Goal: Task Accomplishment & Management: Manage account settings

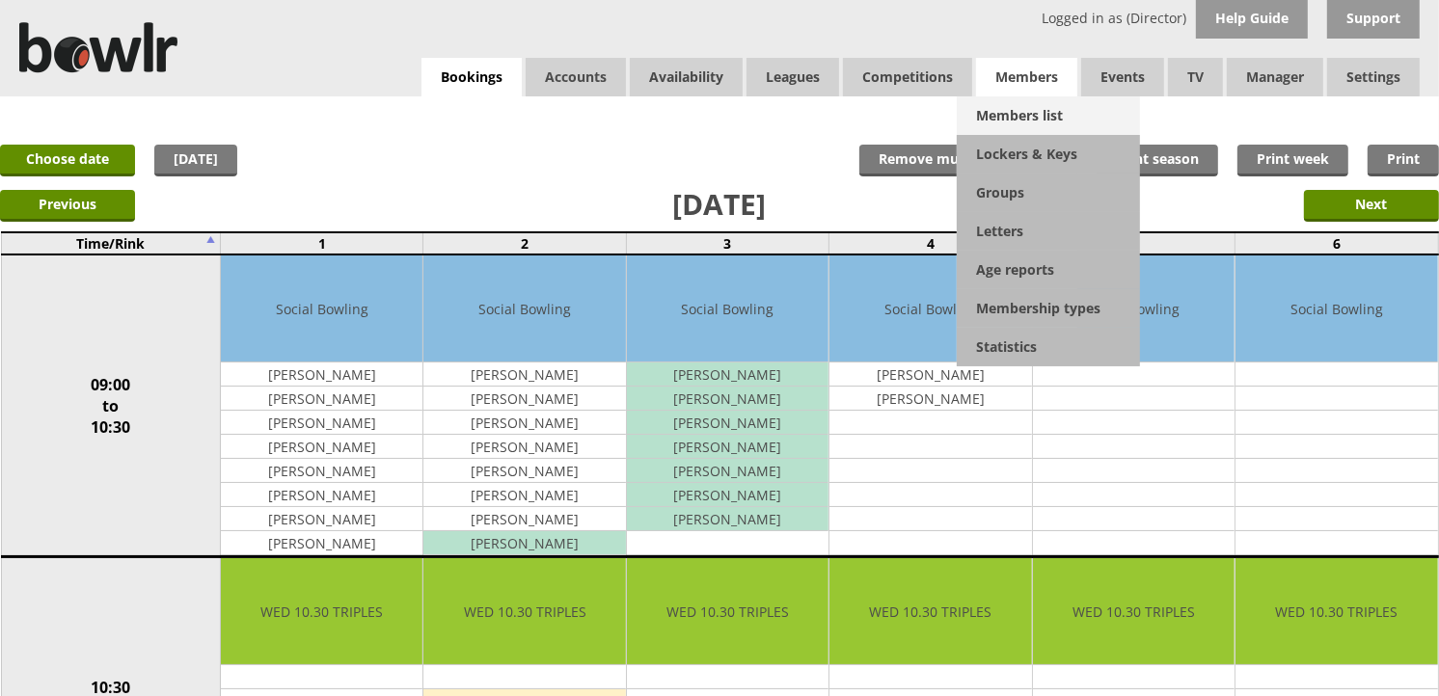
click at [1029, 104] on link "Members list" at bounding box center [1048, 115] width 183 height 39
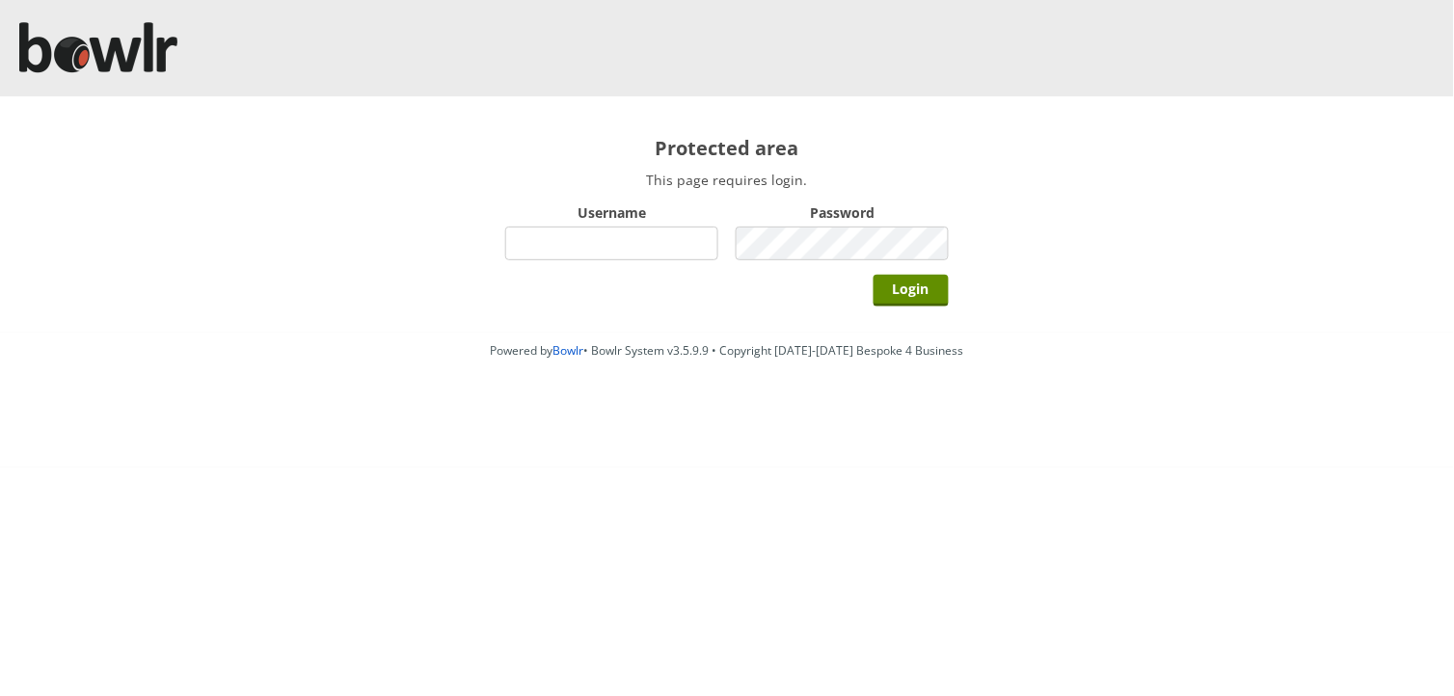
click at [689, 246] on input "Username" at bounding box center [611, 244] width 213 height 34
type input "hornseaindoorbowlsclub"
click at [874, 275] on input "Login" at bounding box center [911, 291] width 75 height 32
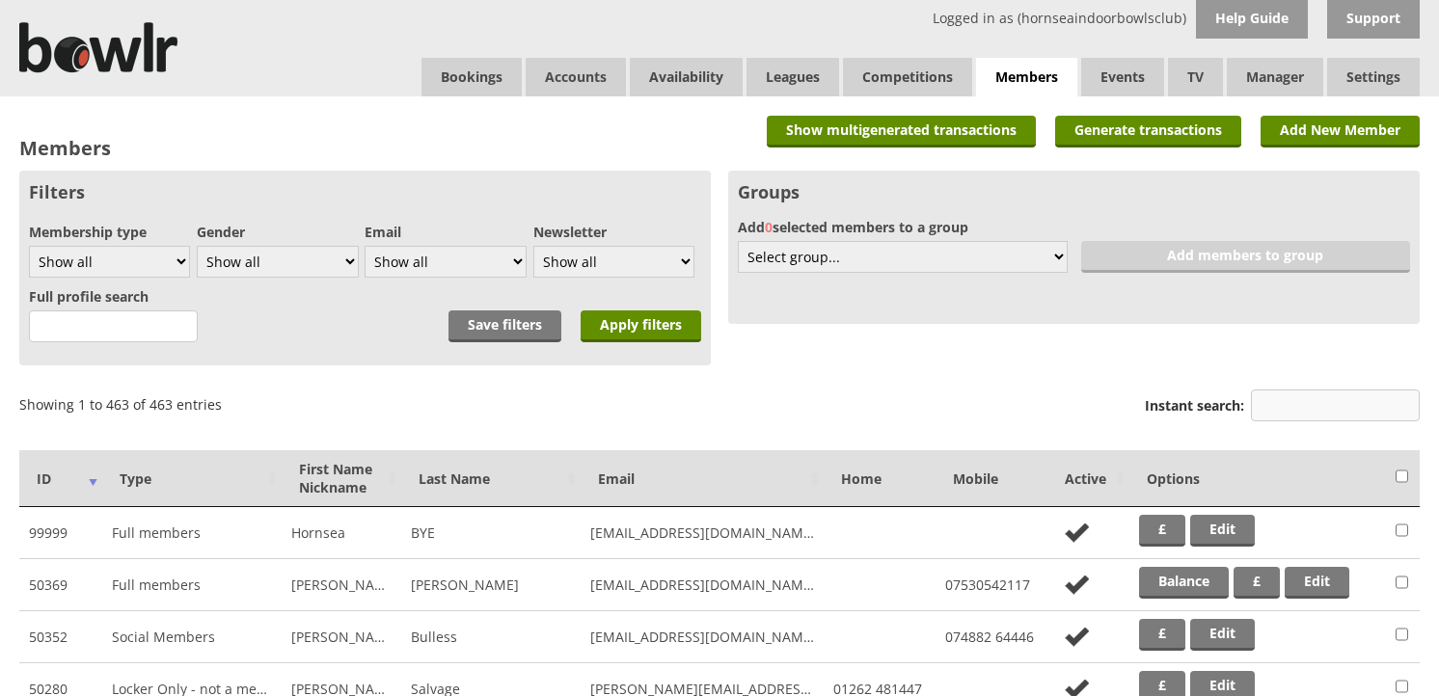
click at [1266, 396] on input "Instant search:" at bounding box center [1335, 406] width 169 height 32
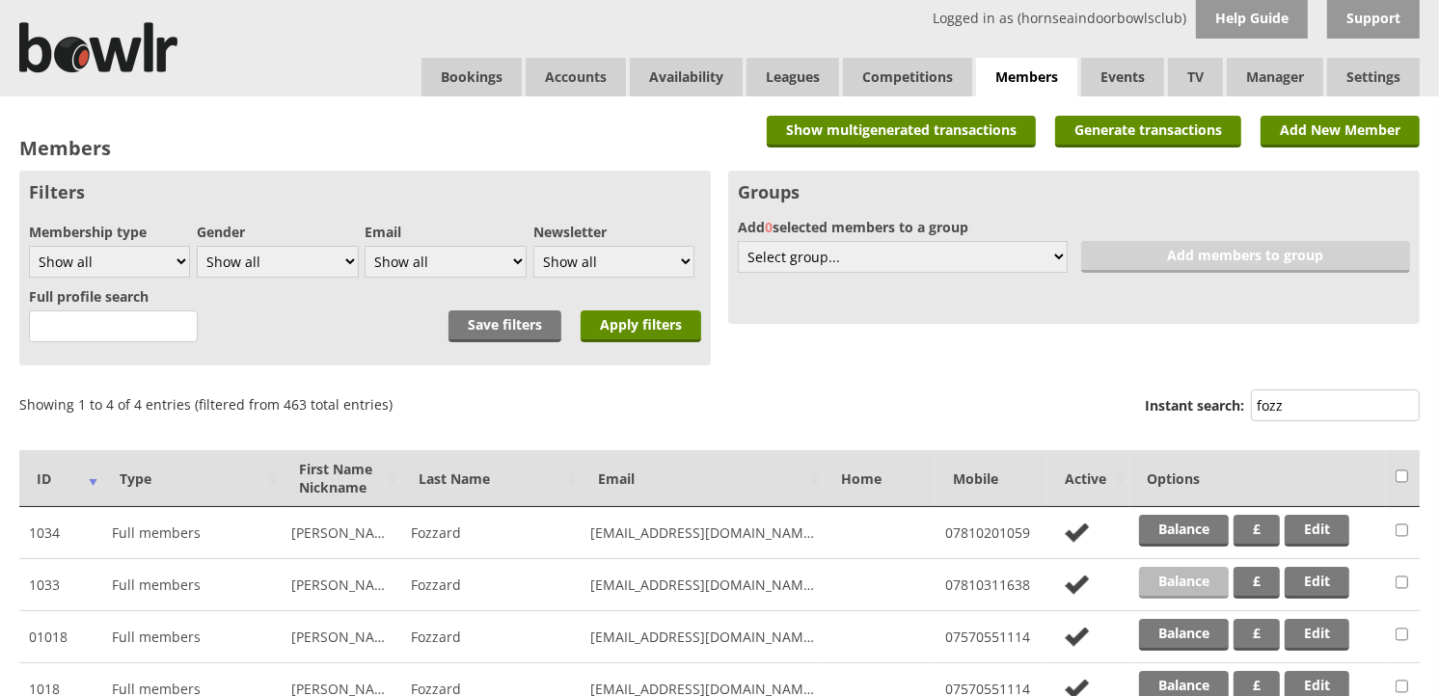
type input "fozz"
click at [1175, 572] on link "Balance" at bounding box center [1184, 583] width 90 height 32
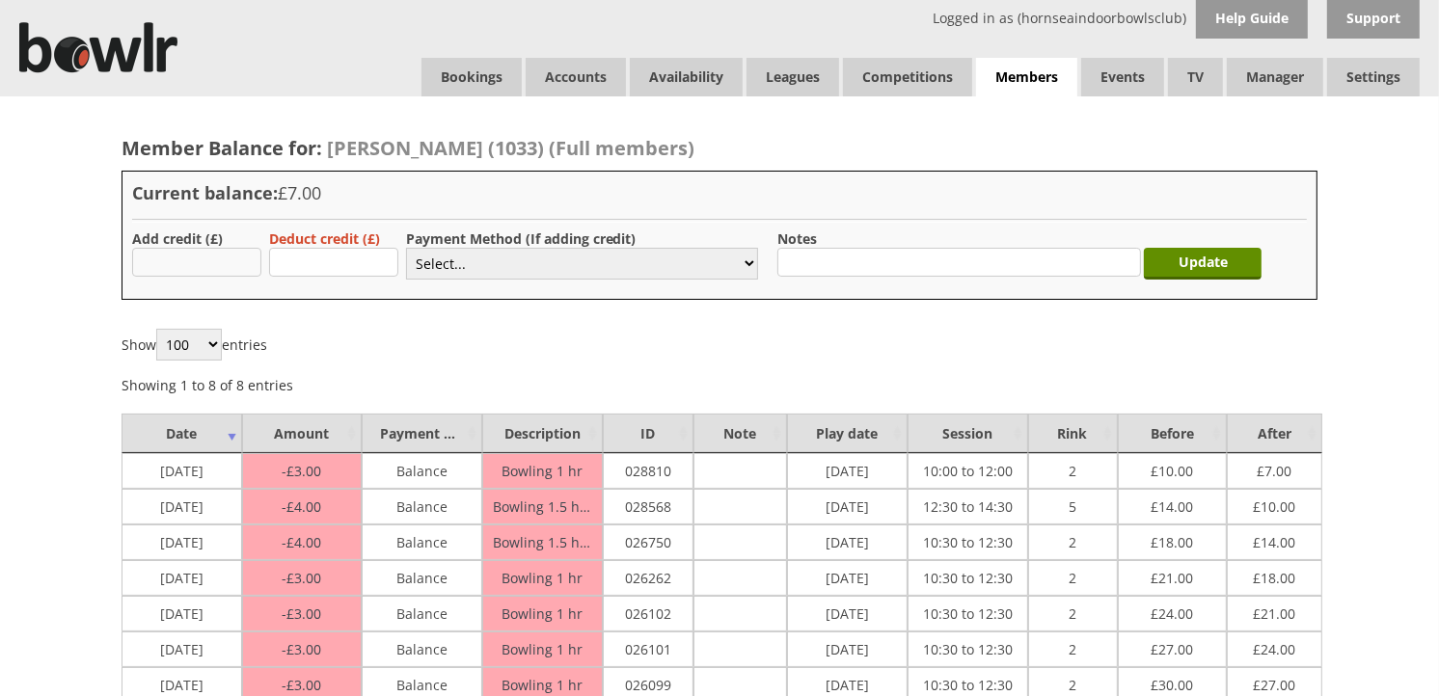
click at [254, 260] on input "text" at bounding box center [196, 262] width 129 height 29
type input "30.00"
click at [436, 249] on select "Select... Cash Card Cheque Bank Transfer Other Member Card Gift Voucher Balance" at bounding box center [582, 264] width 352 height 32
select select "6"
click at [406, 248] on select "Select... Cash Card Cheque Bank Transfer Other Member Card Gift Voucher Balance" at bounding box center [582, 264] width 352 height 32
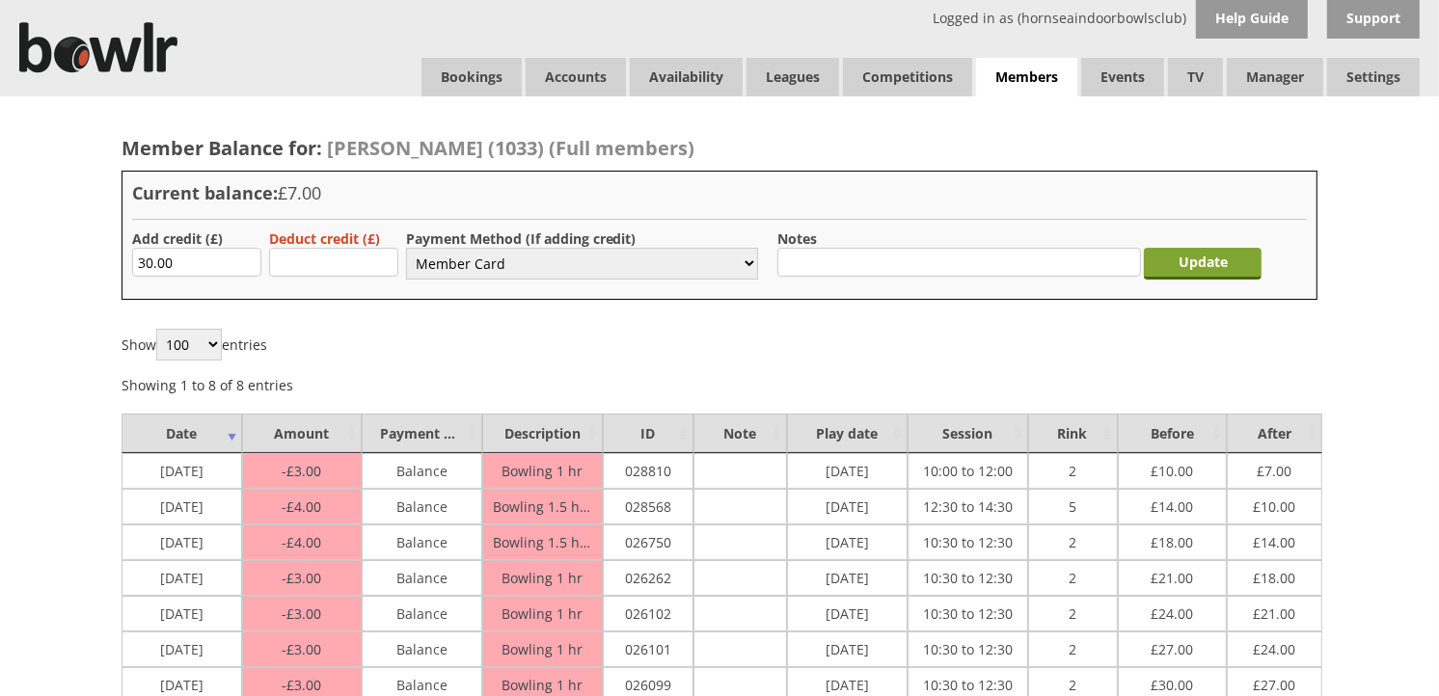
click at [1183, 261] on input "Update" at bounding box center [1203, 264] width 118 height 32
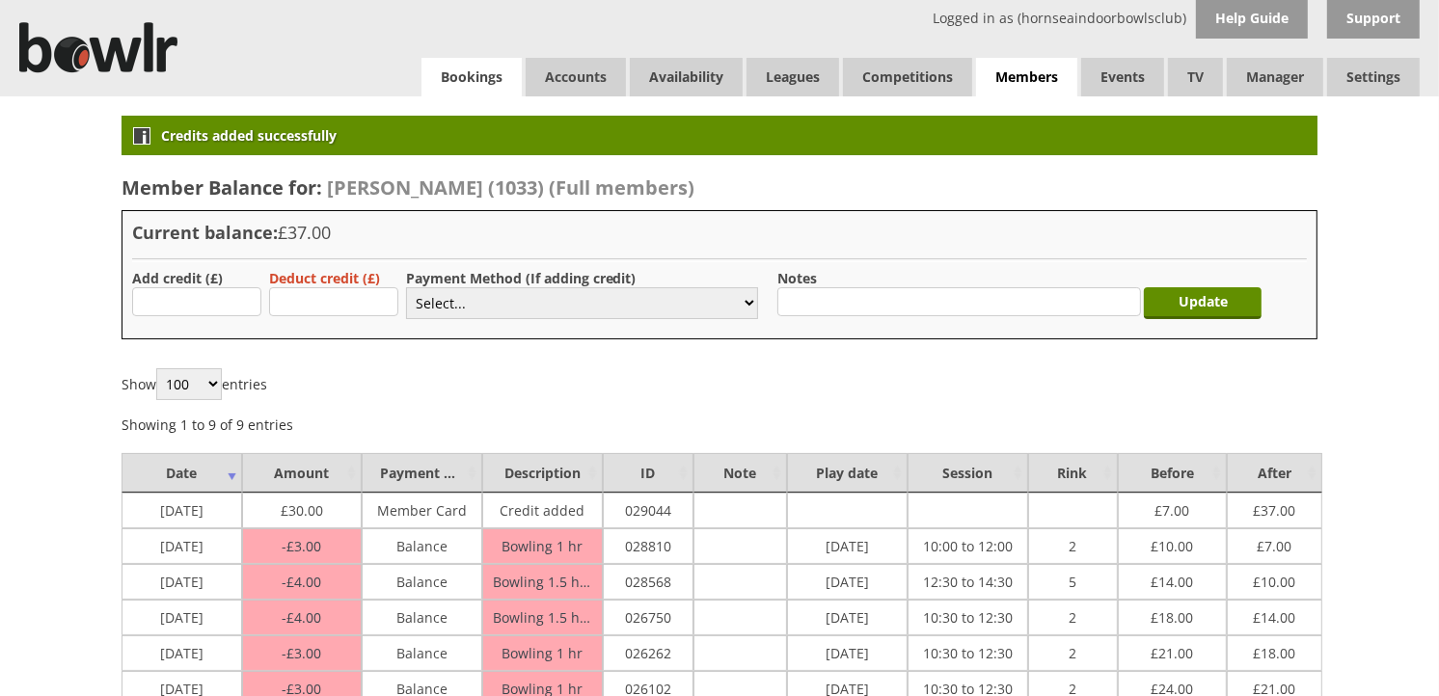
click at [464, 78] on link "Bookings" at bounding box center [471, 77] width 100 height 39
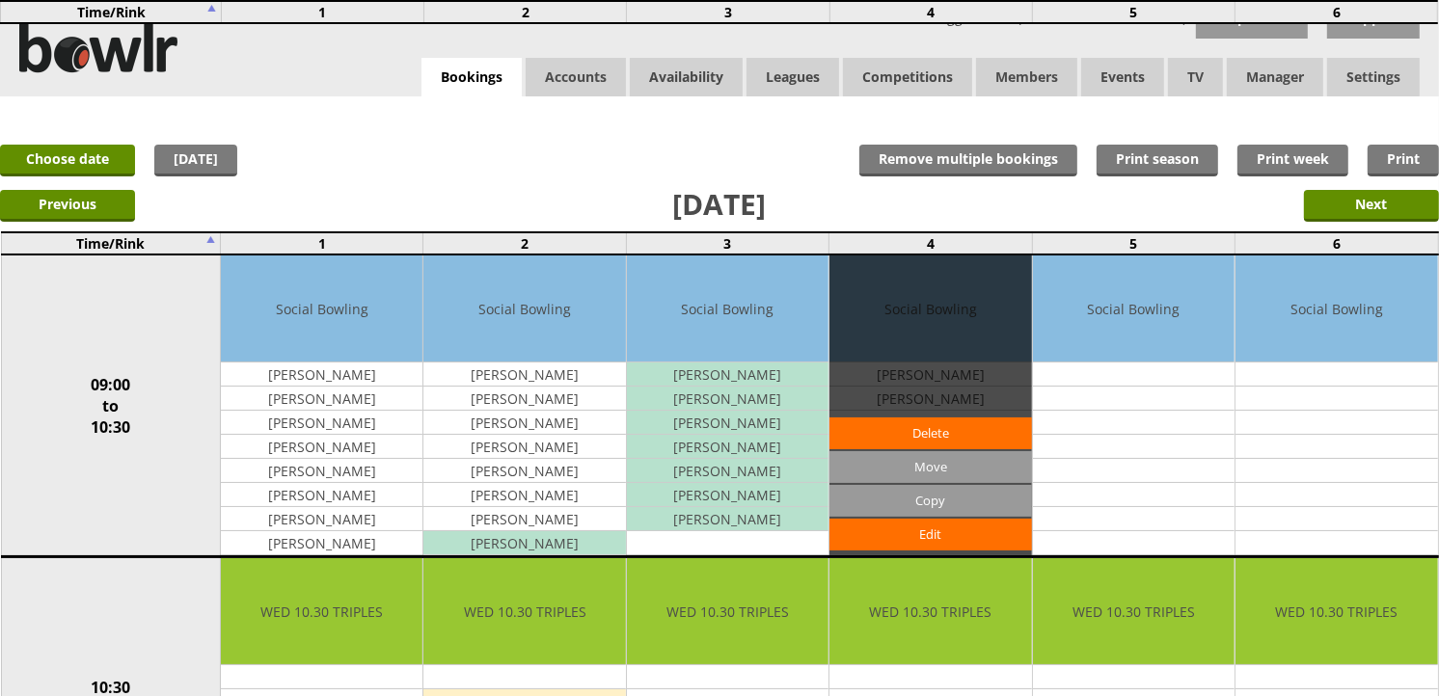
scroll to position [535, 0]
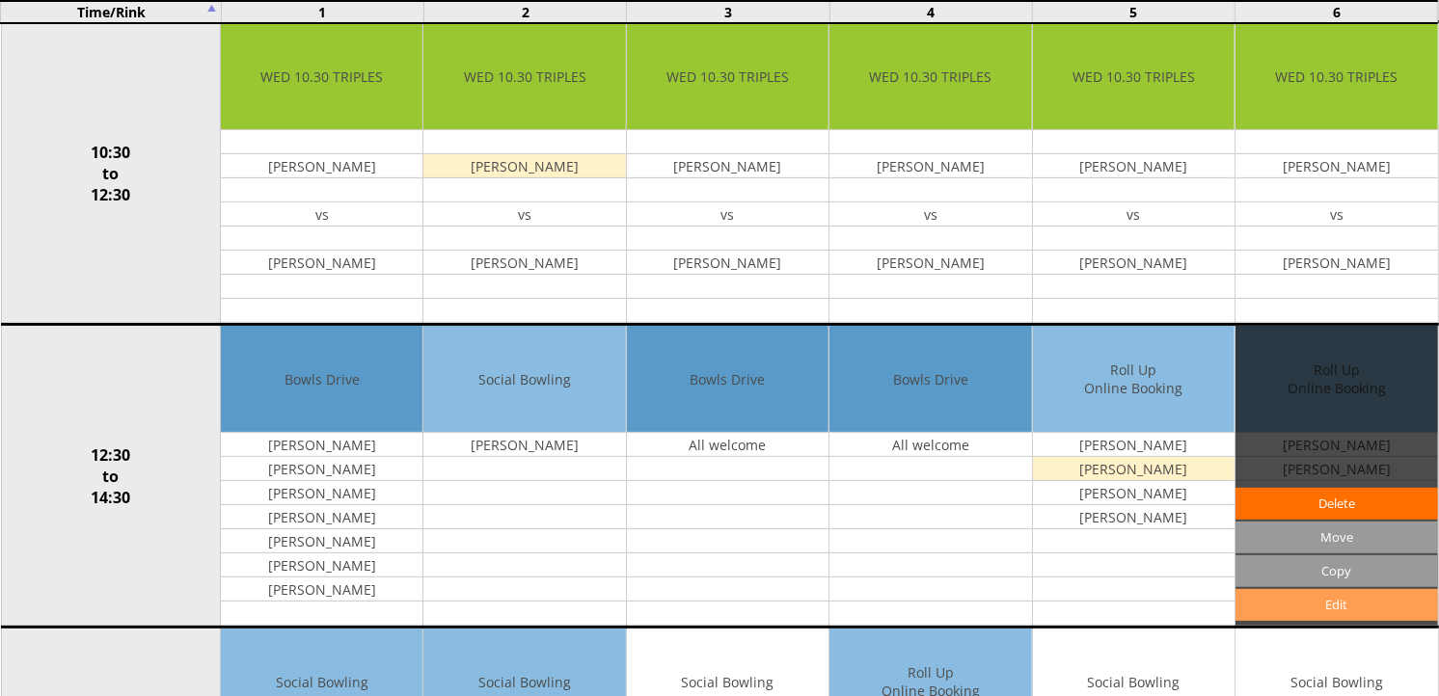
click at [1300, 596] on link "Edit" at bounding box center [1336, 605] width 202 height 32
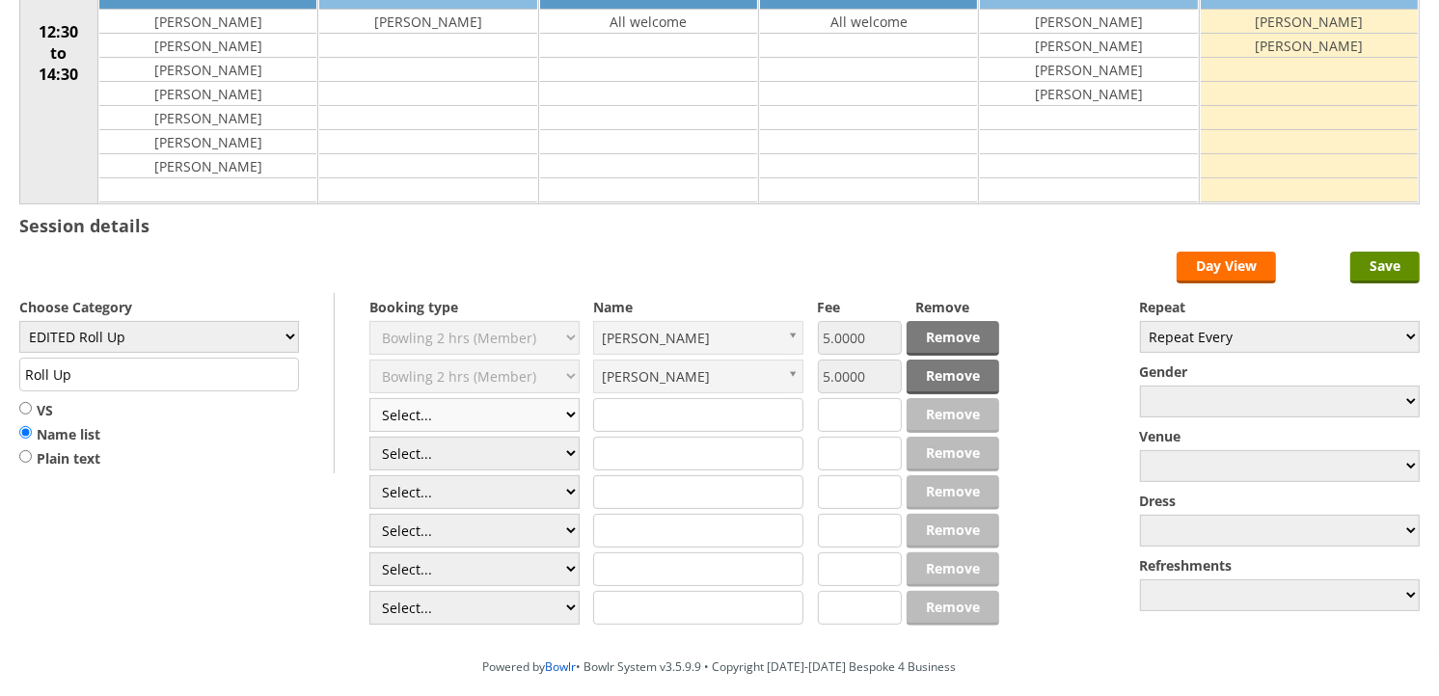
scroll to position [321, 0]
click at [562, 407] on select "Select... Club Competition (Member) Club Competition (Visitor) National (Member…" at bounding box center [474, 415] width 210 height 34
select select "1_50"
click at [369, 399] on select "Select... Club Competition (Member) Club Competition (Visitor) National (Member…" at bounding box center [474, 415] width 210 height 34
type input "EDITED Roll Up"
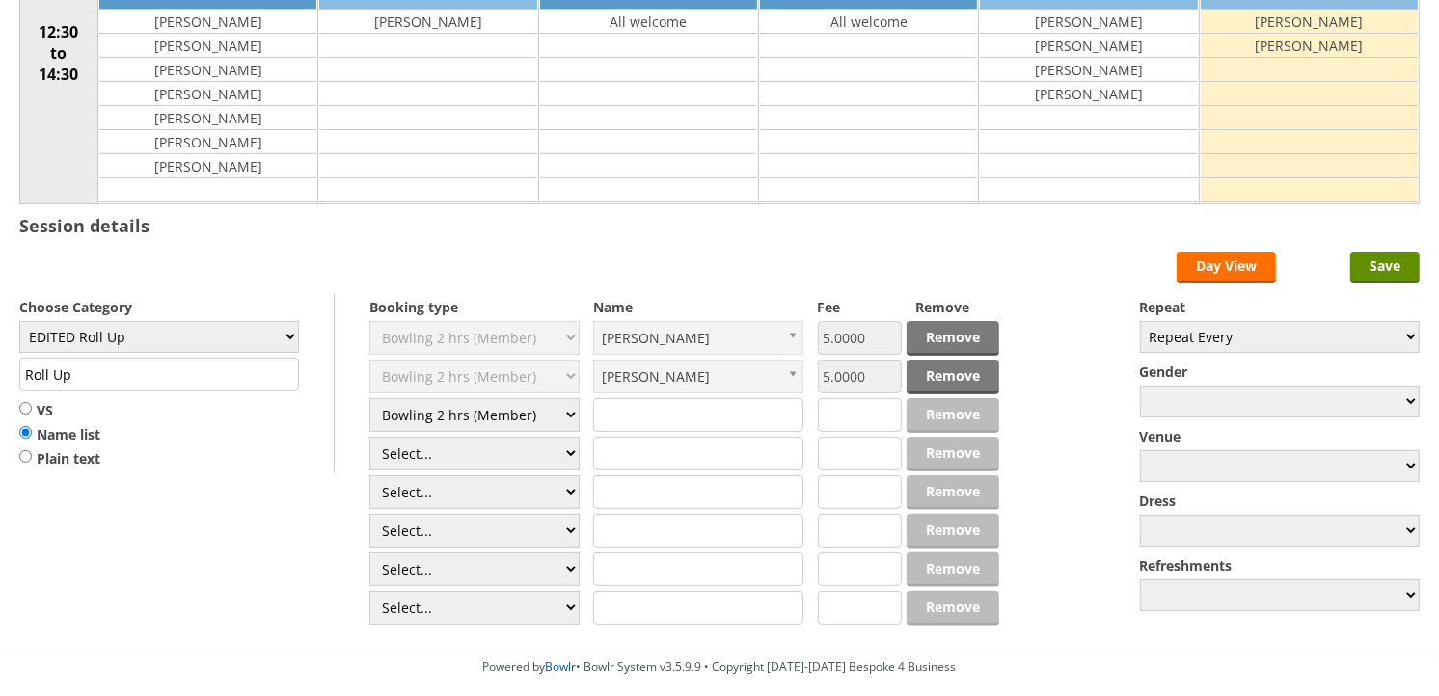
type input "5.0000"
click at [530, 449] on select "Select... Club Competition (Member) Club Competition (Visitor) National (Member…" at bounding box center [474, 454] width 210 height 34
select select "1_50"
click at [369, 438] on select "Select... Club Competition (Member) Club Competition (Visitor) National (Member…" at bounding box center [474, 454] width 210 height 34
type input "5.0000"
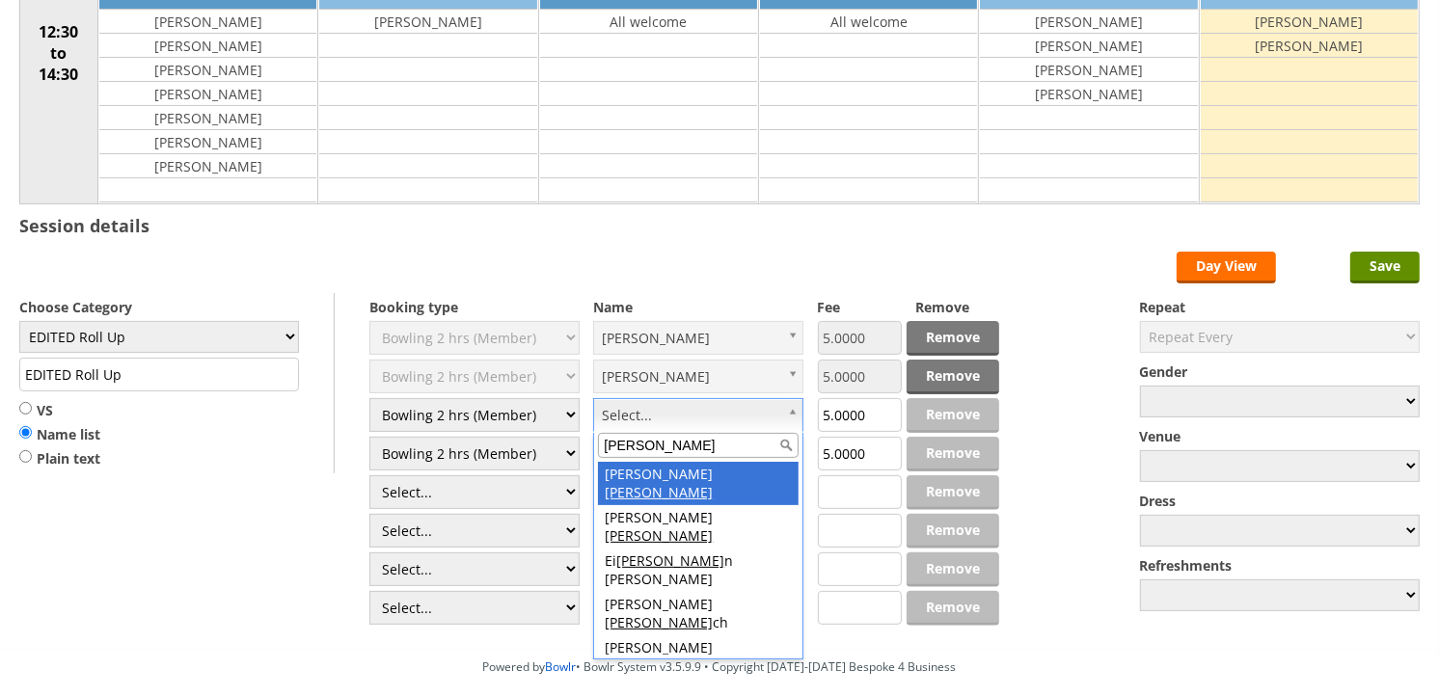
type input "lee"
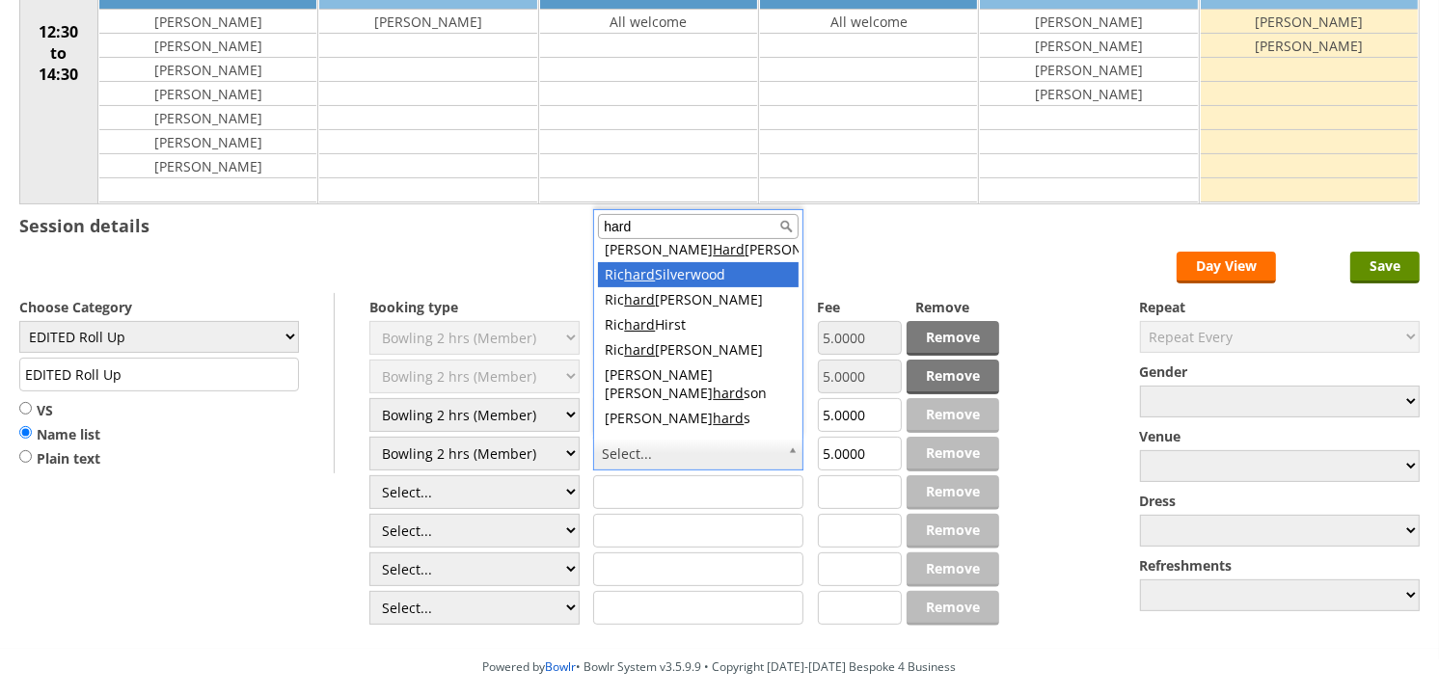
scroll to position [0, 0]
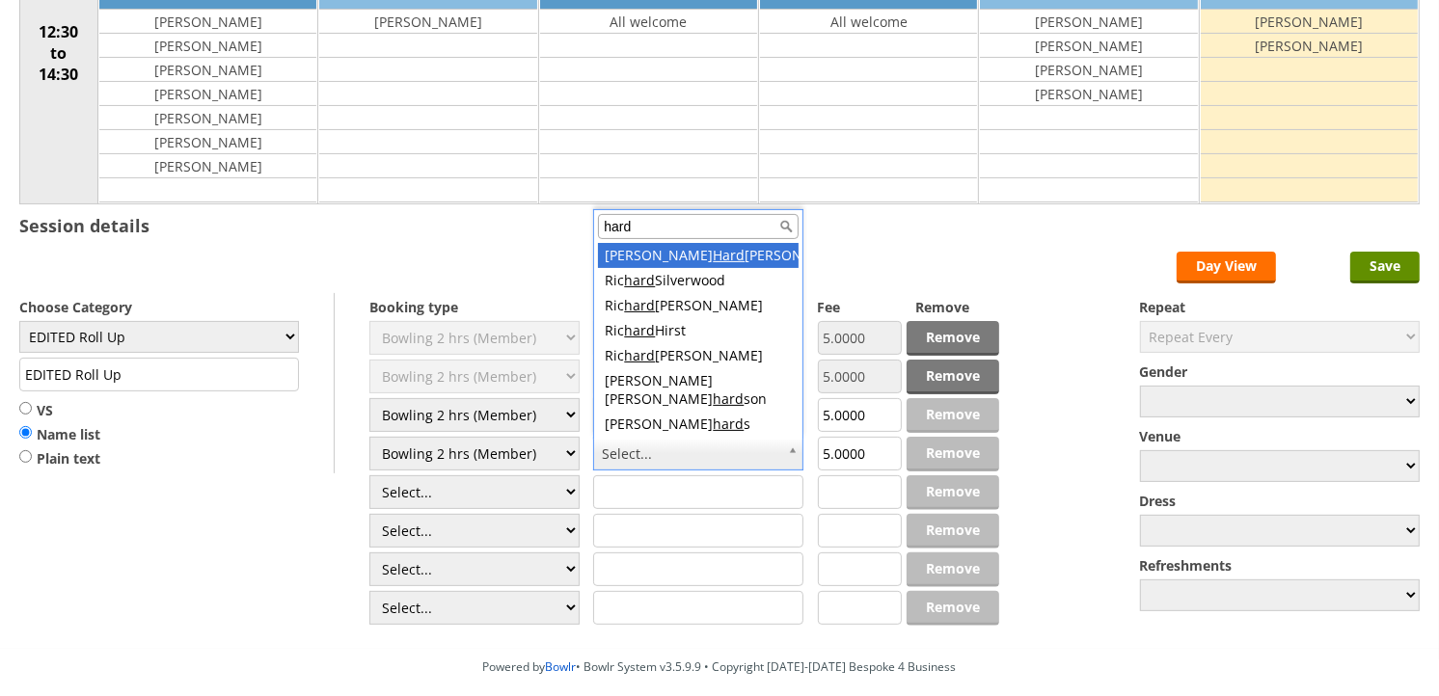
type input "hard"
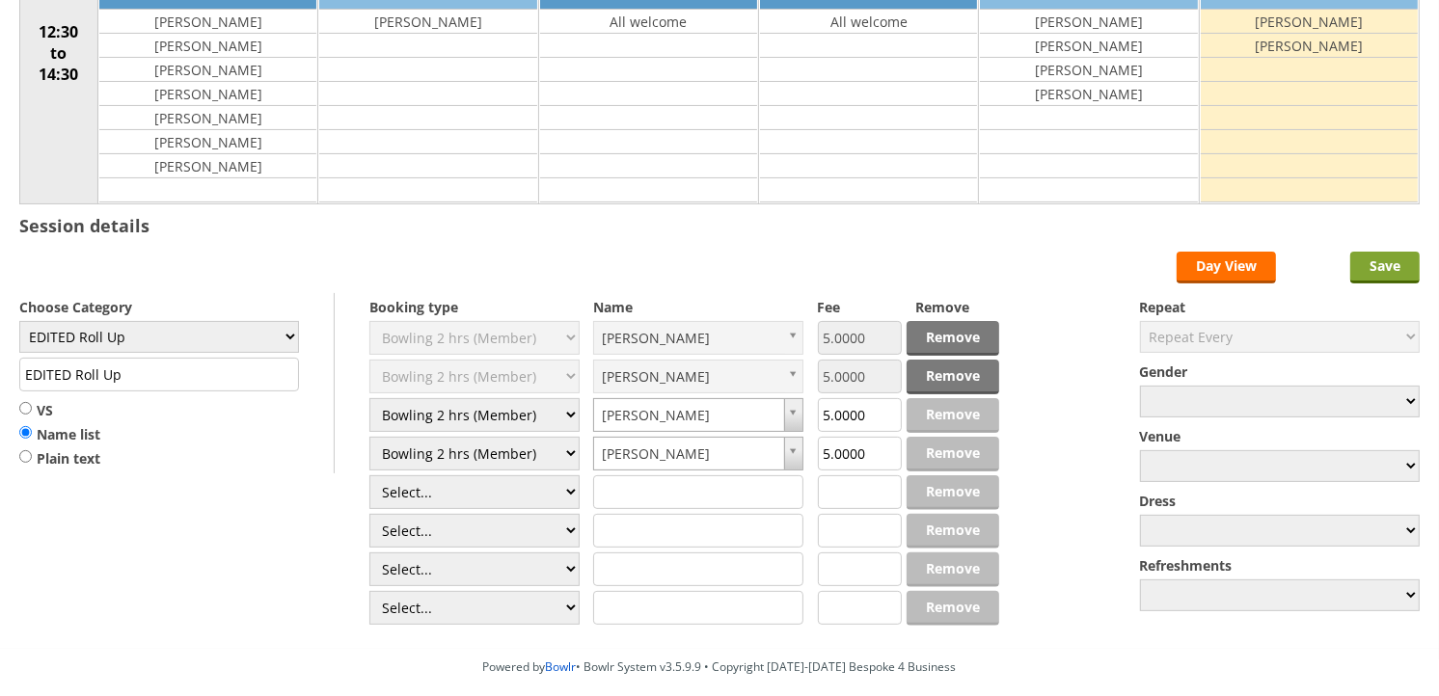
click at [1395, 265] on input "Save" at bounding box center [1384, 268] width 69 height 32
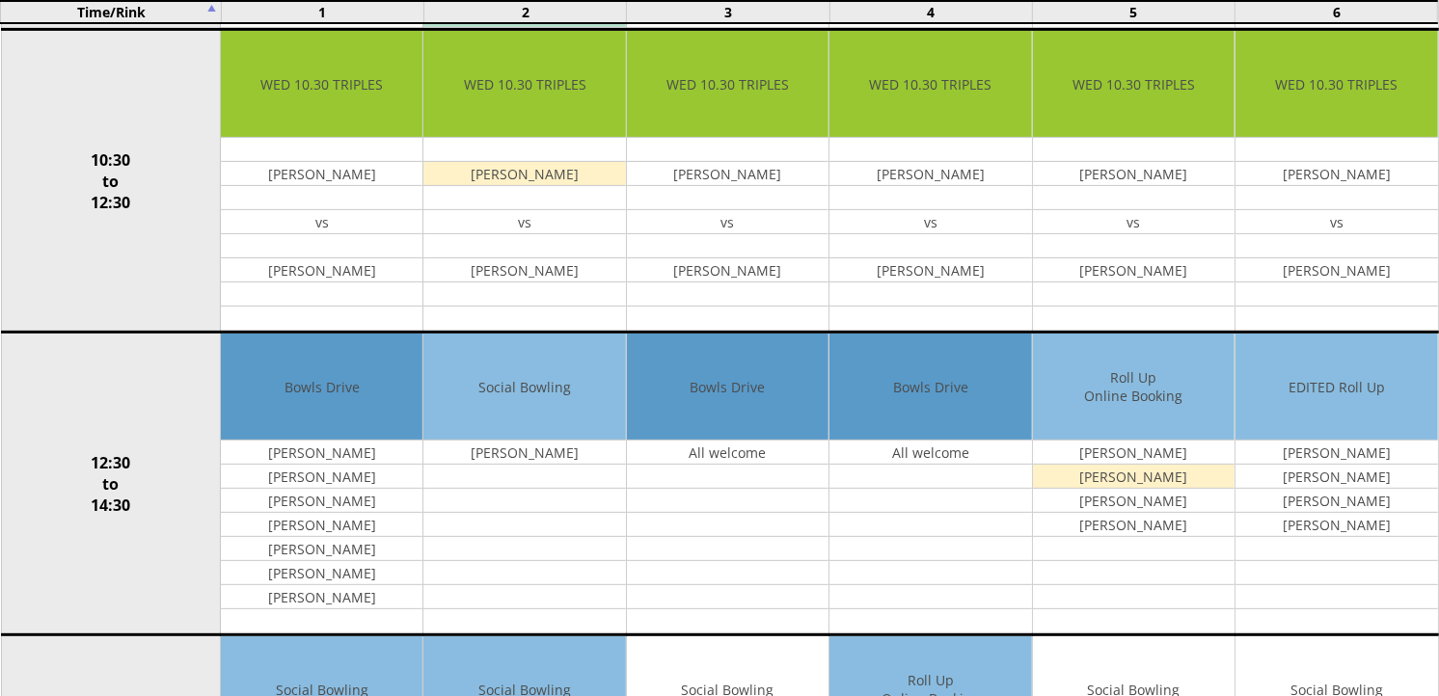
scroll to position [535, 0]
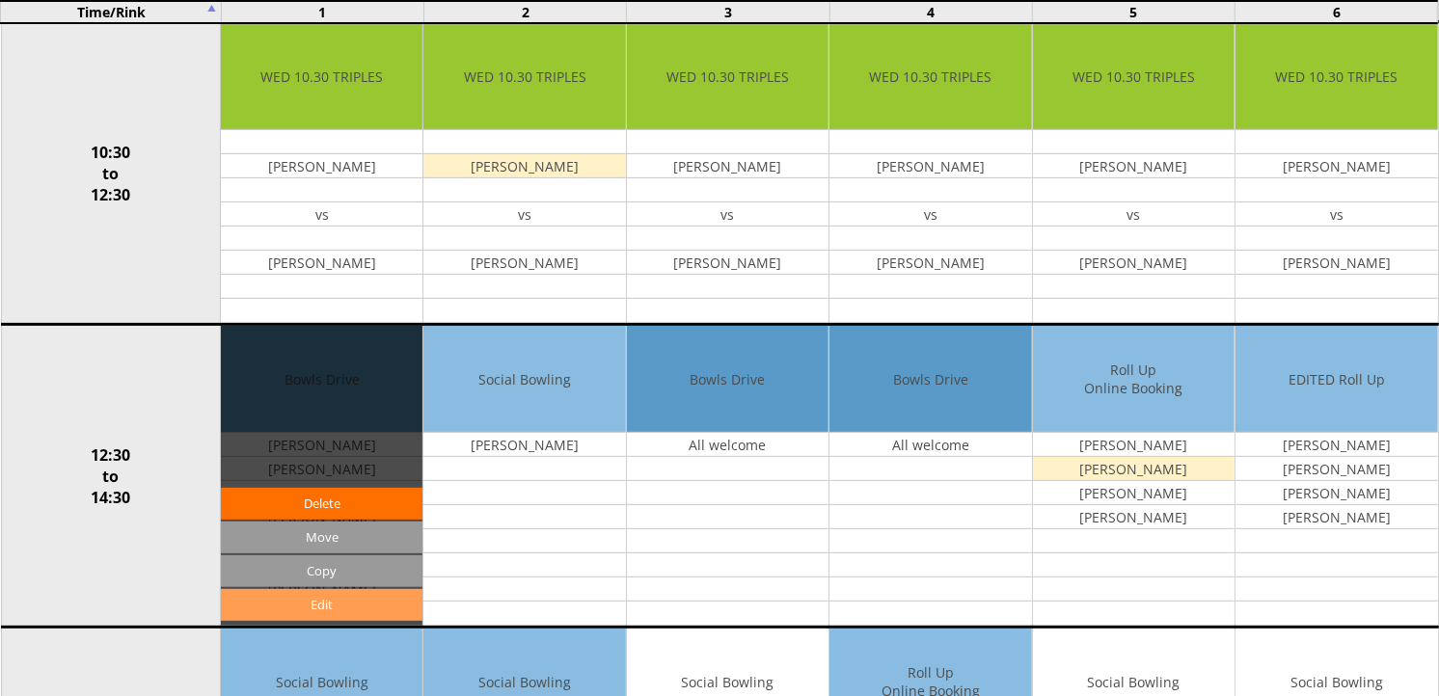
click at [292, 602] on link "Edit" at bounding box center [322, 605] width 202 height 32
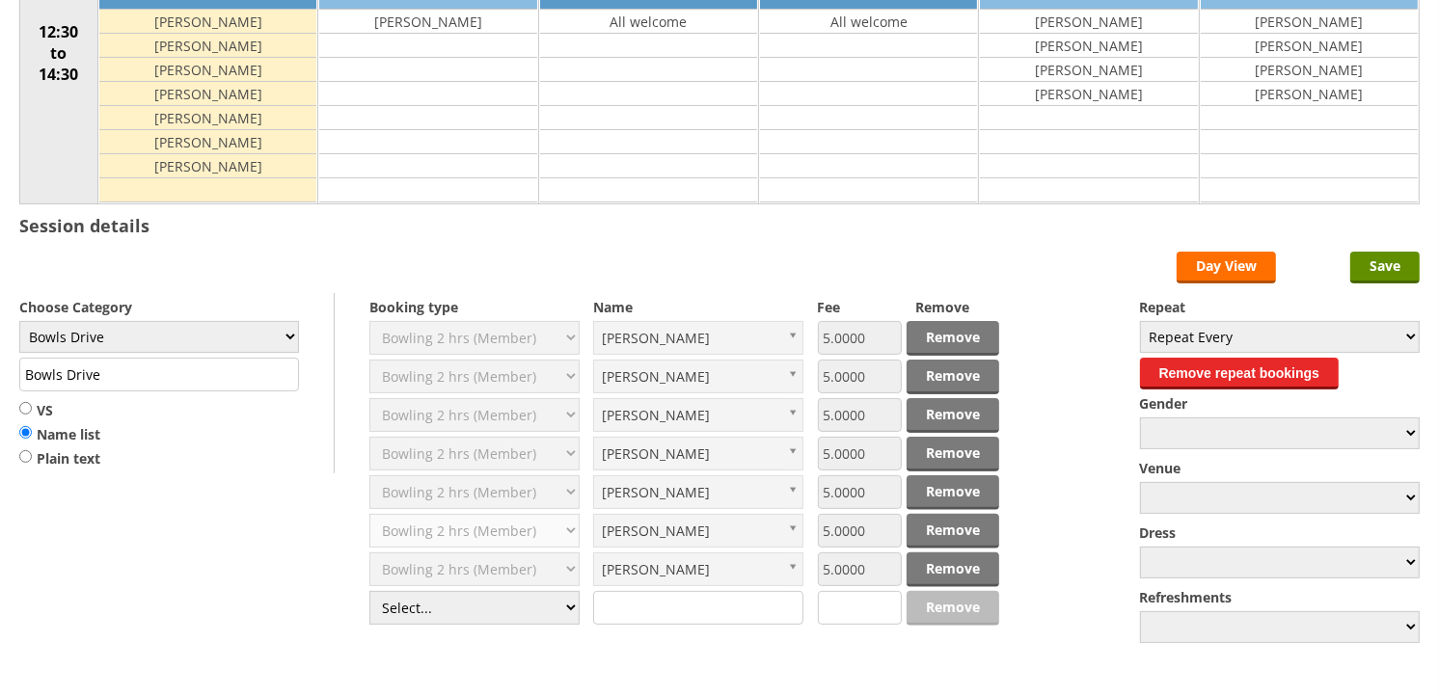
scroll to position [321, 0]
click at [566, 611] on select "Select... Club Competition (Member) Club Competition (Visitor) National (Member…" at bounding box center [474, 608] width 210 height 34
select select "1_50"
click at [369, 592] on select "Select... Club Competition (Member) Club Competition (Visitor) National (Member…" at bounding box center [474, 608] width 210 height 34
type input "5.0000"
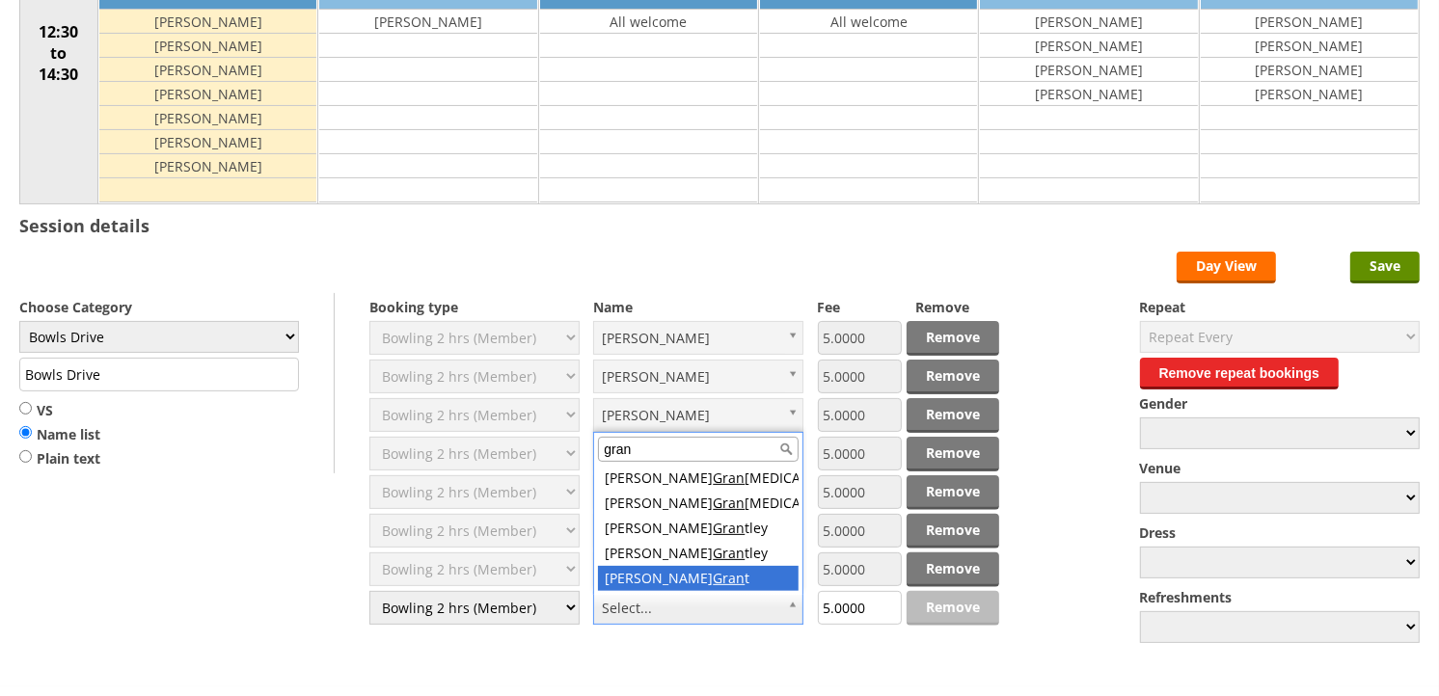
type input "gran"
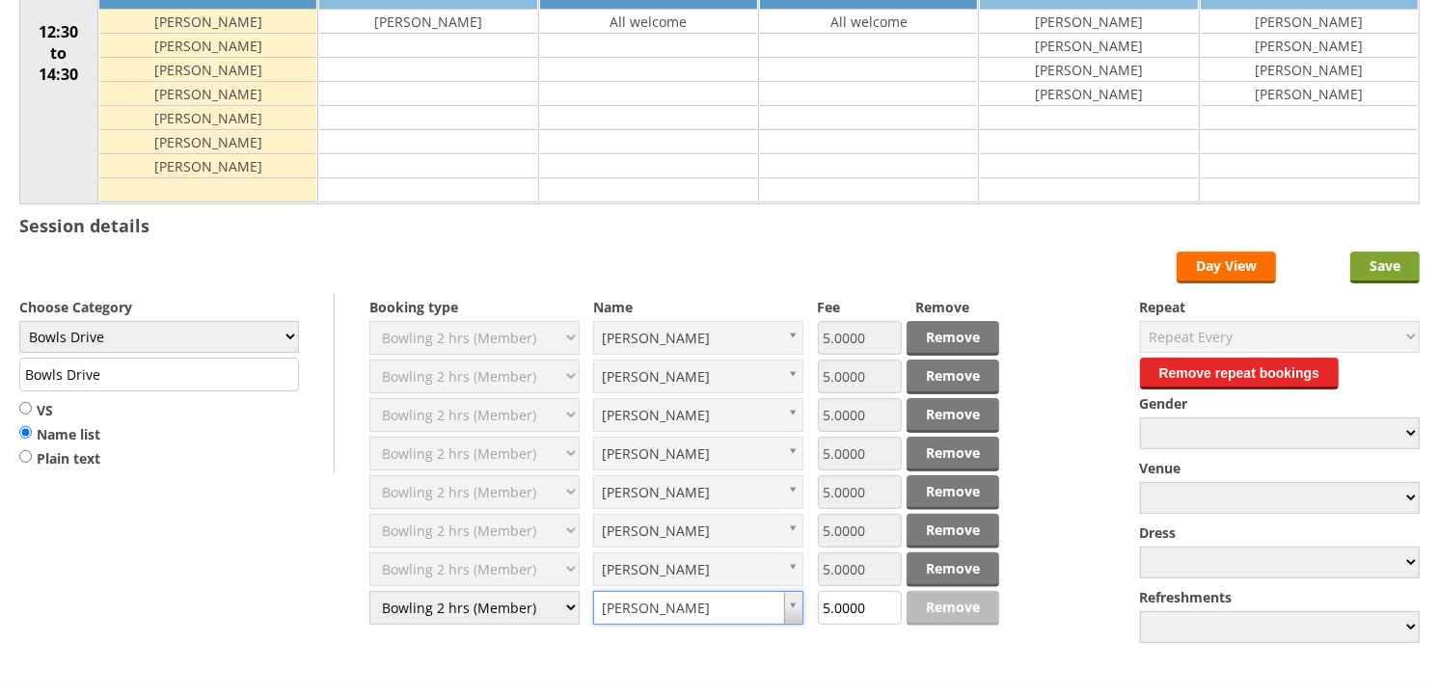
click at [1379, 274] on input "Save" at bounding box center [1384, 268] width 69 height 32
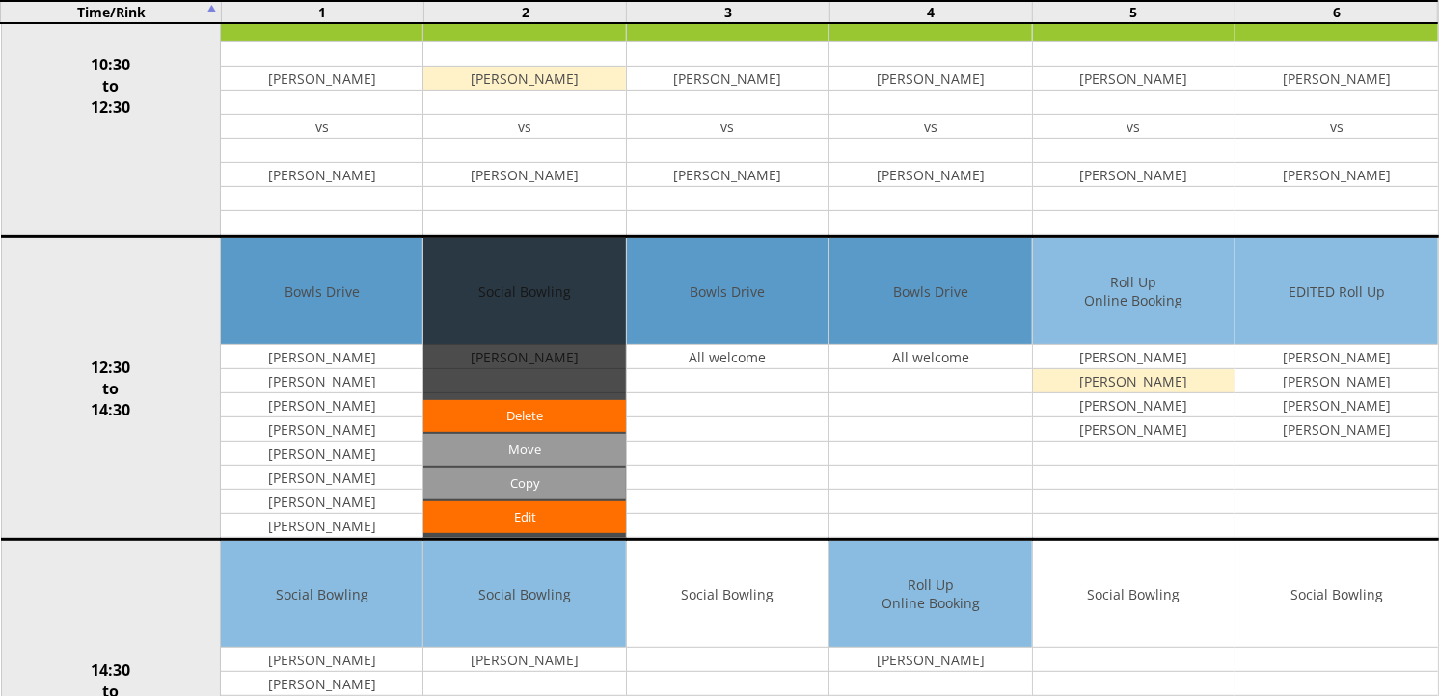
scroll to position [642, 0]
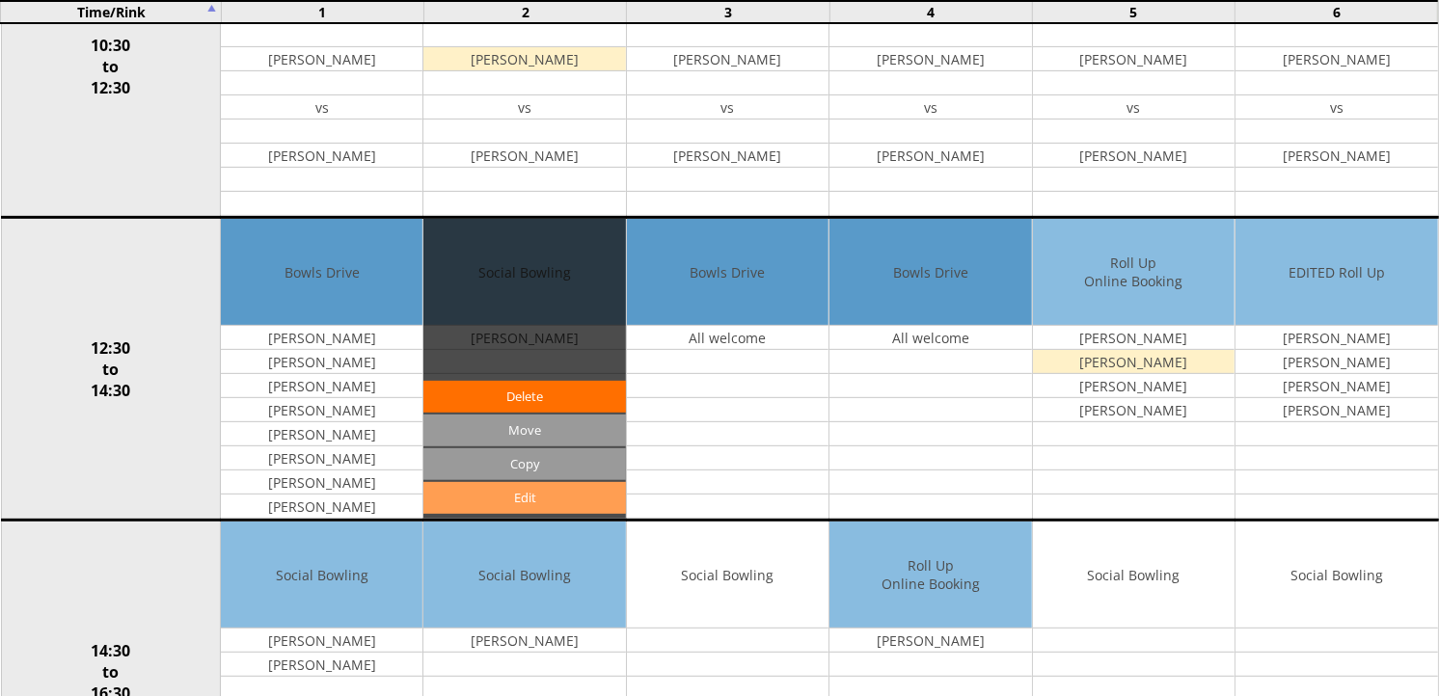
click at [533, 503] on link "Edit" at bounding box center [524, 498] width 202 height 32
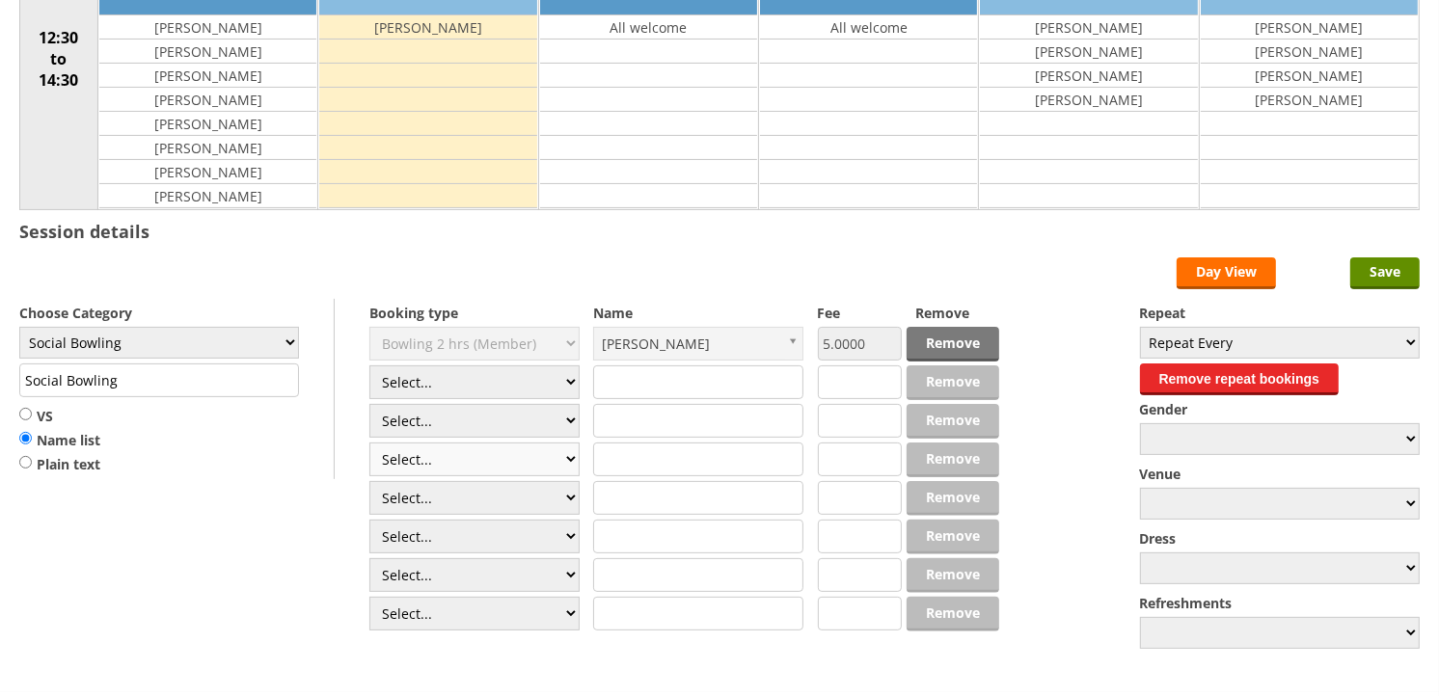
scroll to position [321, 0]
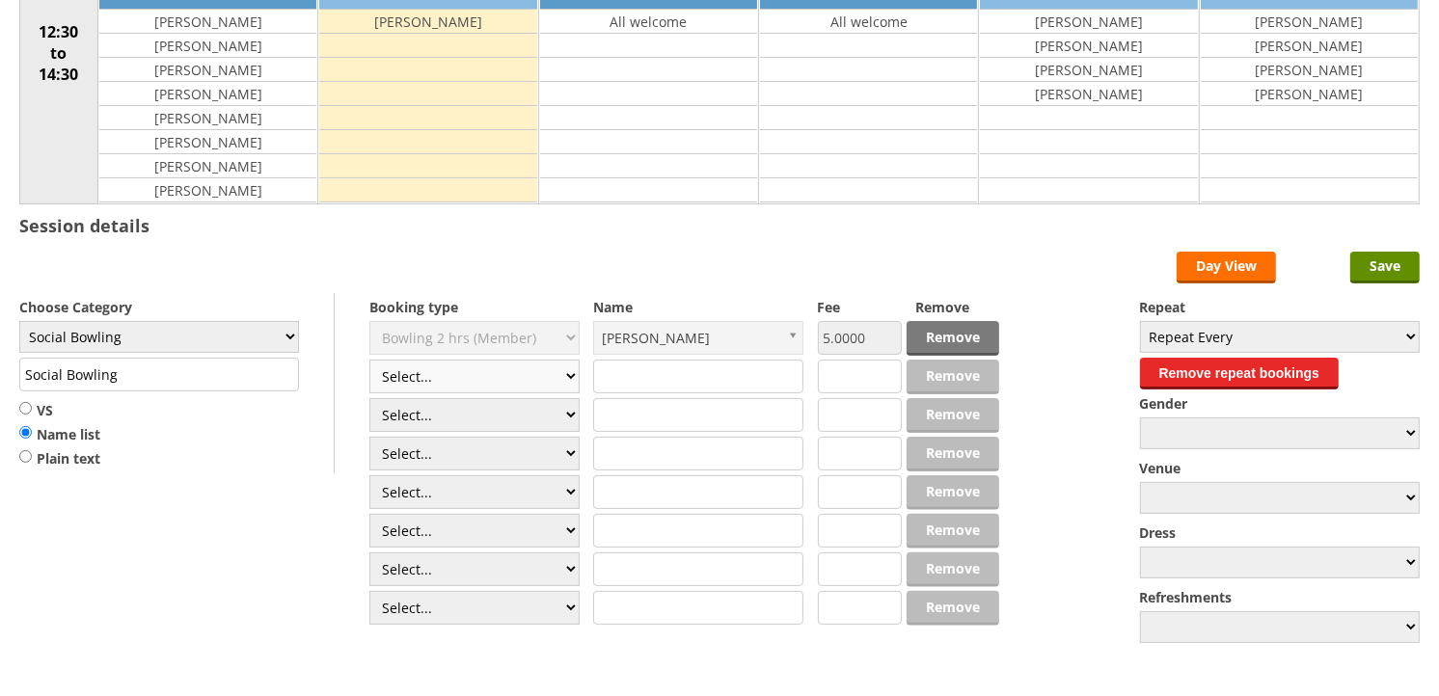
click at [572, 380] on select "Select... Club Competition (Member) Club Competition (Visitor) National (Member…" at bounding box center [474, 377] width 210 height 34
select select "1_50"
click at [369, 361] on select "Select... Club Competition (Member) Club Competition (Visitor) National (Member…" at bounding box center [474, 377] width 210 height 34
type input "5.0000"
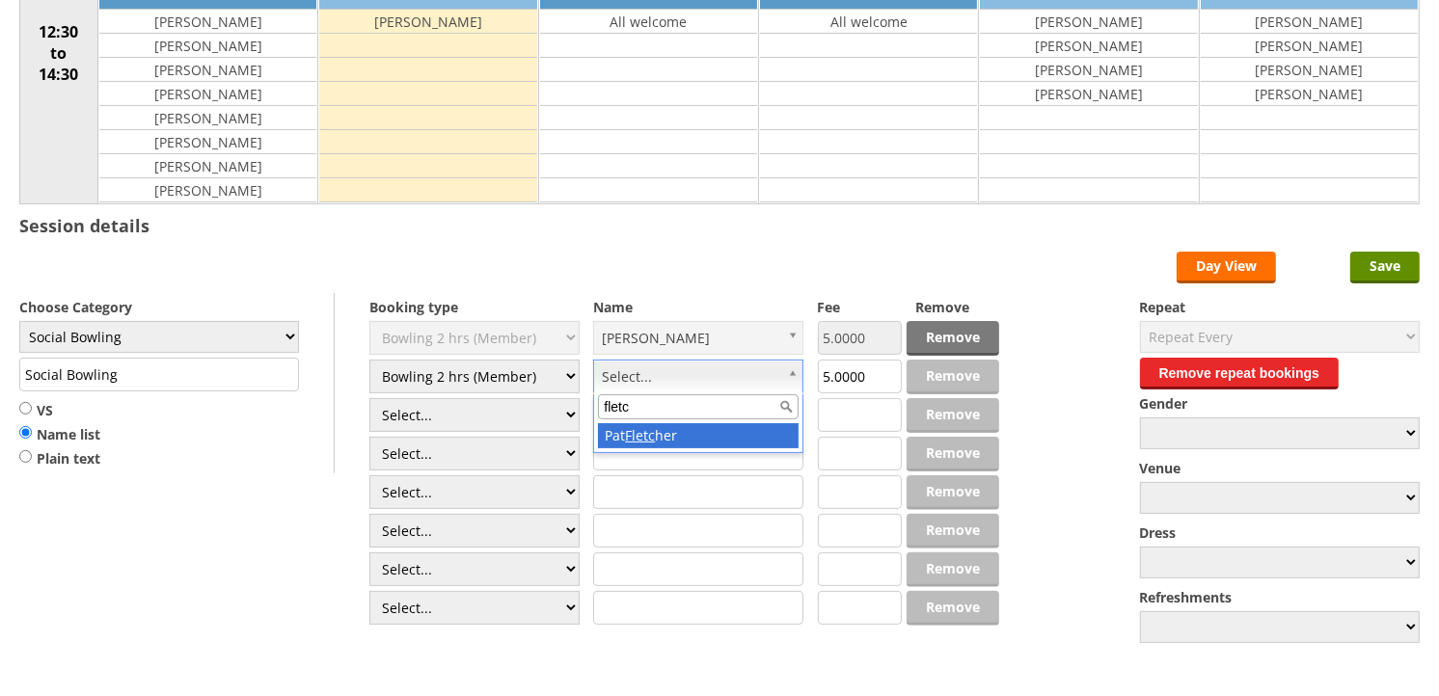
type input "fletc"
drag, startPoint x: 617, startPoint y: 438, endPoint x: 559, endPoint y: 437, distance: 57.9
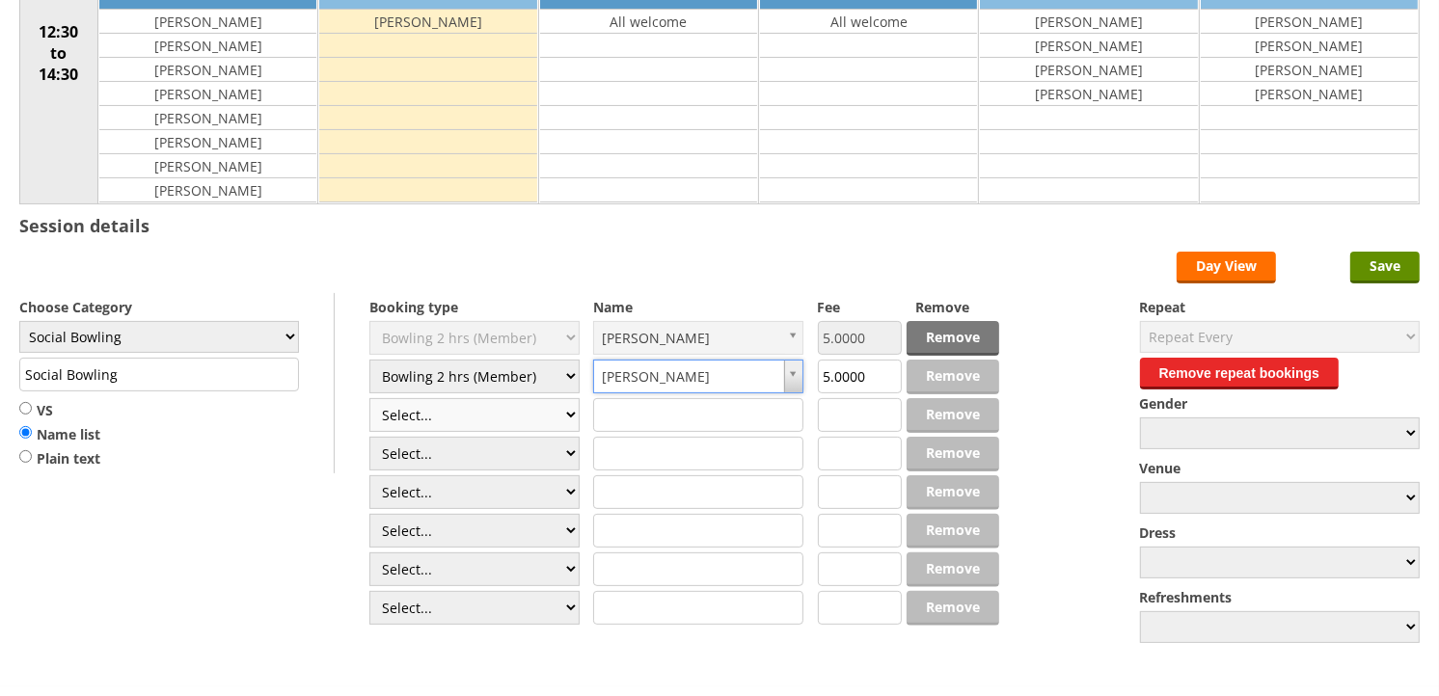
click at [563, 418] on select "Select... Club Competition (Member) Club Competition (Visitor) National (Member…" at bounding box center [474, 415] width 210 height 34
select select "1_50"
click at [369, 399] on select "Select... Club Competition (Member) Club Competition (Visitor) National (Member…" at bounding box center [474, 415] width 210 height 34
type input "5.0000"
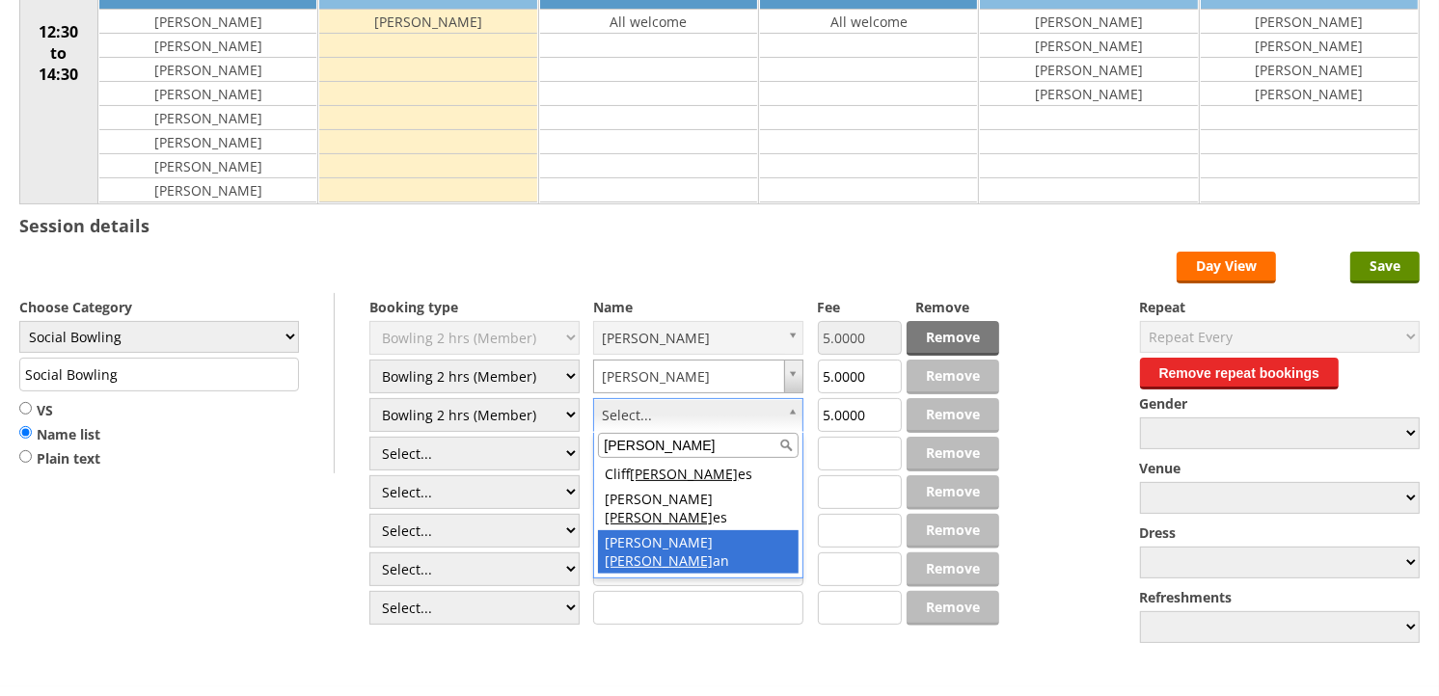
type input "holm"
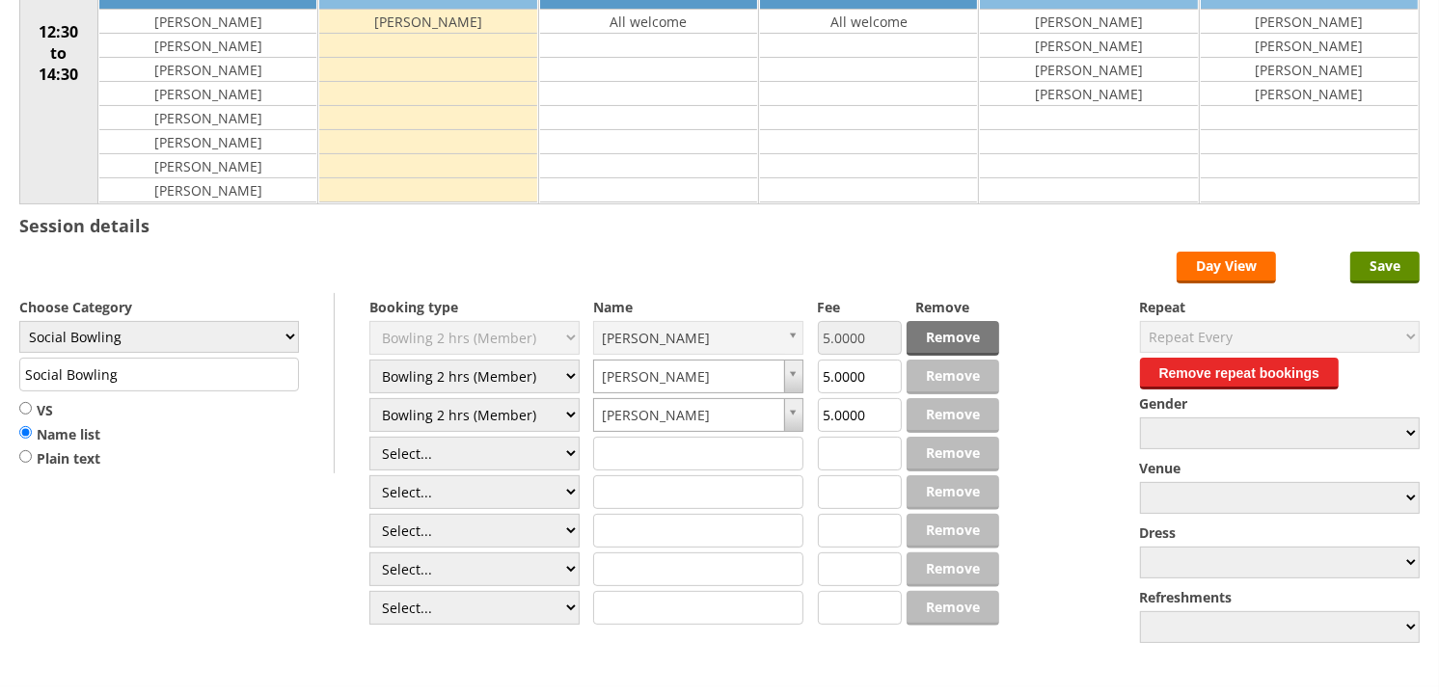
click at [580, 460] on form "Save Day View Choose Category Club Closed Singles League Triples League Pairs L…" at bounding box center [719, 450] width 1400 height 396
select select "1_50"
click at [369, 438] on select "Select... Club Competition (Member) Club Competition (Visitor) National (Member…" at bounding box center [474, 454] width 210 height 34
type input "5.0000"
click at [1367, 274] on input "Save" at bounding box center [1384, 268] width 69 height 32
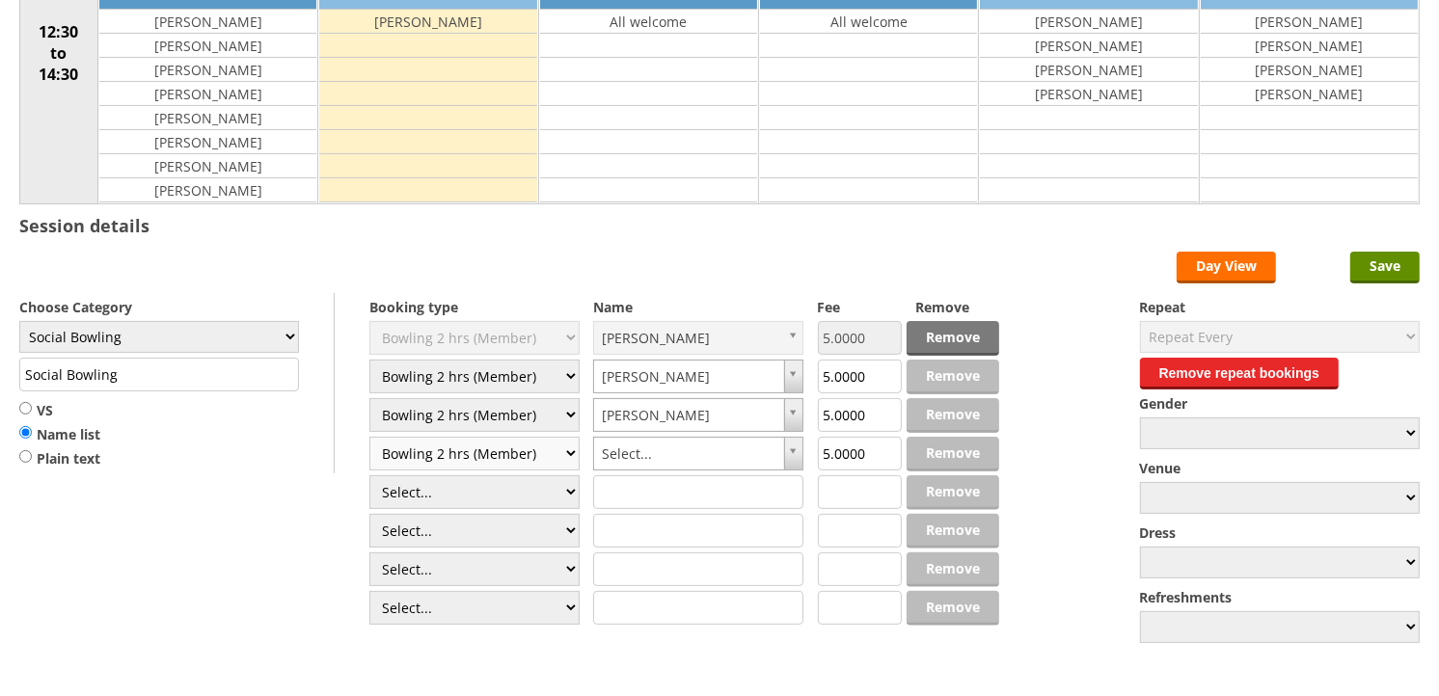
click at [567, 456] on select "Select... Club Competition (Member) Club Competition (Visitor) National (Member…" at bounding box center [474, 454] width 210 height 34
select select
click at [369, 438] on select "Select... Club Competition (Member) Club Competition (Visitor) National (Member…" at bounding box center [474, 454] width 210 height 34
click at [1377, 268] on input "Save" at bounding box center [1384, 268] width 69 height 32
click at [565, 449] on select "Select... Club Competition (Member) Club Competition (Visitor) National (Member…" at bounding box center [474, 454] width 210 height 34
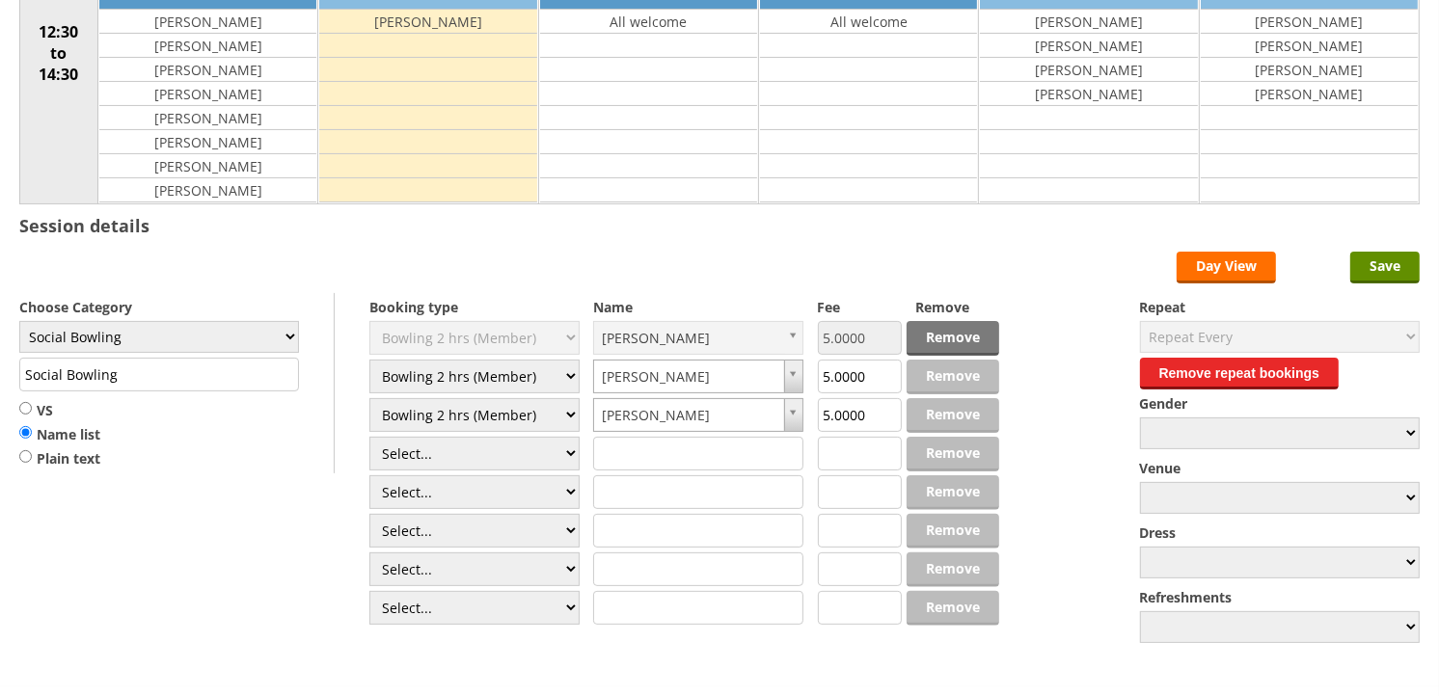
select select "1_50"
click at [369, 438] on select "Select... Club Competition (Member) Club Competition (Visitor) National (Member…" at bounding box center [474, 454] width 210 height 34
type input "5.0000"
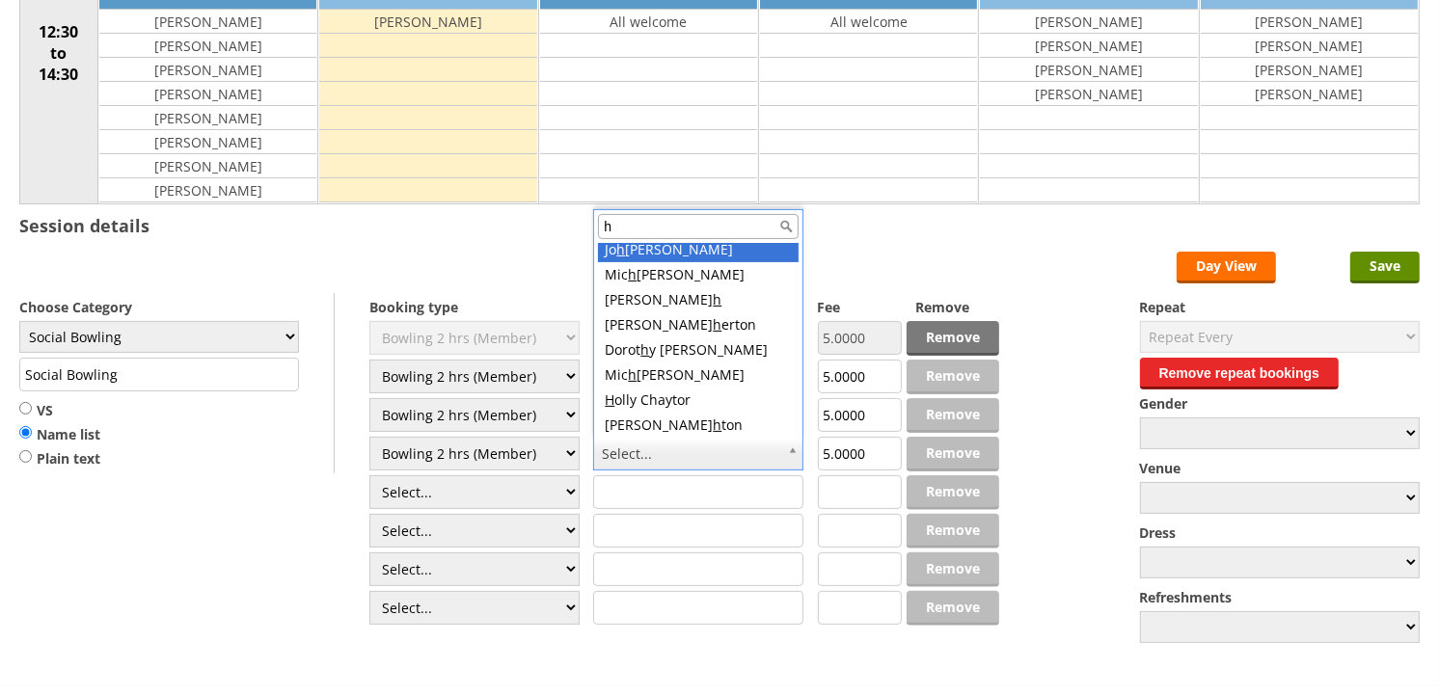
scroll to position [0, 0]
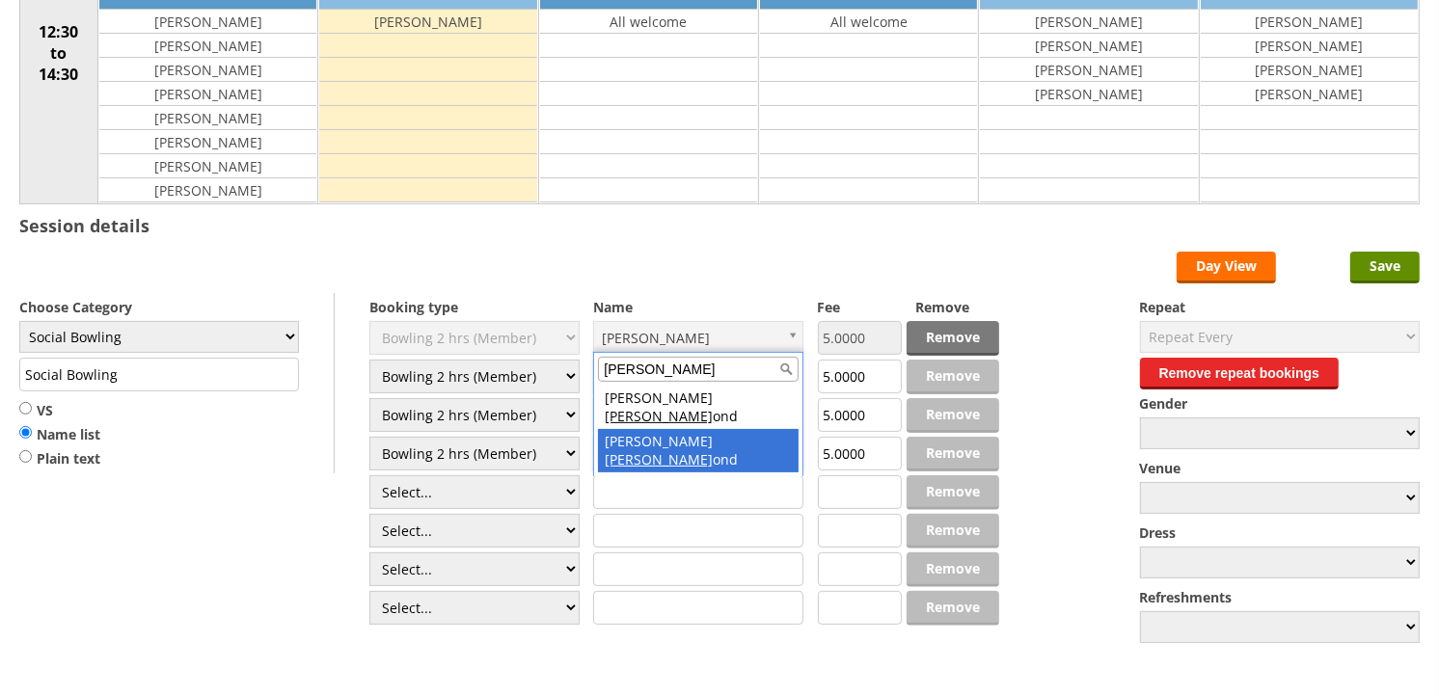
type input "hamm"
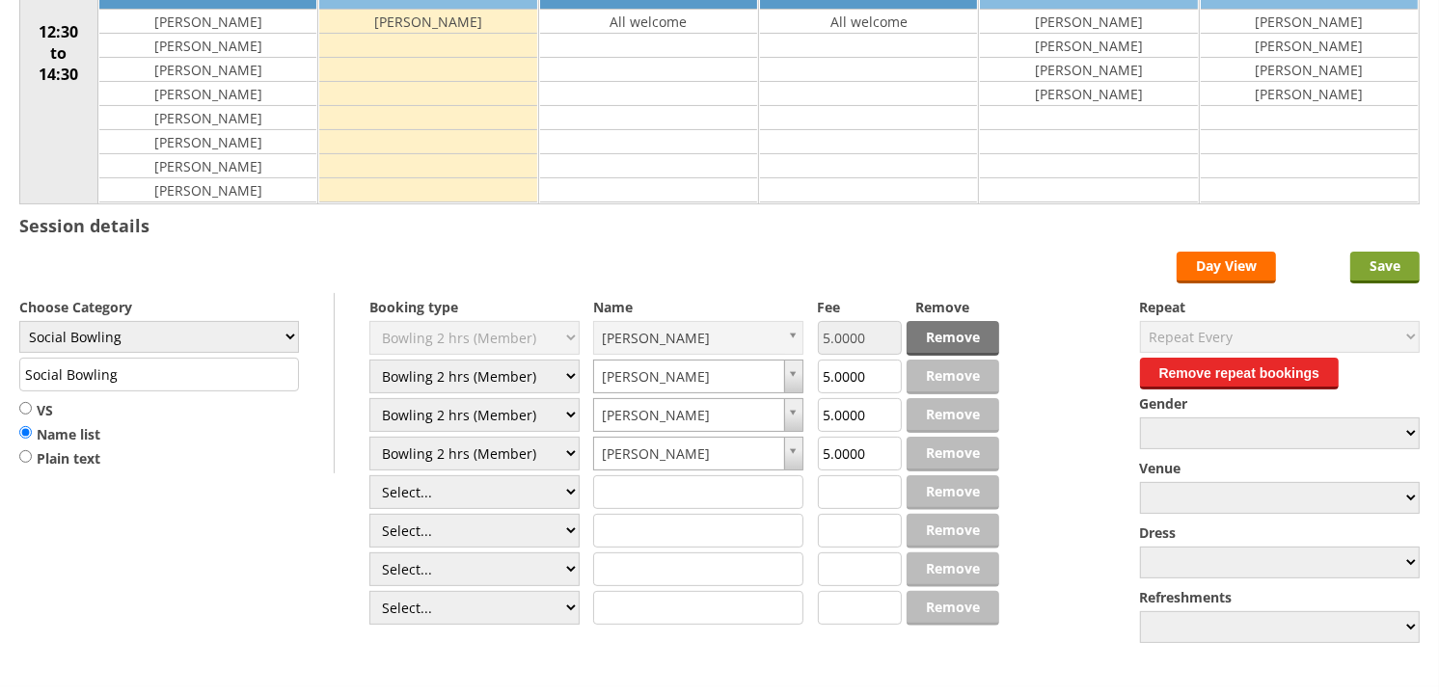
click at [1363, 271] on input "Save" at bounding box center [1384, 268] width 69 height 32
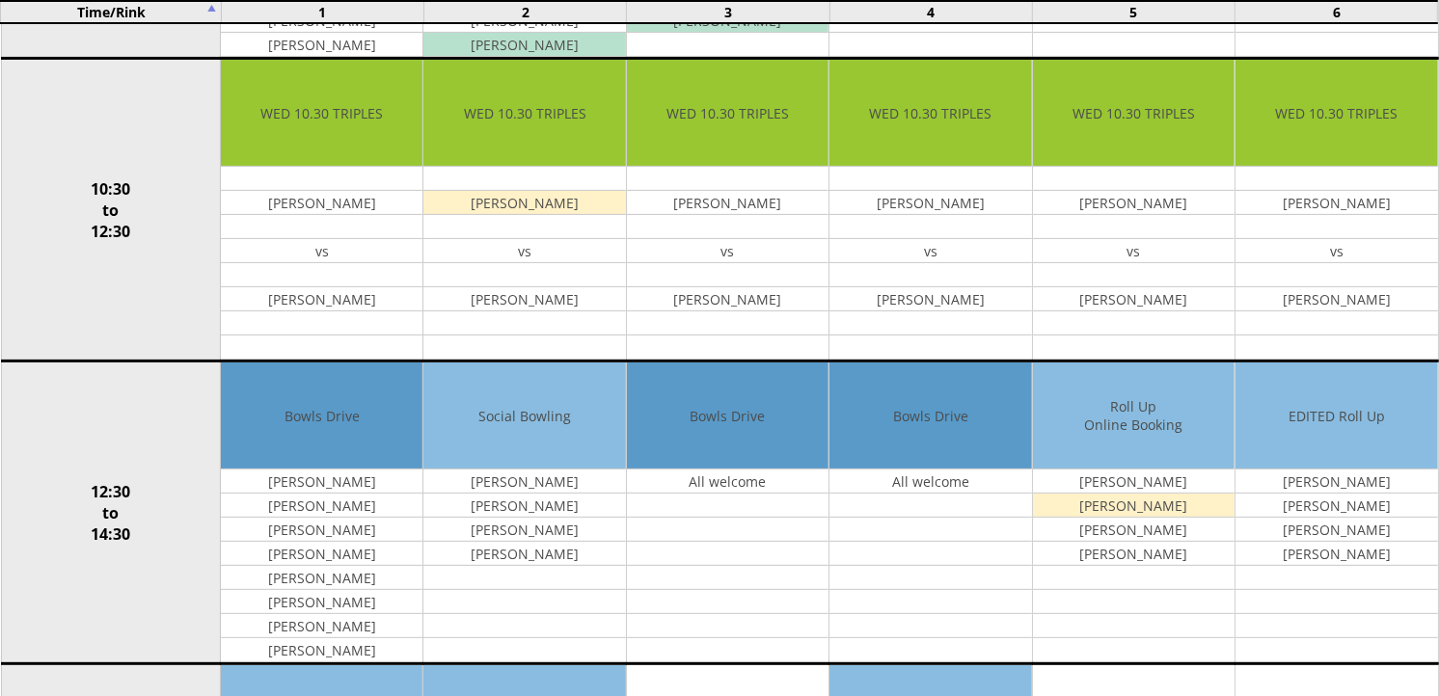
scroll to position [535, 0]
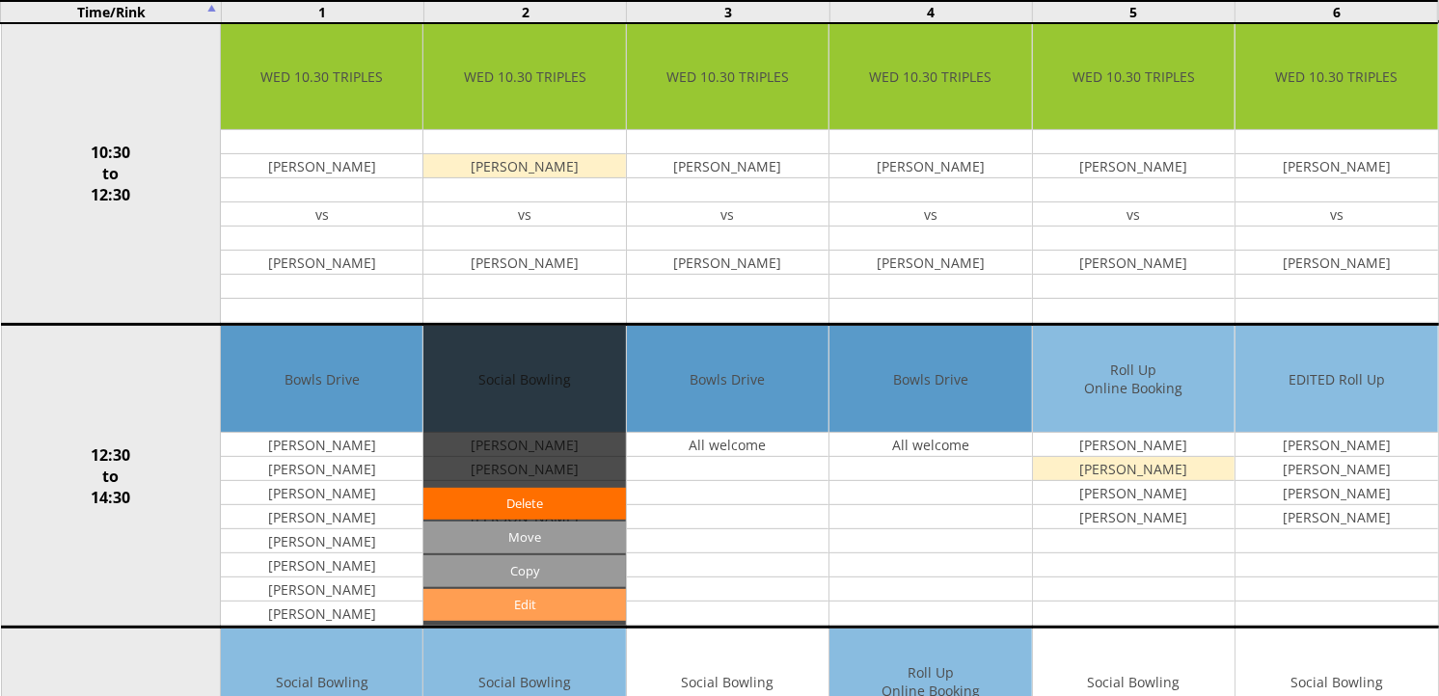
click at [560, 591] on link "Edit" at bounding box center [524, 605] width 202 height 32
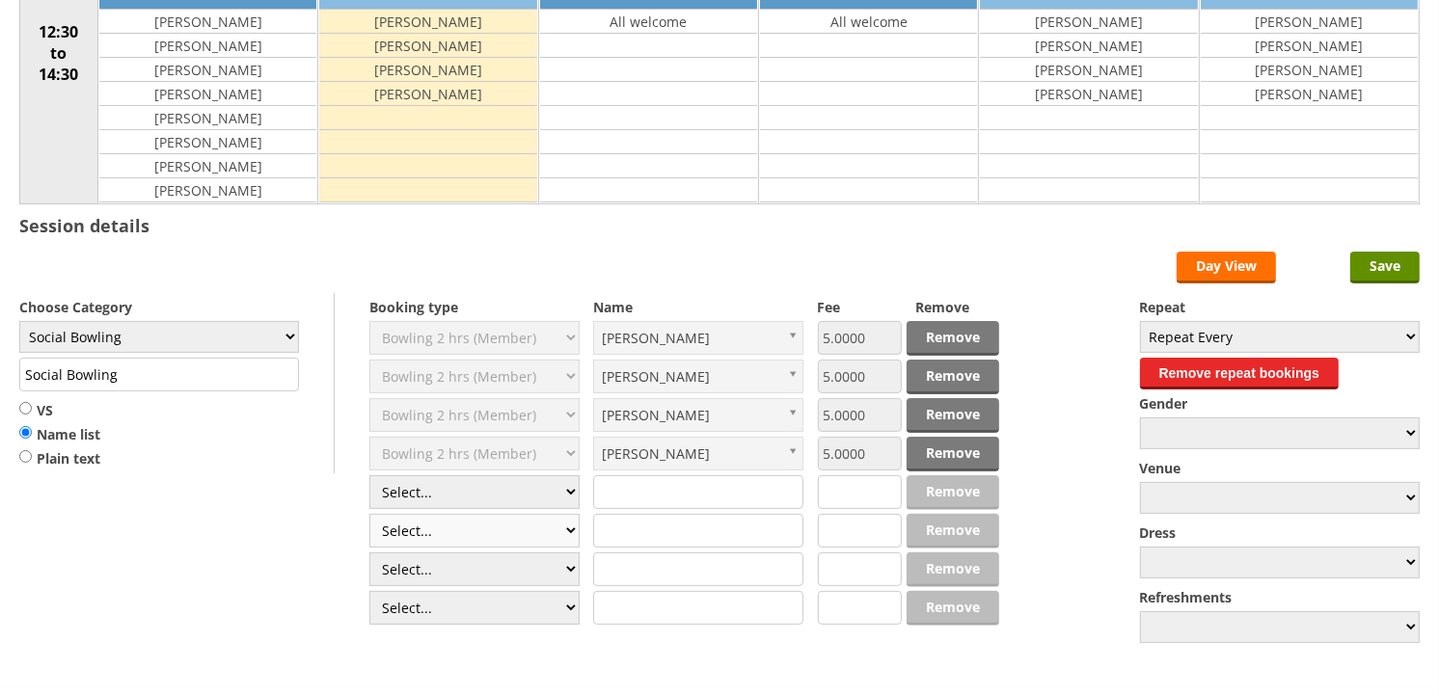
scroll to position [321, 0]
click at [564, 498] on select "Select... Club Competition (Member) Club Competition (Visitor) National (Member…" at bounding box center [474, 492] width 210 height 34
select select "1_50"
click at [369, 476] on select "Select... Club Competition (Member) Club Competition (Visitor) National (Member…" at bounding box center [474, 492] width 210 height 34
type input "5.0000"
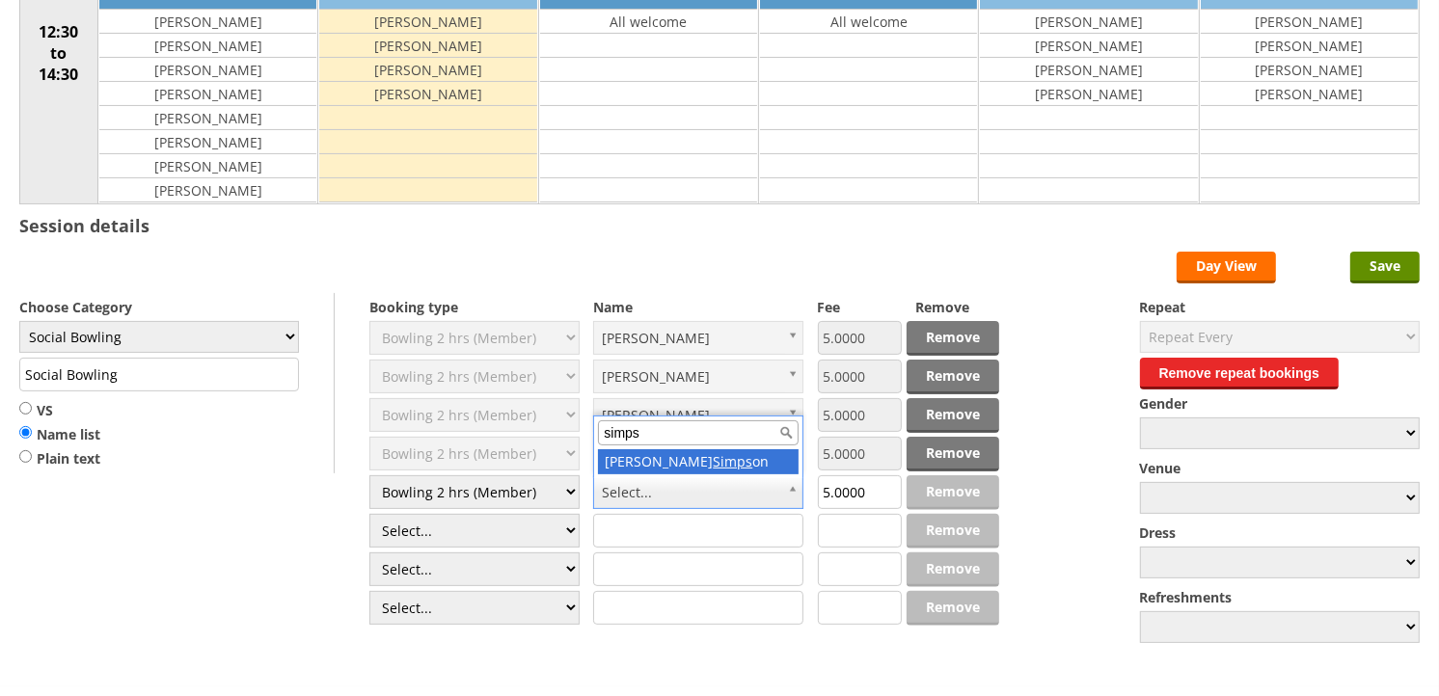
type input "simps"
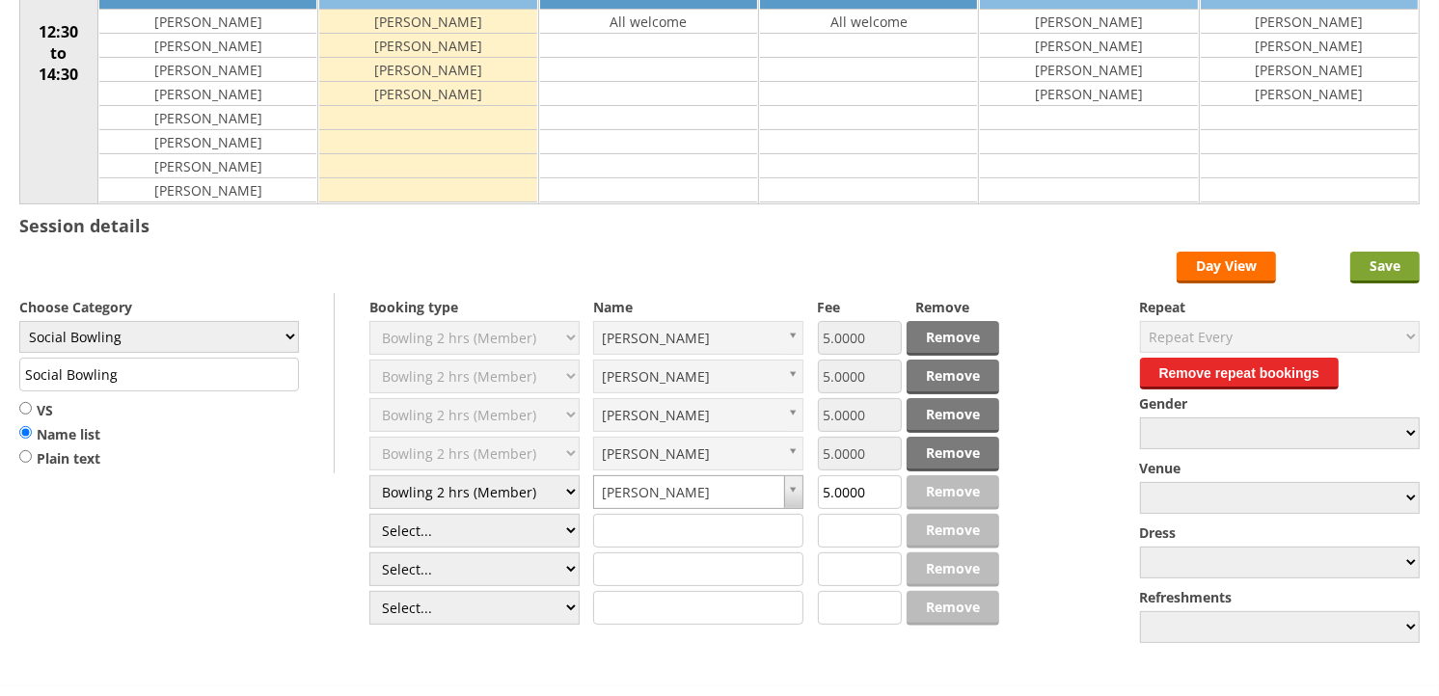
click at [1374, 267] on input "Save" at bounding box center [1384, 268] width 69 height 32
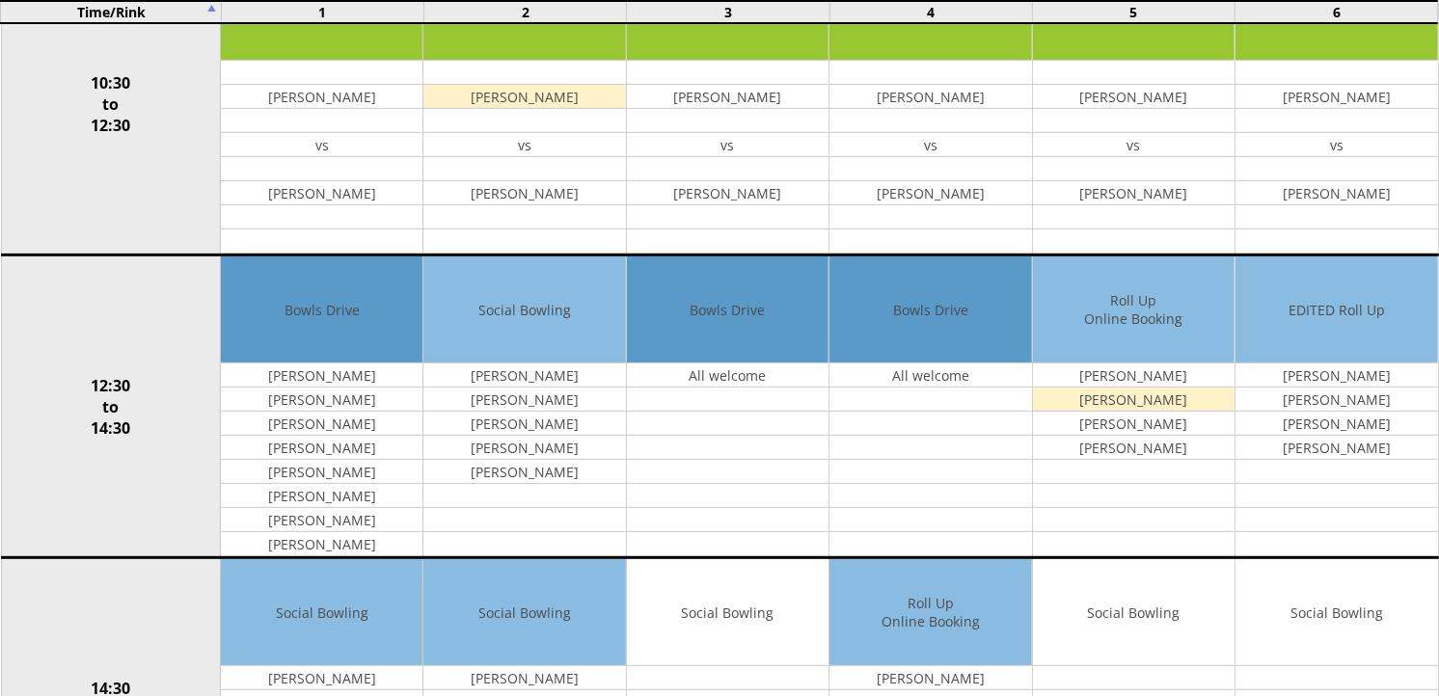
scroll to position [642, 0]
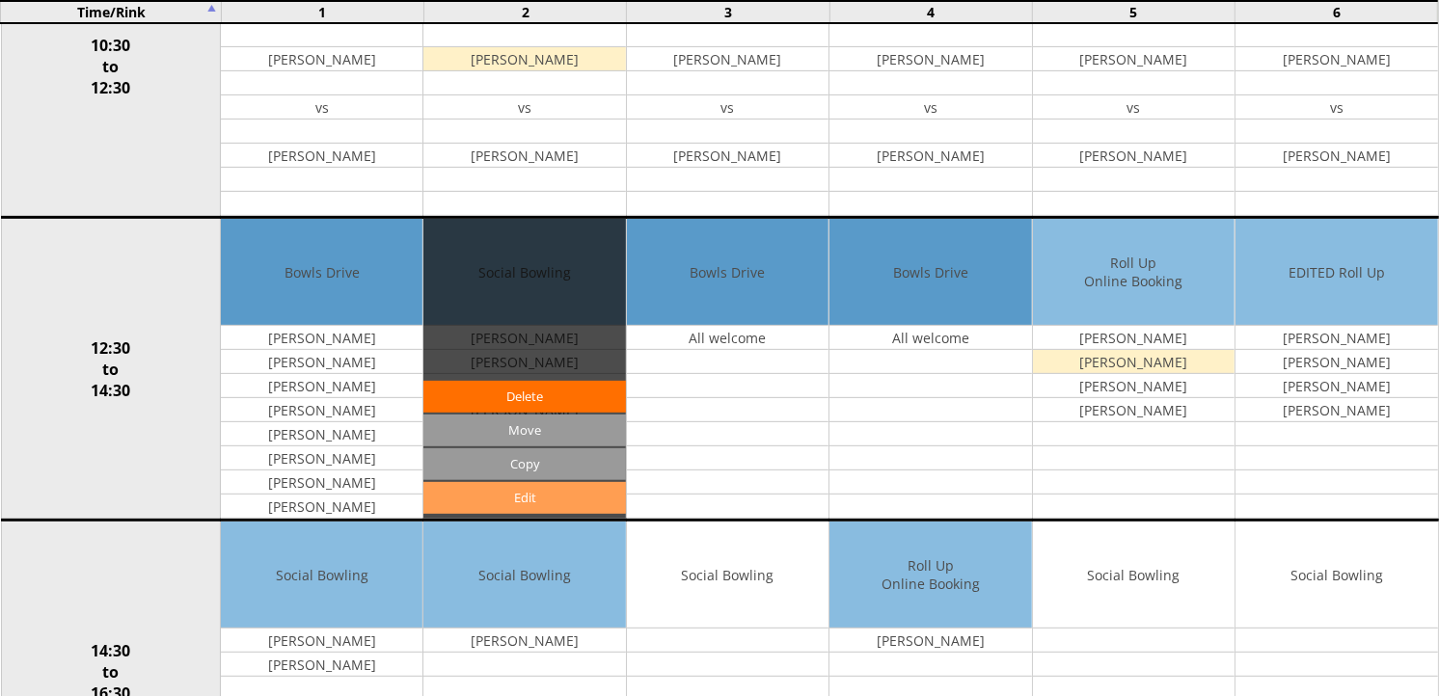
click at [543, 497] on link "Edit" at bounding box center [524, 498] width 202 height 32
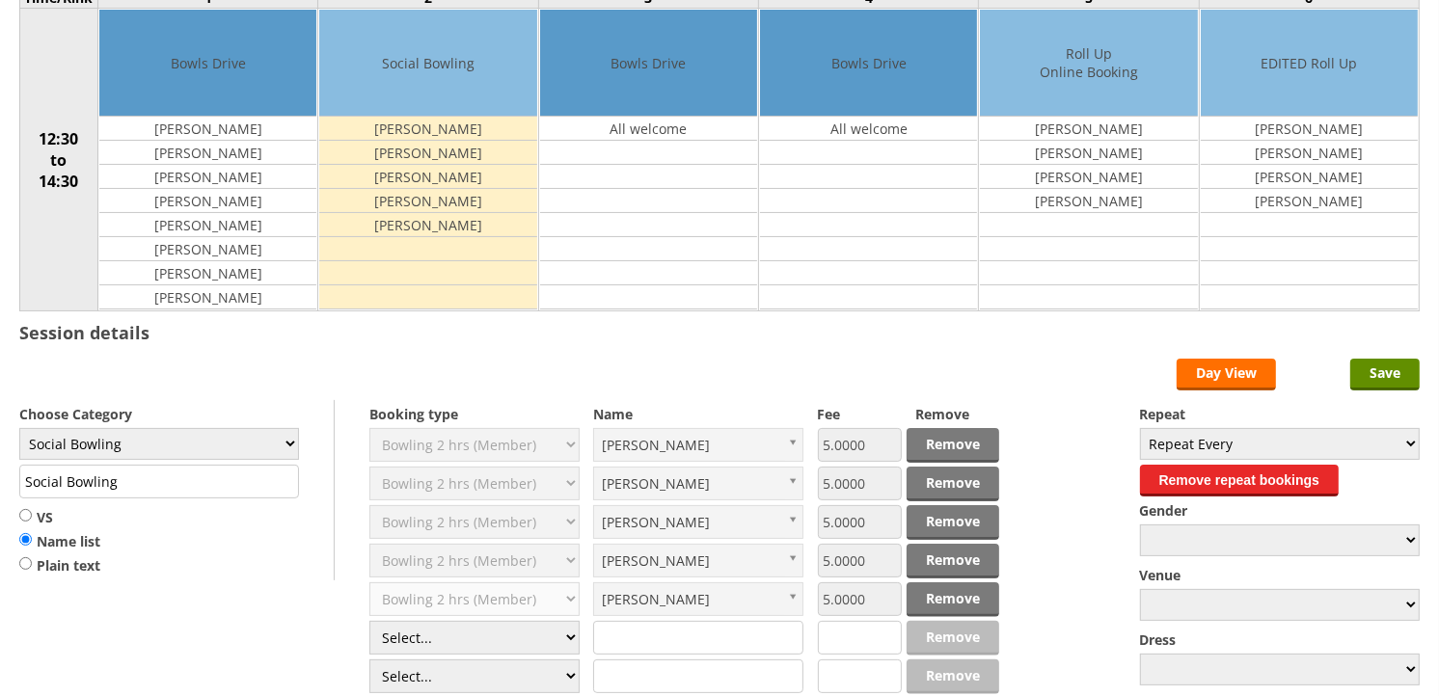
scroll to position [214, 0]
click at [569, 636] on select "Select... Club Competition (Member) Club Competition (Visitor) National (Member…" at bounding box center [474, 638] width 210 height 34
select select "1_50"
click at [369, 622] on select "Select... Club Competition (Member) Club Competition (Visitor) National (Member…" at bounding box center [474, 638] width 210 height 34
type input "5.0000"
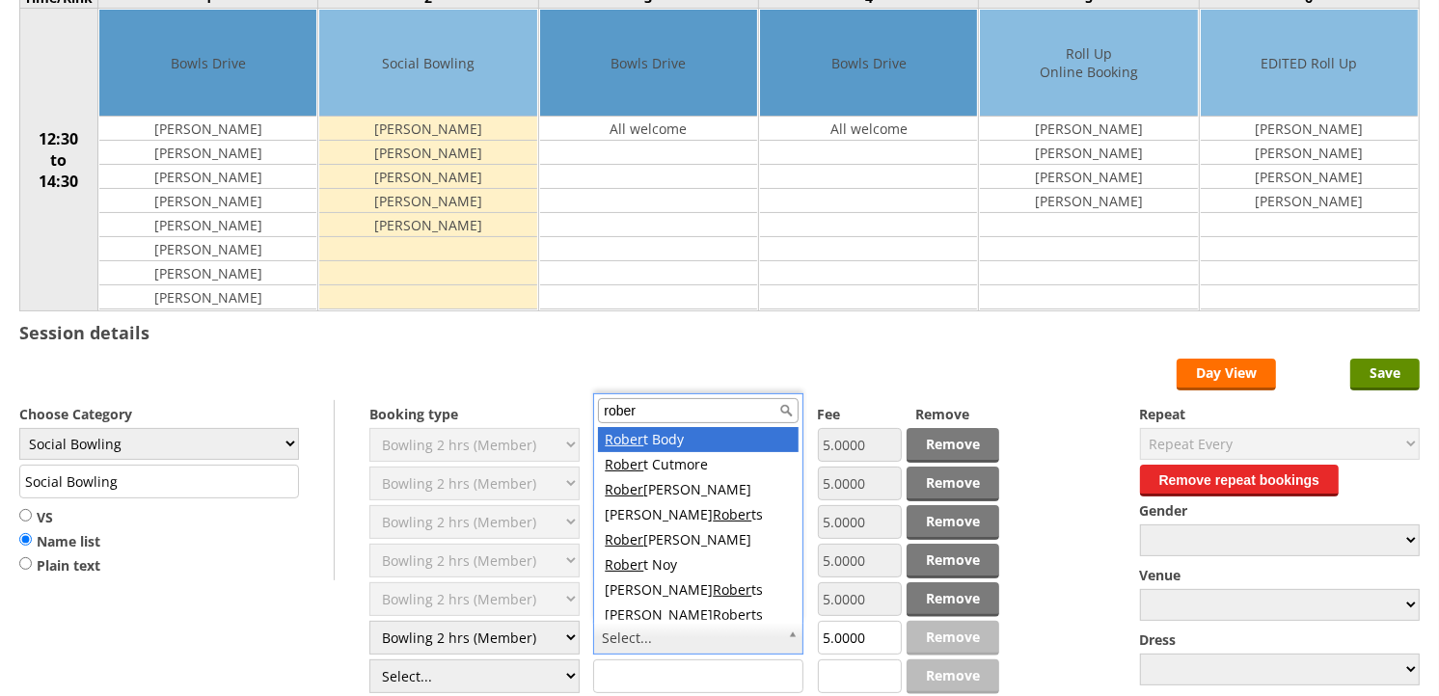
scroll to position [6, 0]
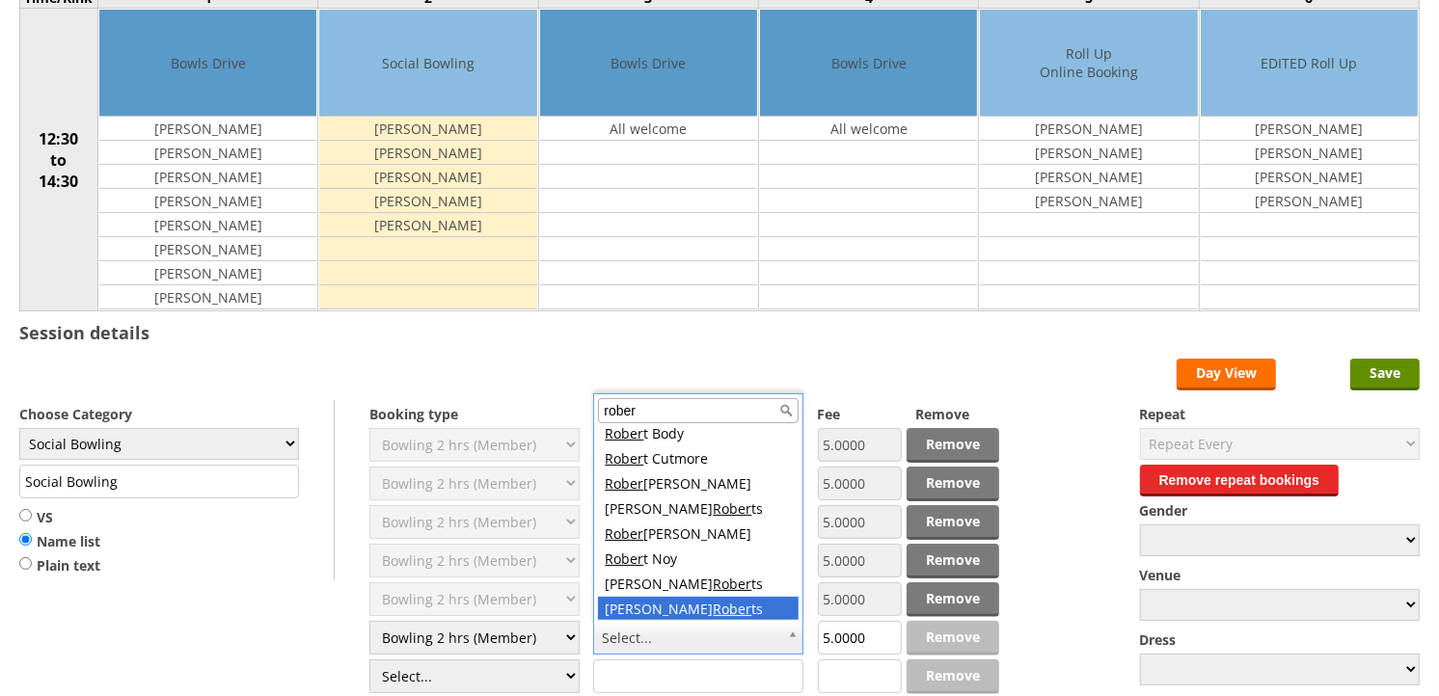
type input "rober"
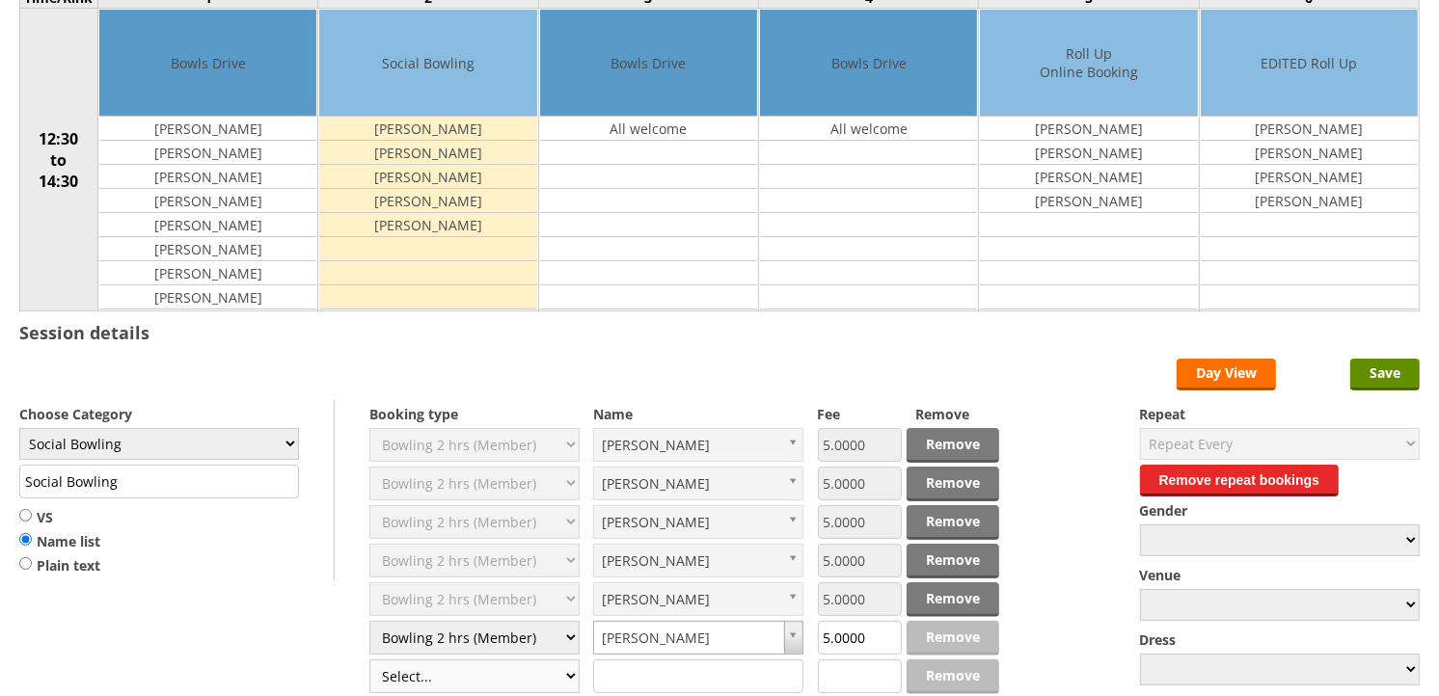
click at [571, 682] on select "Select... Club Competition (Member) Club Competition (Visitor) National (Member…" at bounding box center [474, 677] width 210 height 34
select select "1_50"
click at [369, 661] on select "Select... Club Competition (Member) Club Competition (Visitor) National (Member…" at bounding box center [474, 677] width 210 height 34
type input "5.0000"
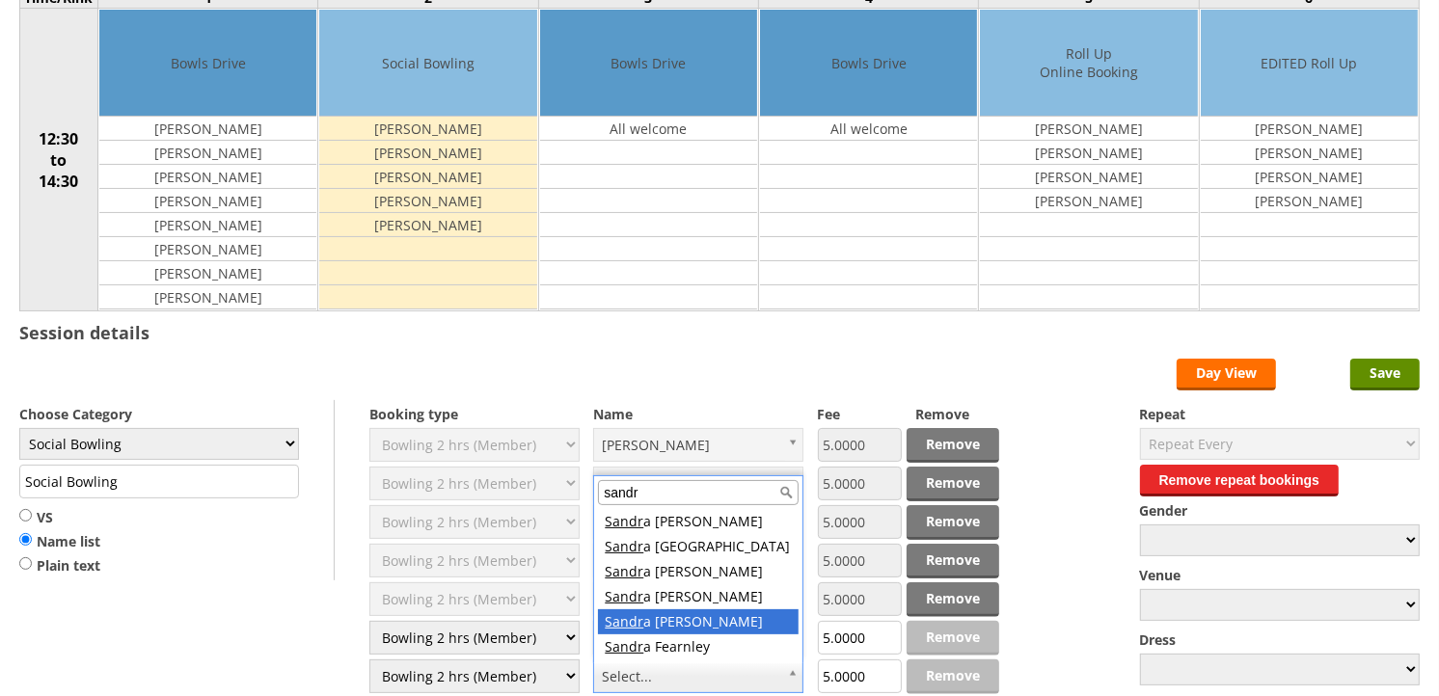
type input "sandr"
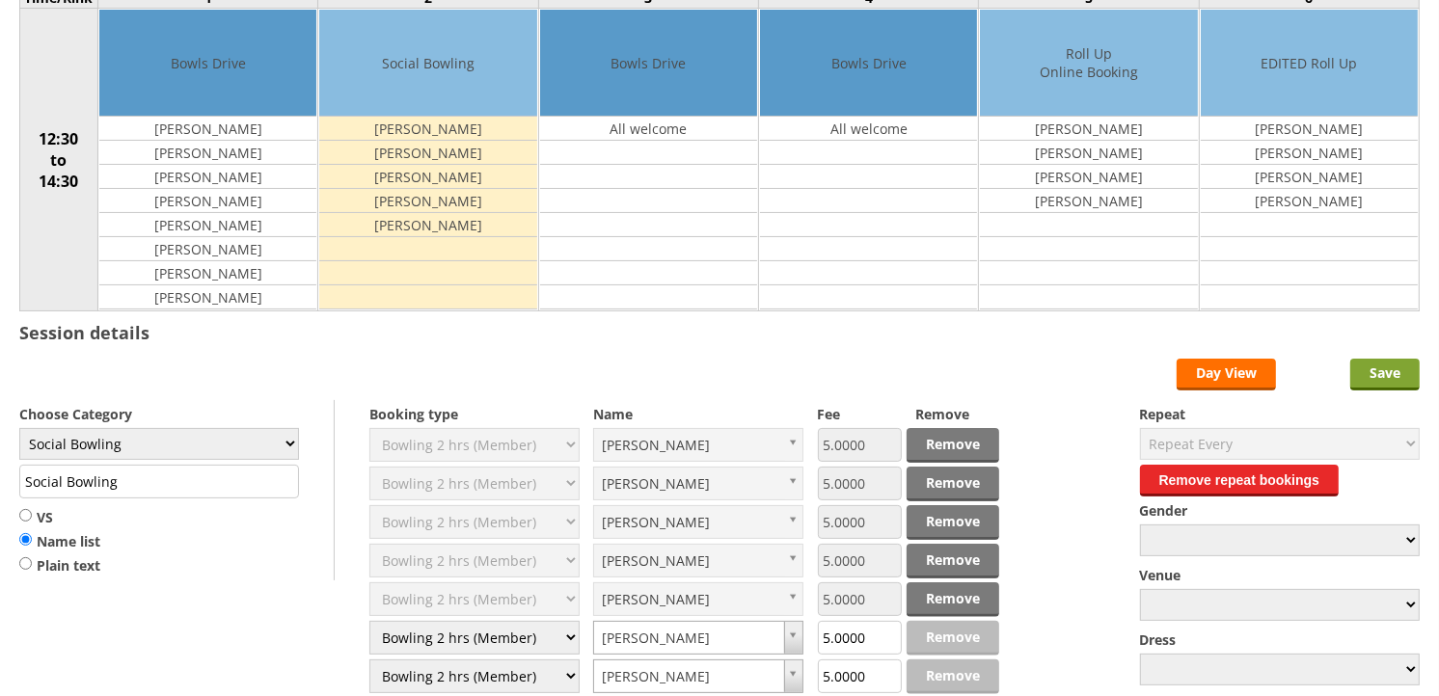
click at [1373, 372] on input "Save" at bounding box center [1384, 375] width 69 height 32
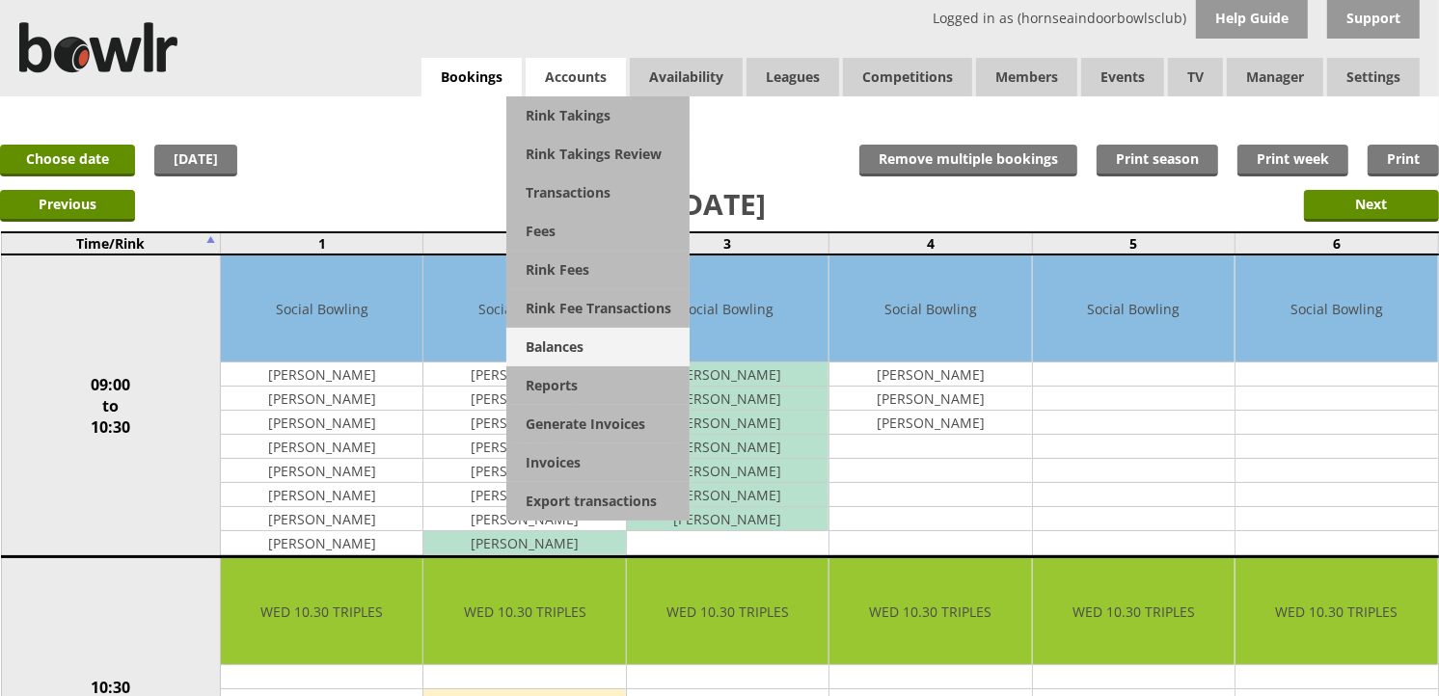
click at [556, 354] on link "Balances" at bounding box center [597, 347] width 183 height 39
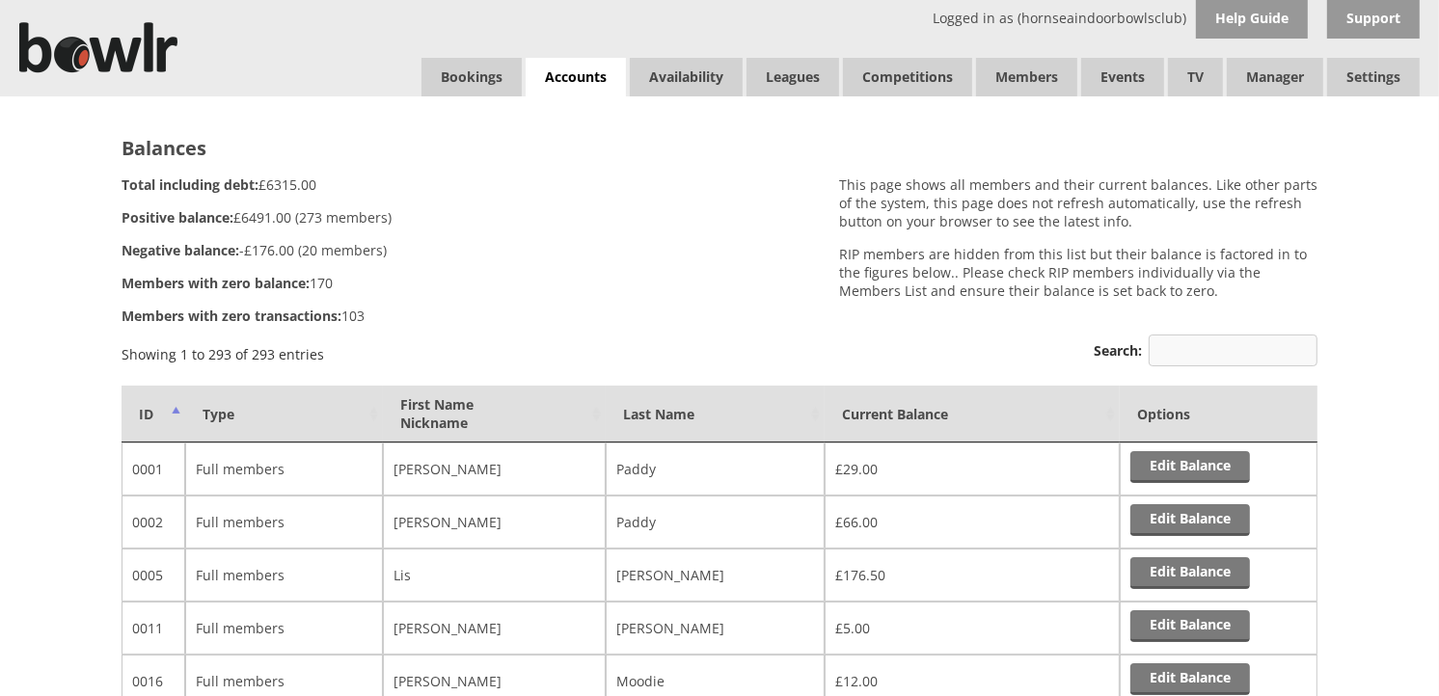
click at [1153, 351] on input "Search:" at bounding box center [1233, 351] width 169 height 32
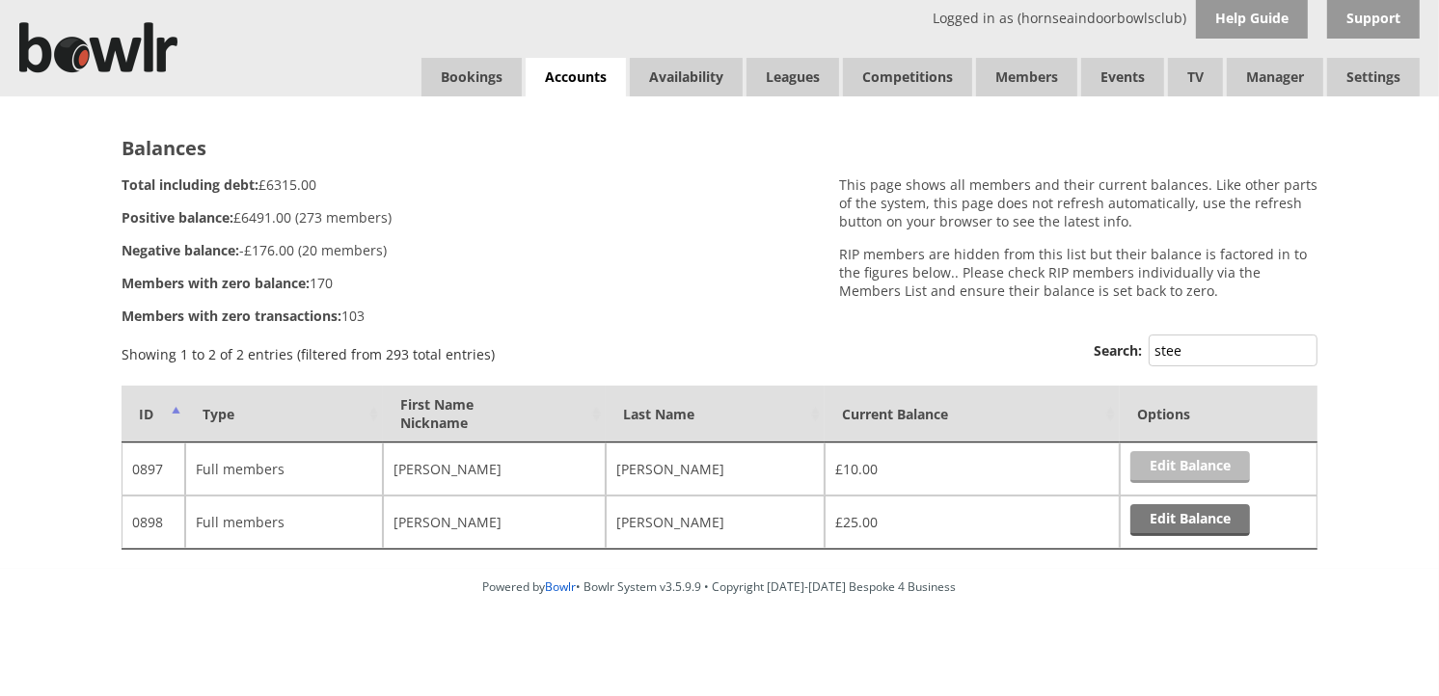
type input "stee"
click at [1164, 470] on link "Edit Balance" at bounding box center [1190, 467] width 120 height 32
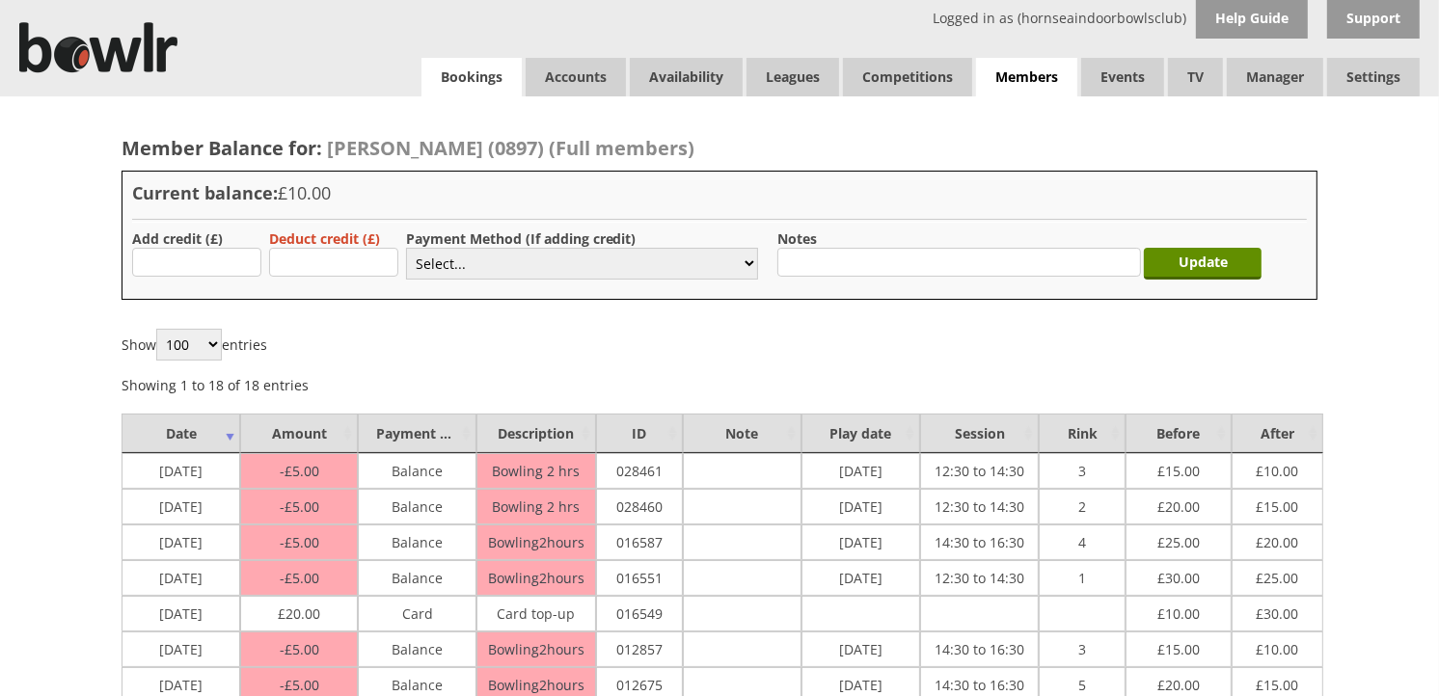
click at [475, 87] on link "Bookings" at bounding box center [471, 77] width 100 height 39
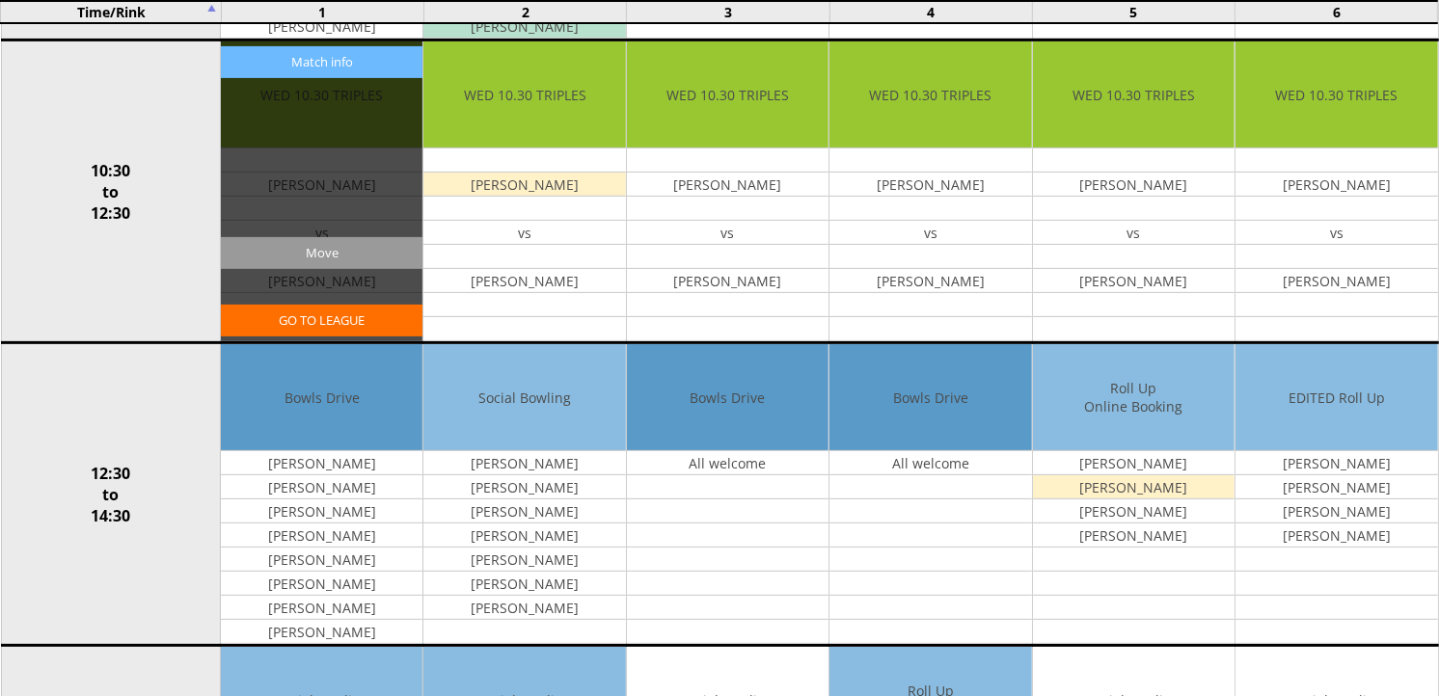
scroll to position [642, 0]
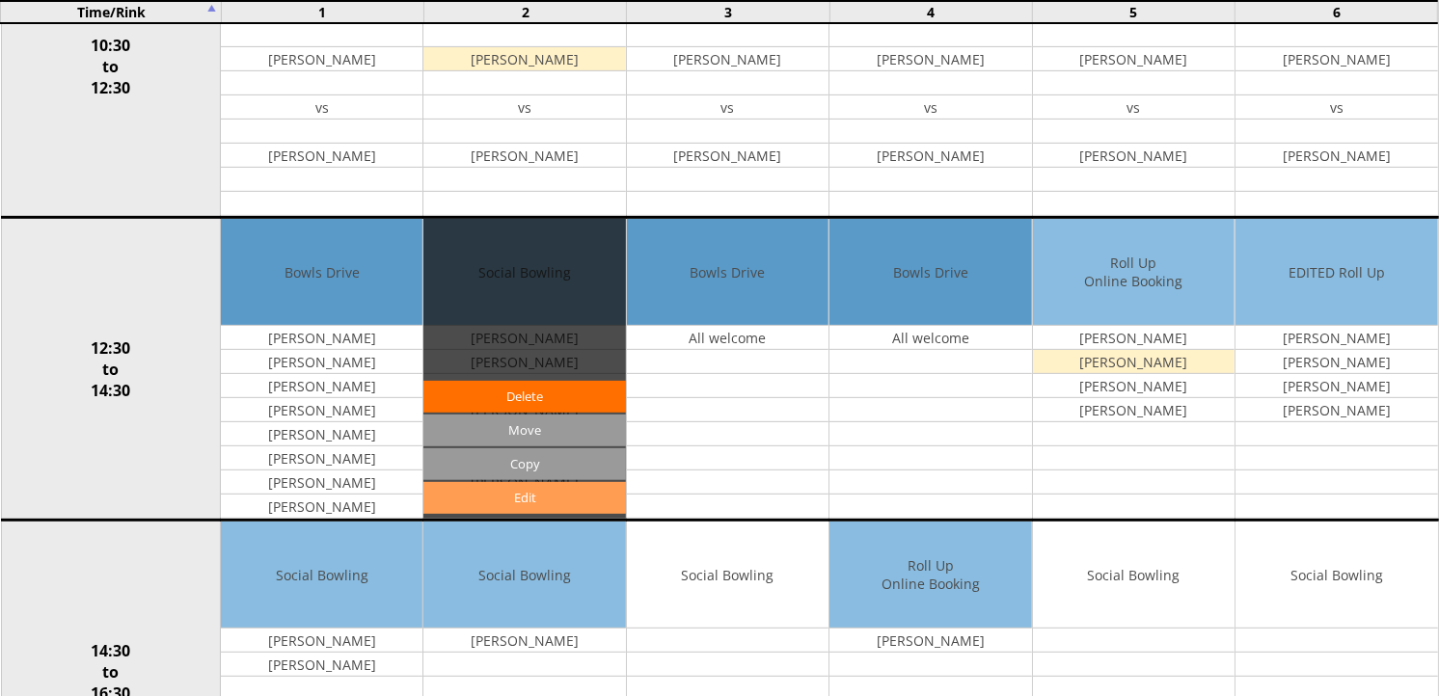
click at [509, 508] on link "Edit" at bounding box center [524, 498] width 202 height 32
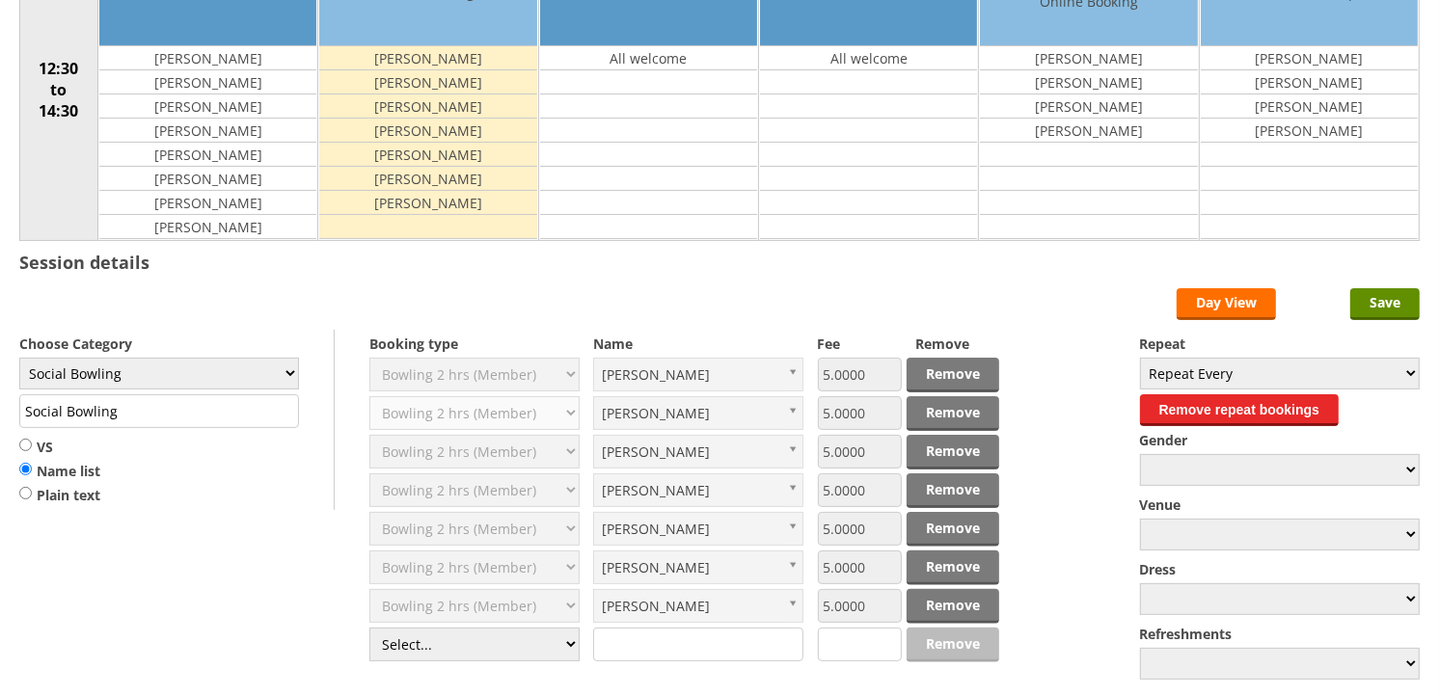
scroll to position [321, 0]
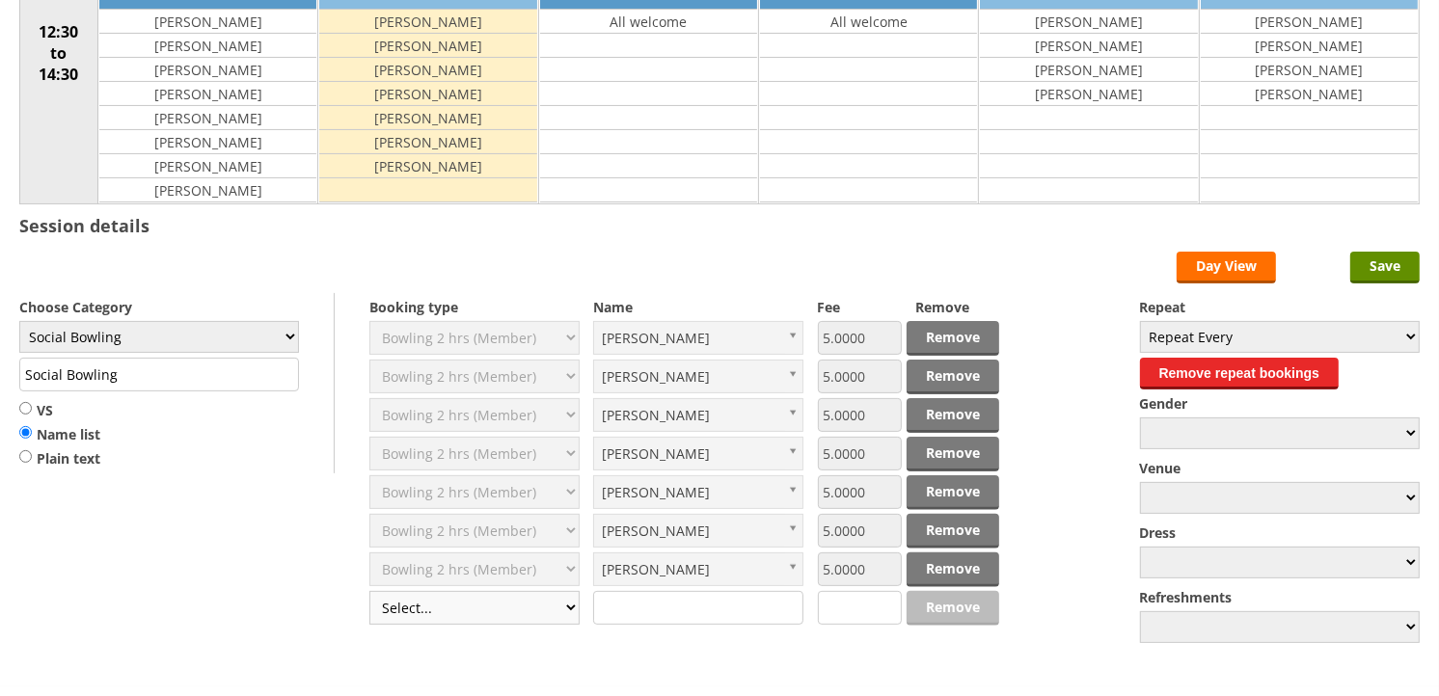
click at [565, 609] on select "Select... Club Competition (Member) Club Competition (Visitor) National (Member…" at bounding box center [474, 608] width 210 height 34
select select "1_50"
click at [369, 592] on select "Select... Club Competition (Member) Club Competition (Visitor) National (Member…" at bounding box center [474, 608] width 210 height 34
type input "5.0000"
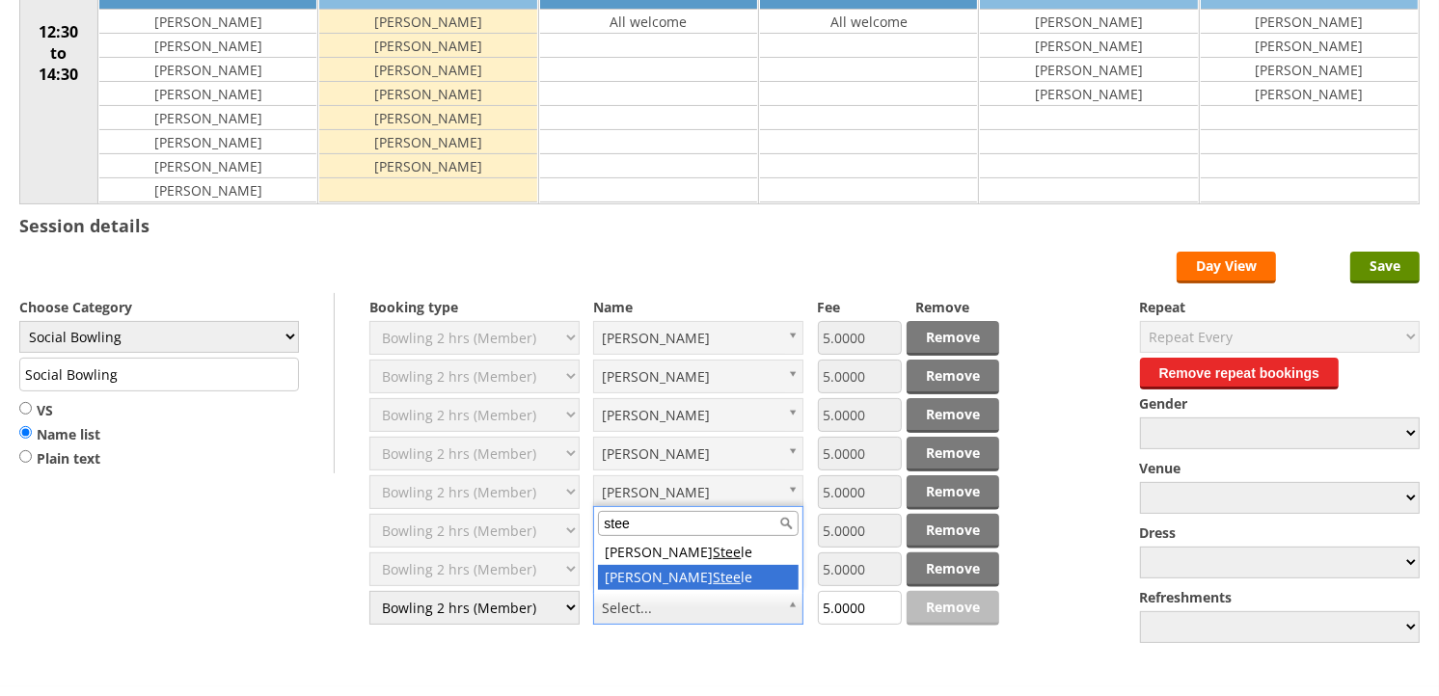
type input "stee"
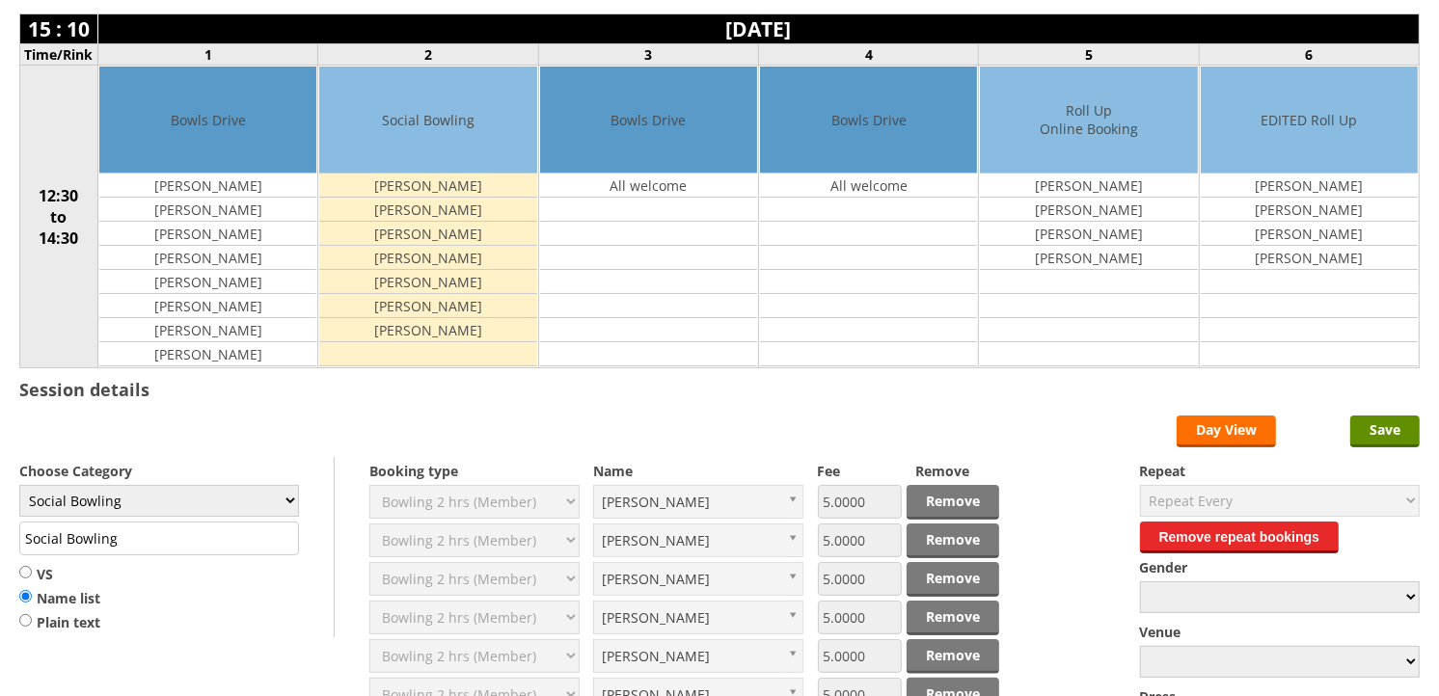
scroll to position [0, 0]
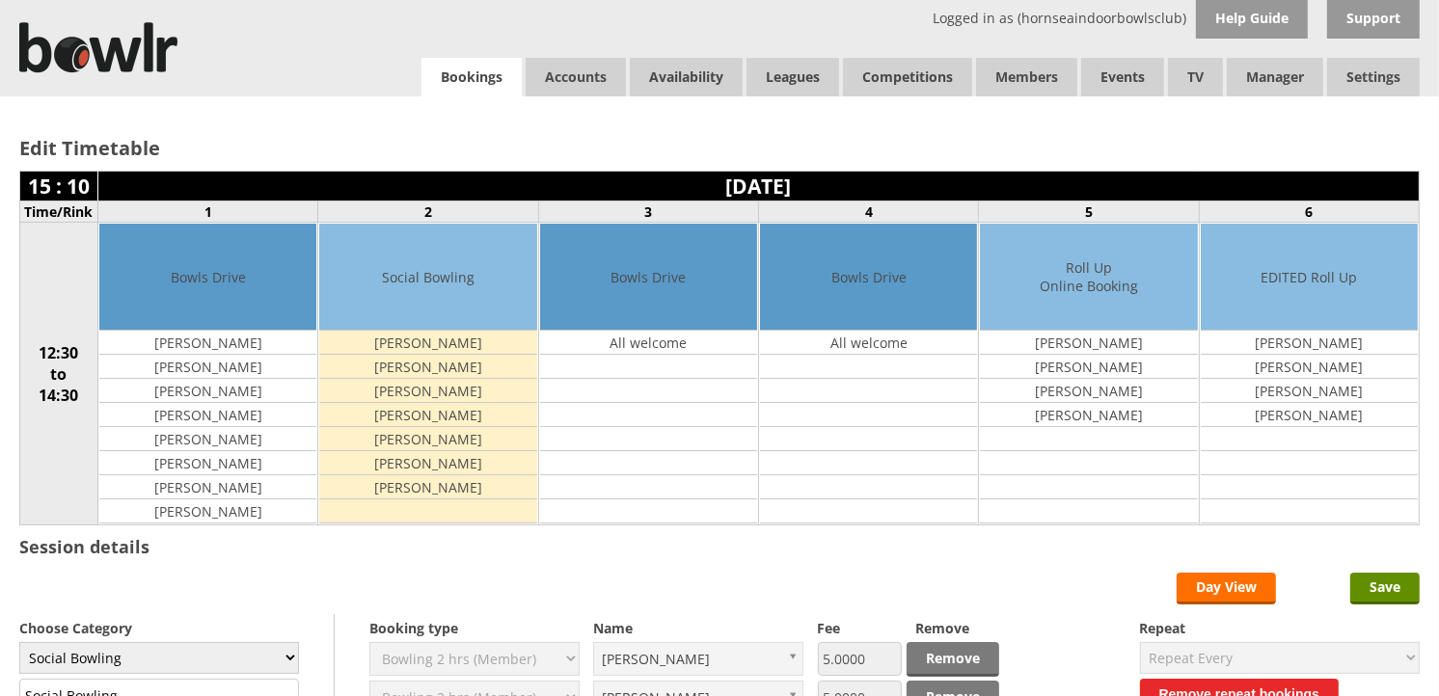
click at [463, 82] on link "Bookings" at bounding box center [471, 78] width 100 height 40
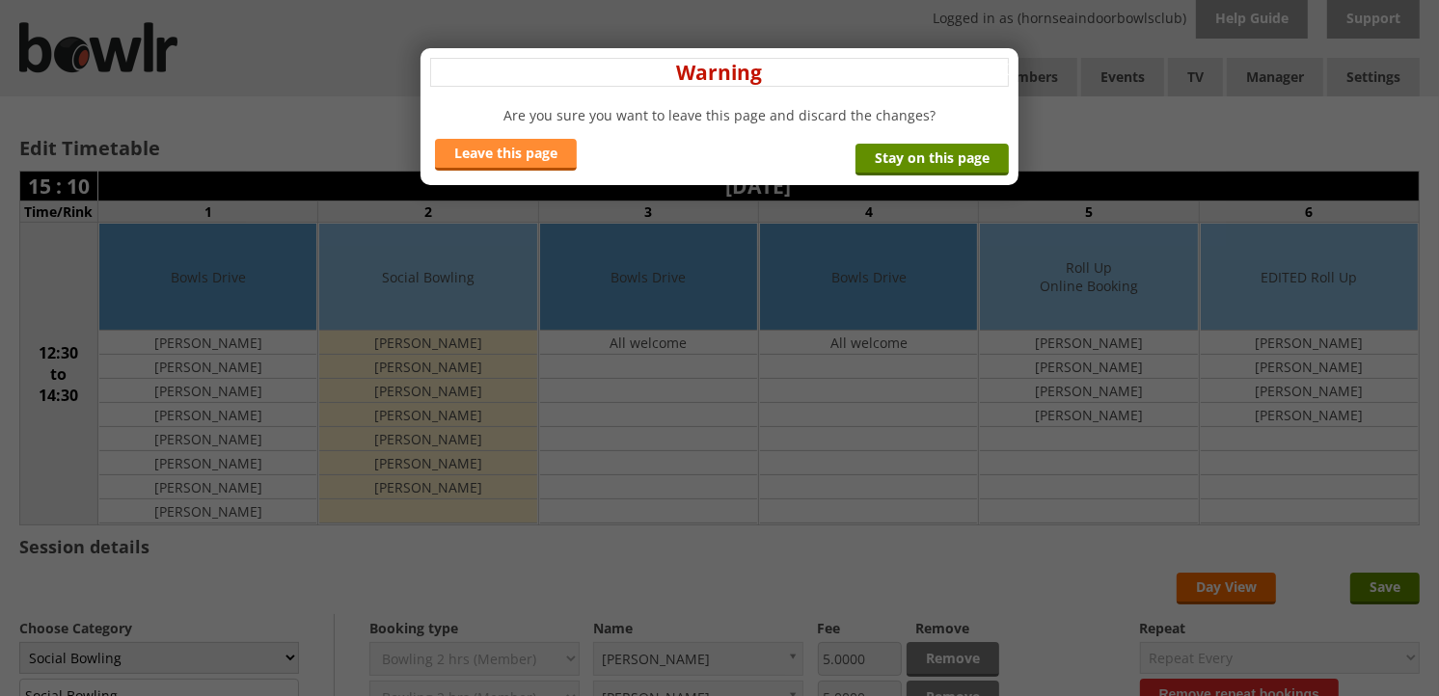
click at [526, 150] on link "Leave this page" at bounding box center [506, 155] width 142 height 32
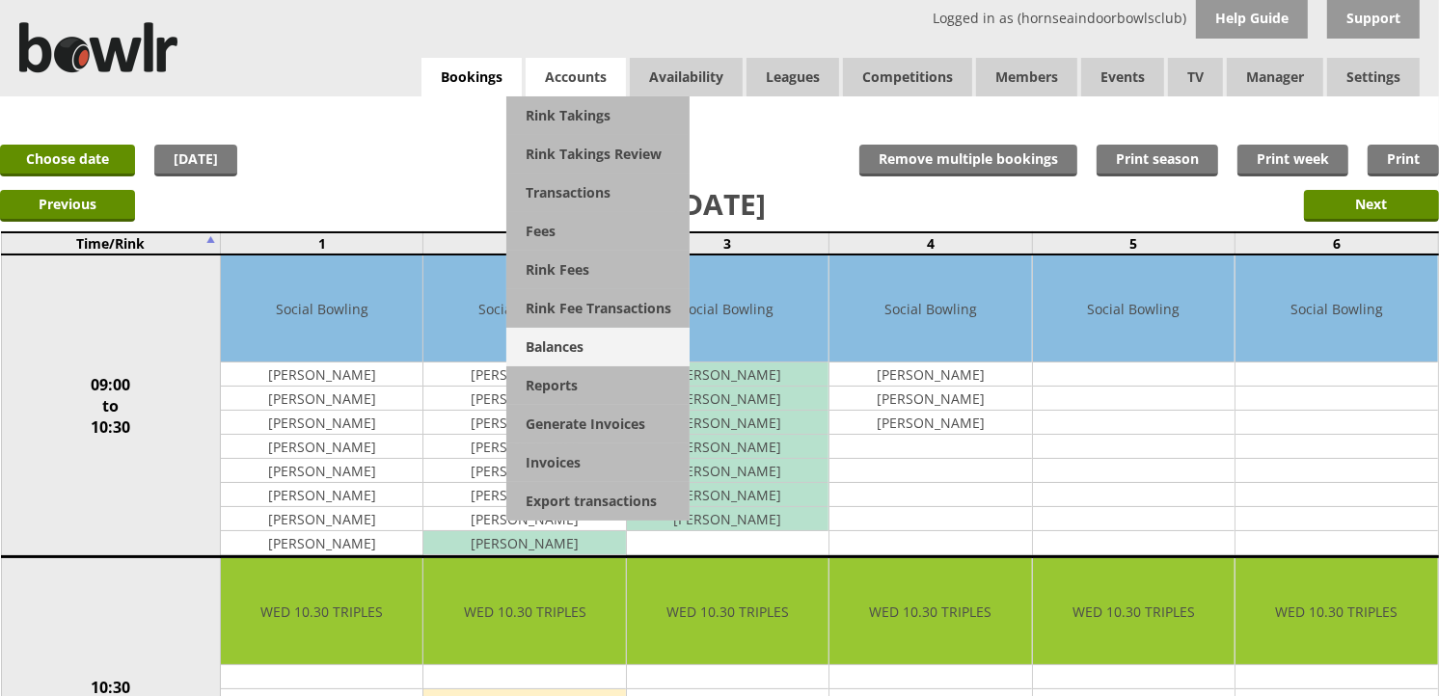
click at [581, 347] on link "Balances" at bounding box center [597, 347] width 183 height 39
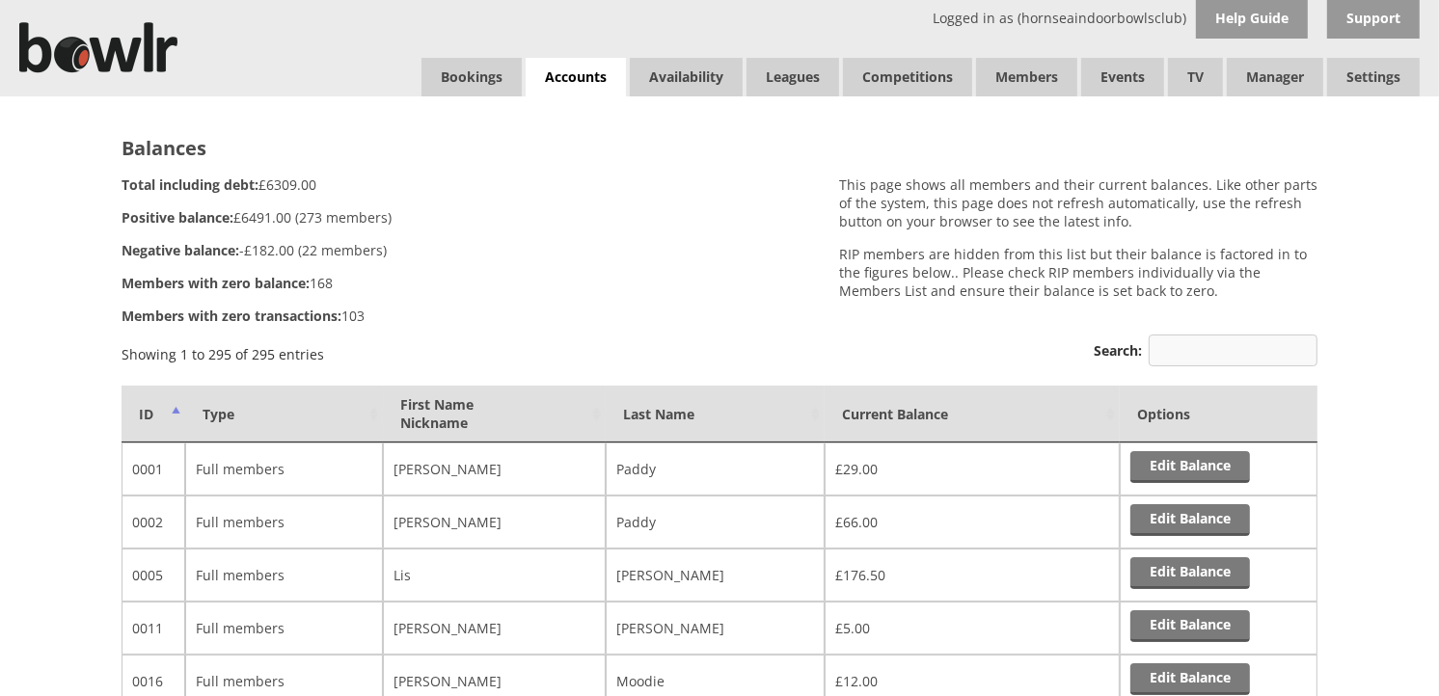
click at [1205, 347] on input "Search:" at bounding box center [1233, 351] width 169 height 32
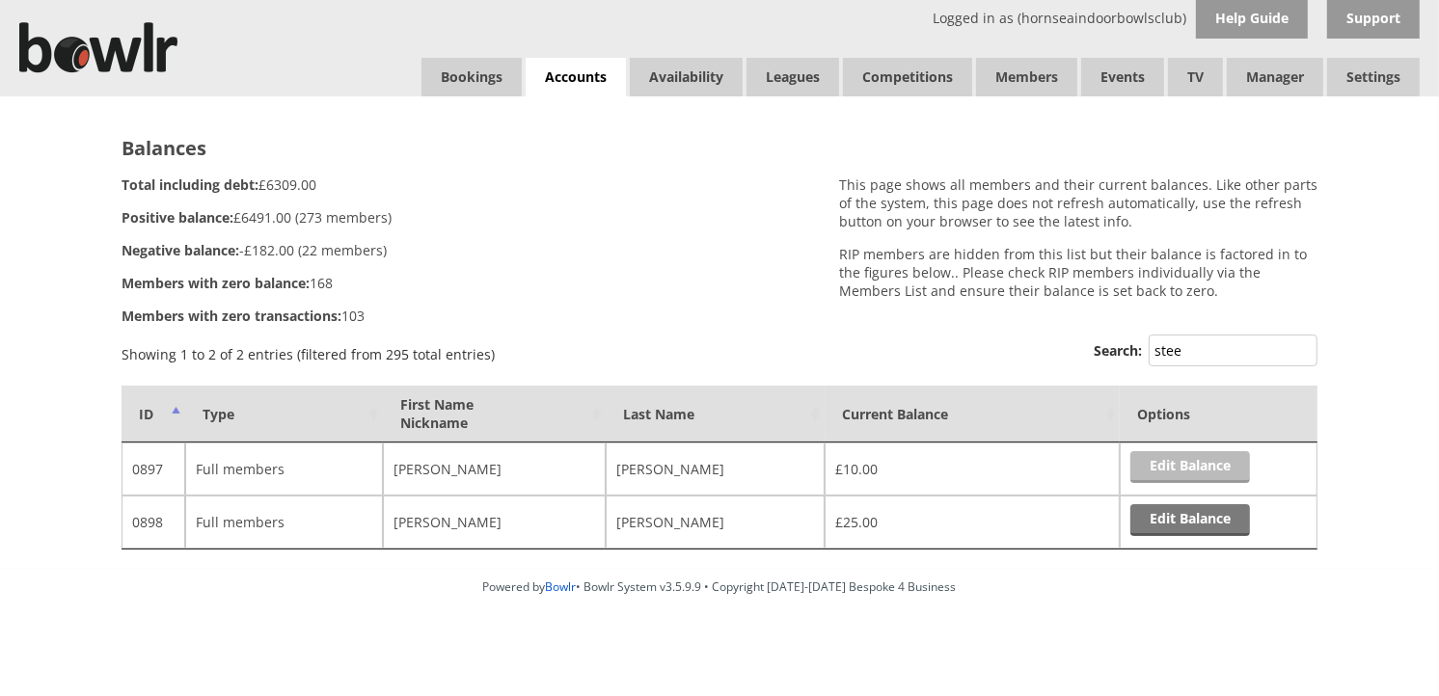
type input "stee"
click at [1180, 466] on link "Edit Balance" at bounding box center [1190, 467] width 120 height 32
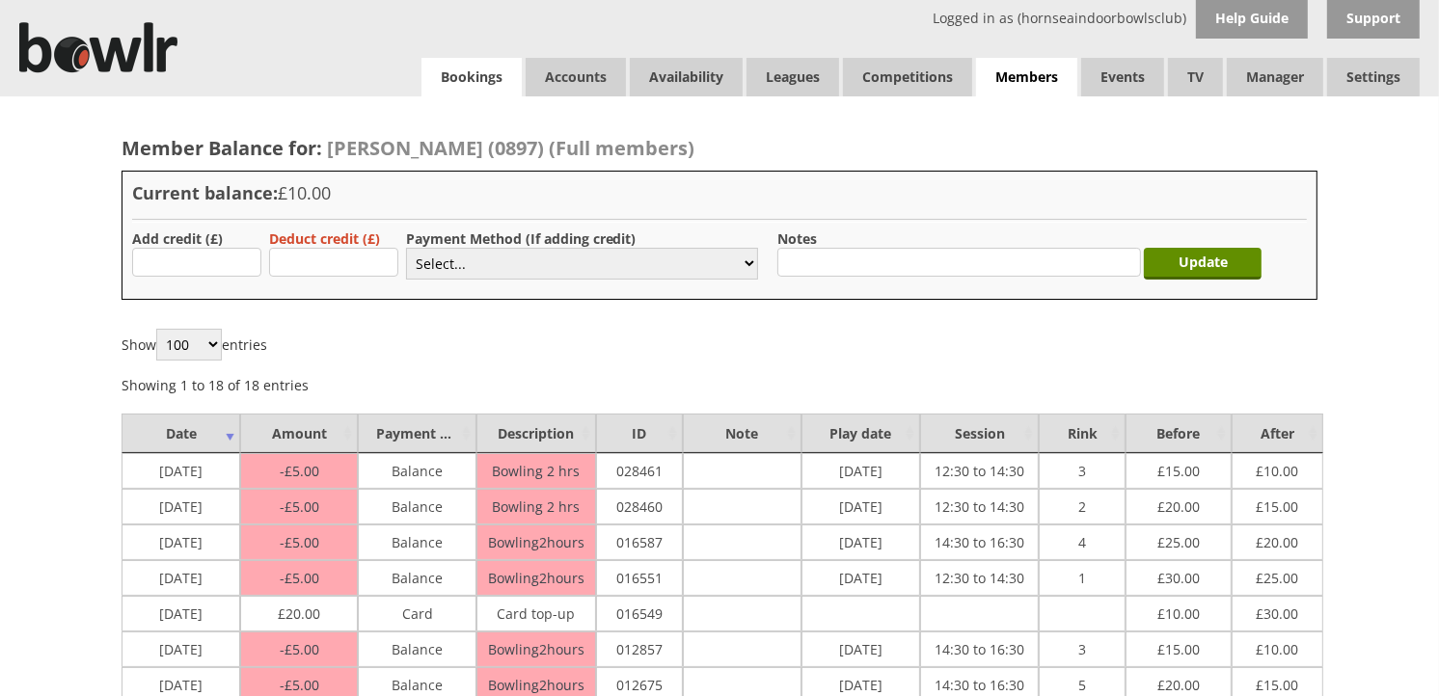
click at [474, 80] on link "Bookings" at bounding box center [471, 77] width 100 height 39
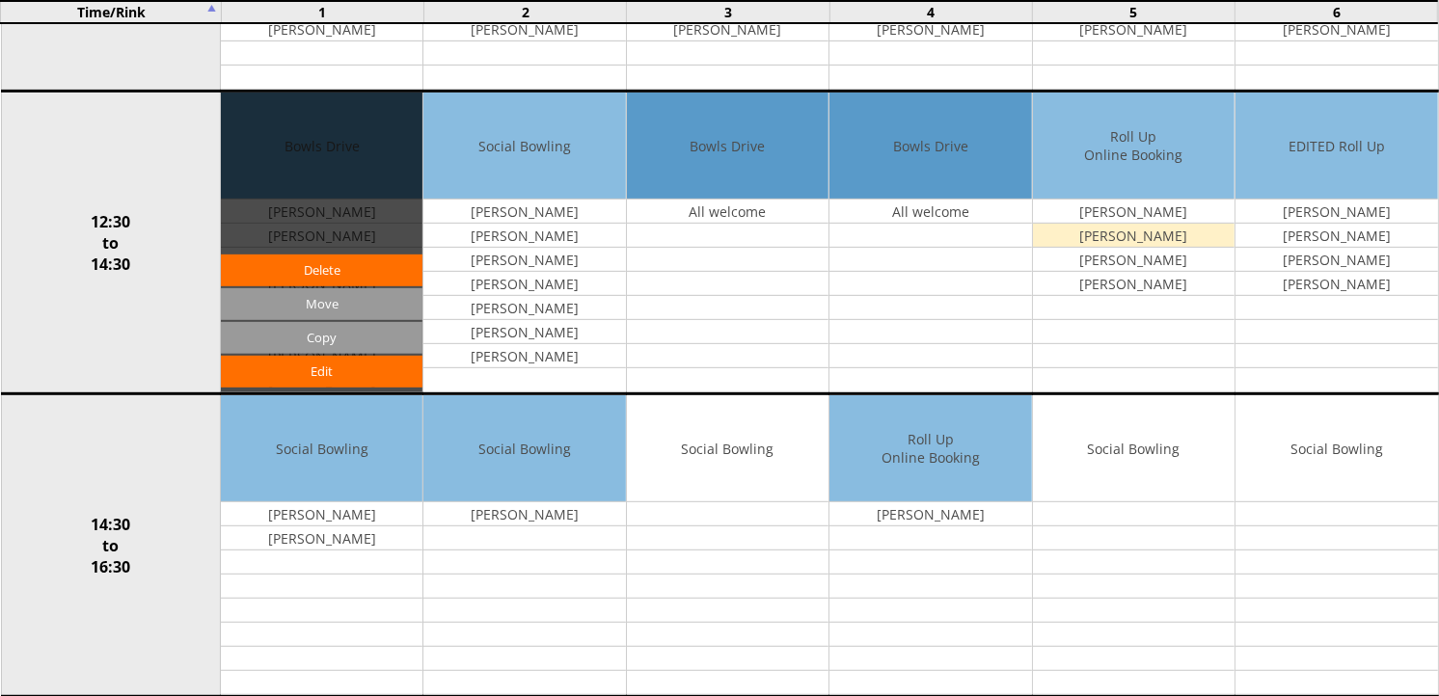
scroll to position [856, 0]
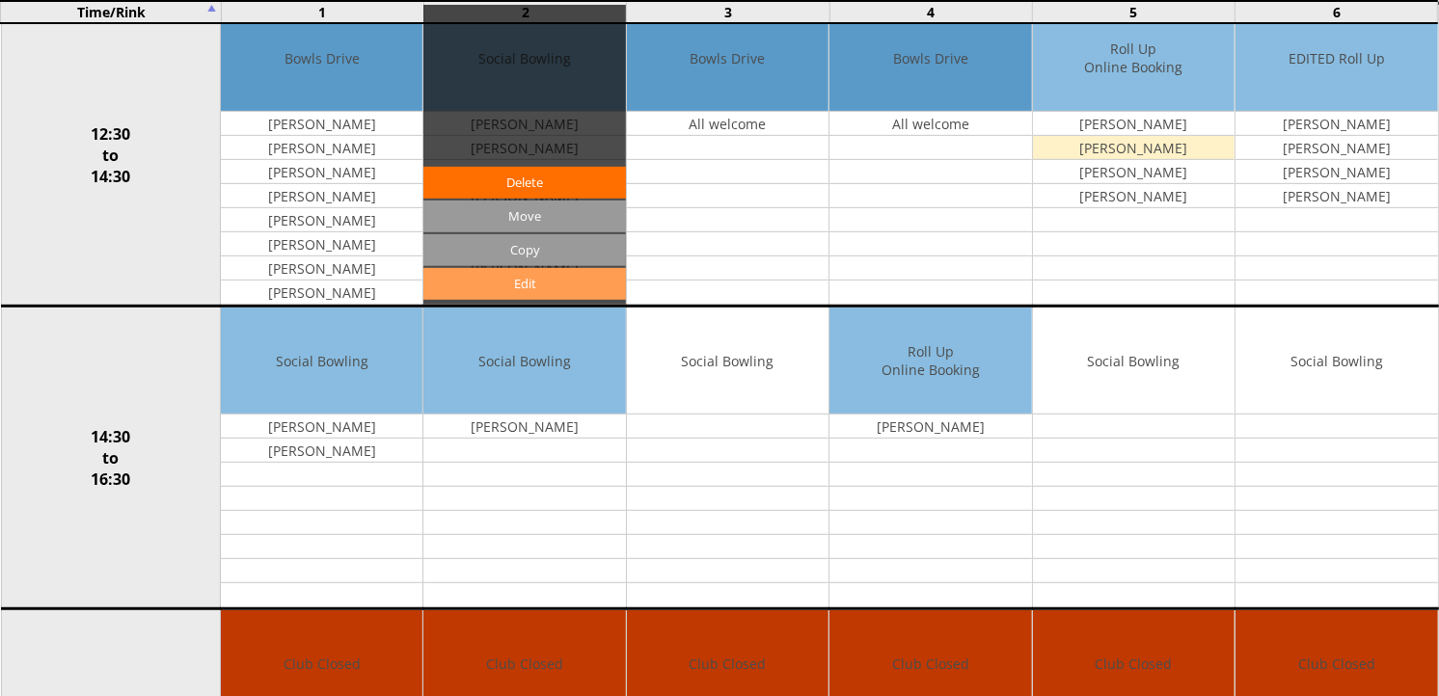
click at [552, 292] on link "Edit" at bounding box center [524, 284] width 202 height 32
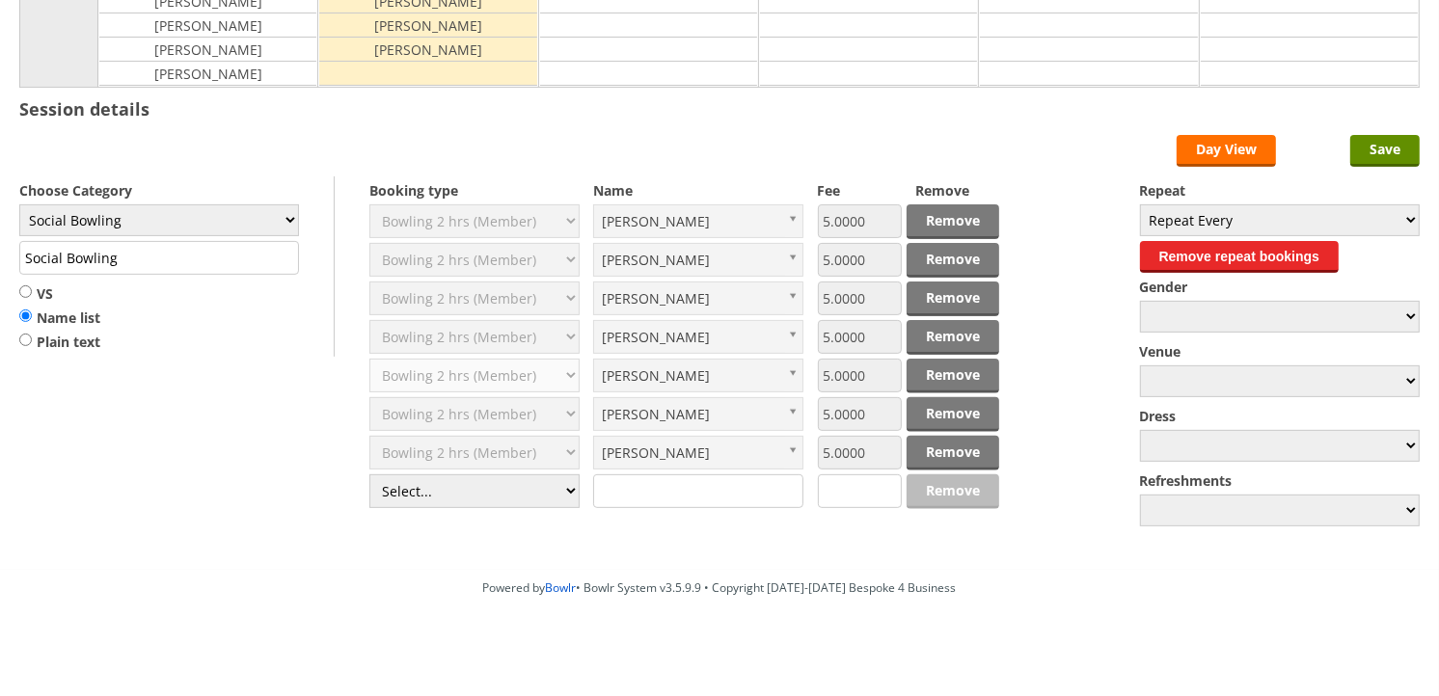
scroll to position [447, 0]
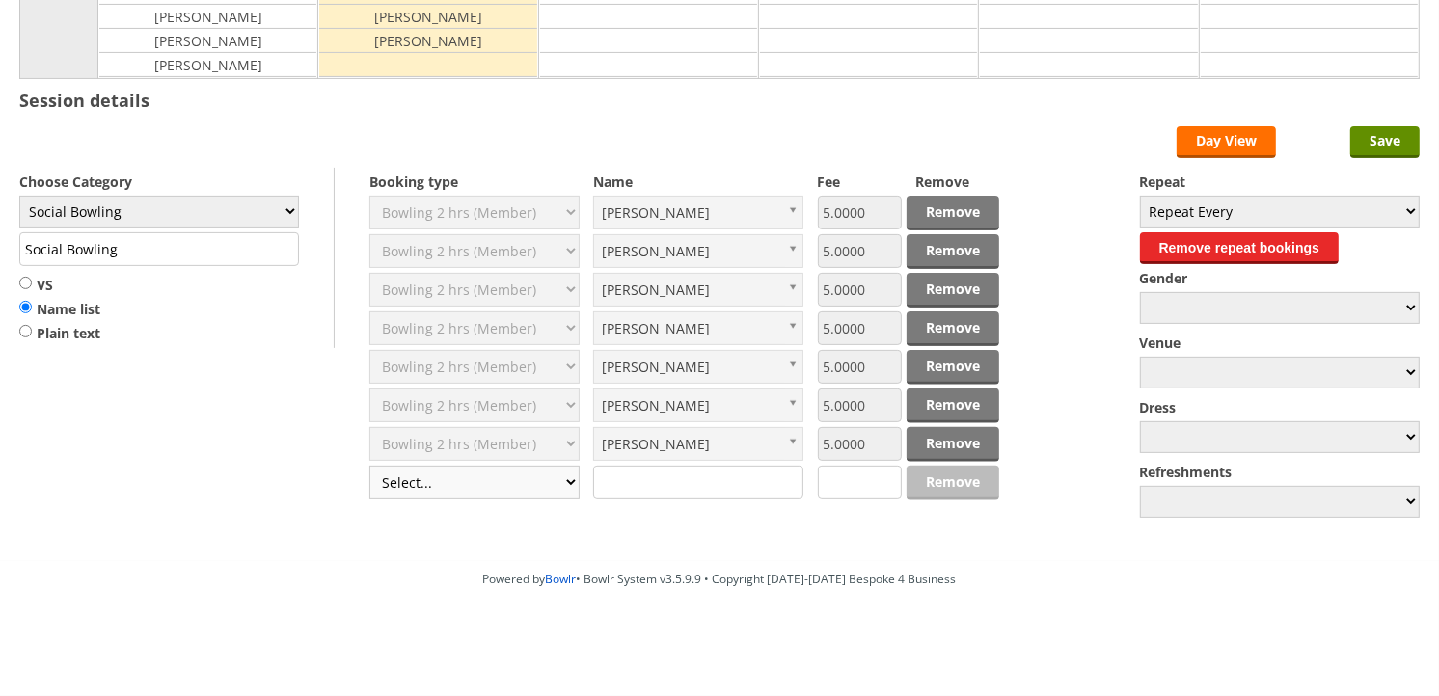
click at [575, 485] on select "Select... Club Competition (Member) Club Competition (Visitor) National (Member…" at bounding box center [474, 483] width 210 height 34
select select "1_50"
click at [369, 466] on select "Select... Club Competition (Member) Club Competition (Visitor) National (Member…" at bounding box center [474, 483] width 210 height 34
type input "5.0000"
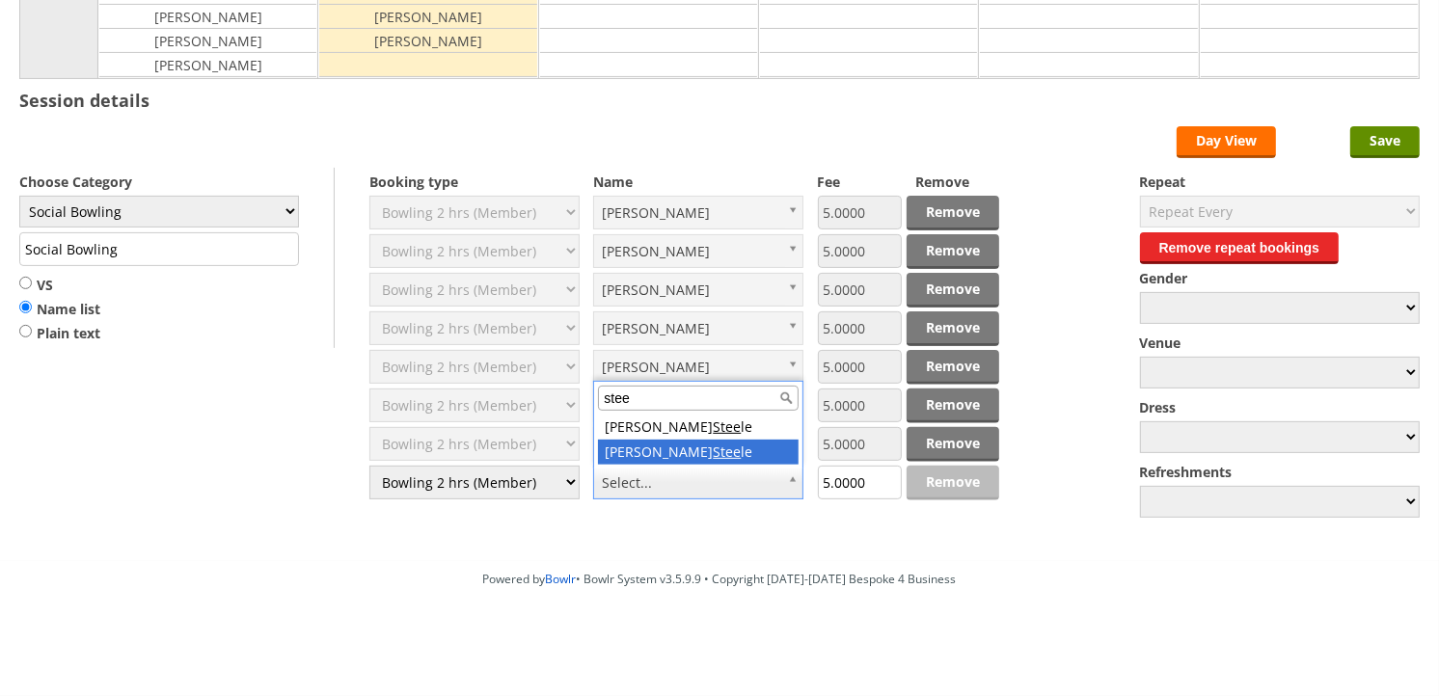
type input "stee"
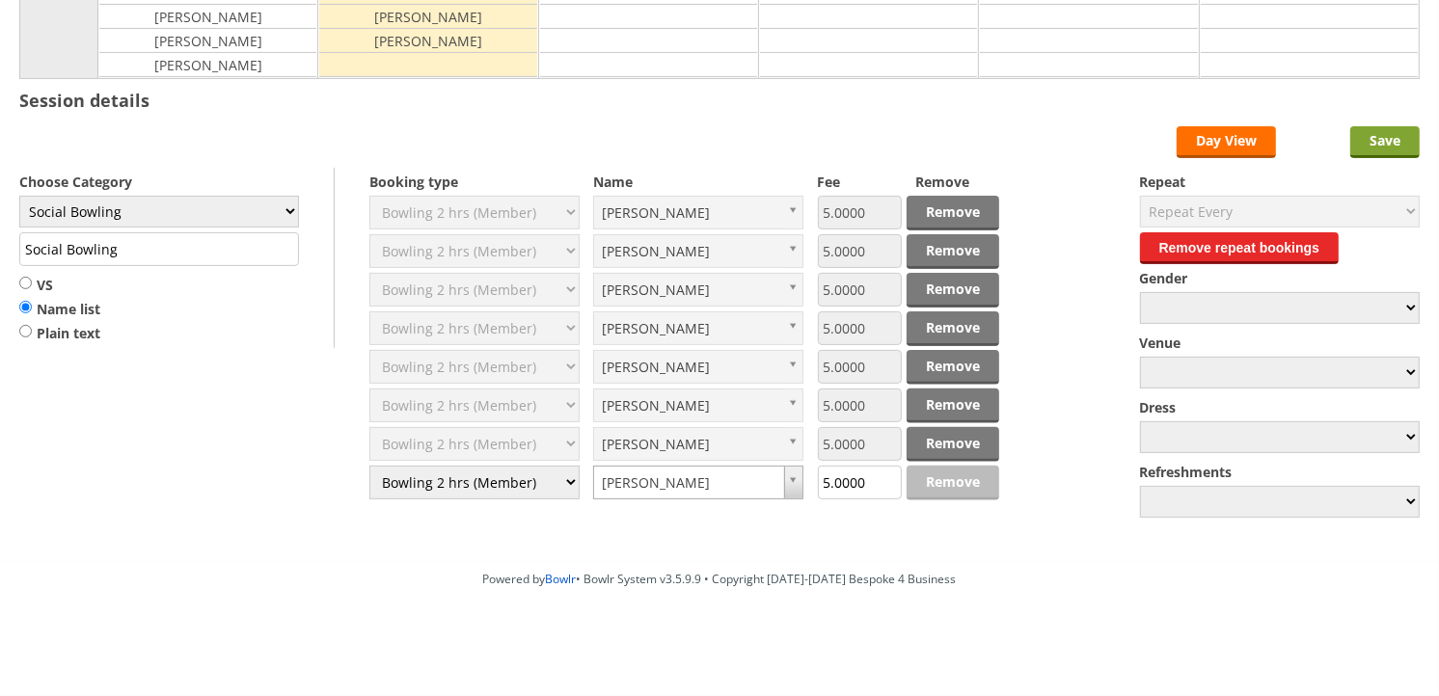
click at [1385, 140] on input "Save" at bounding box center [1384, 142] width 69 height 32
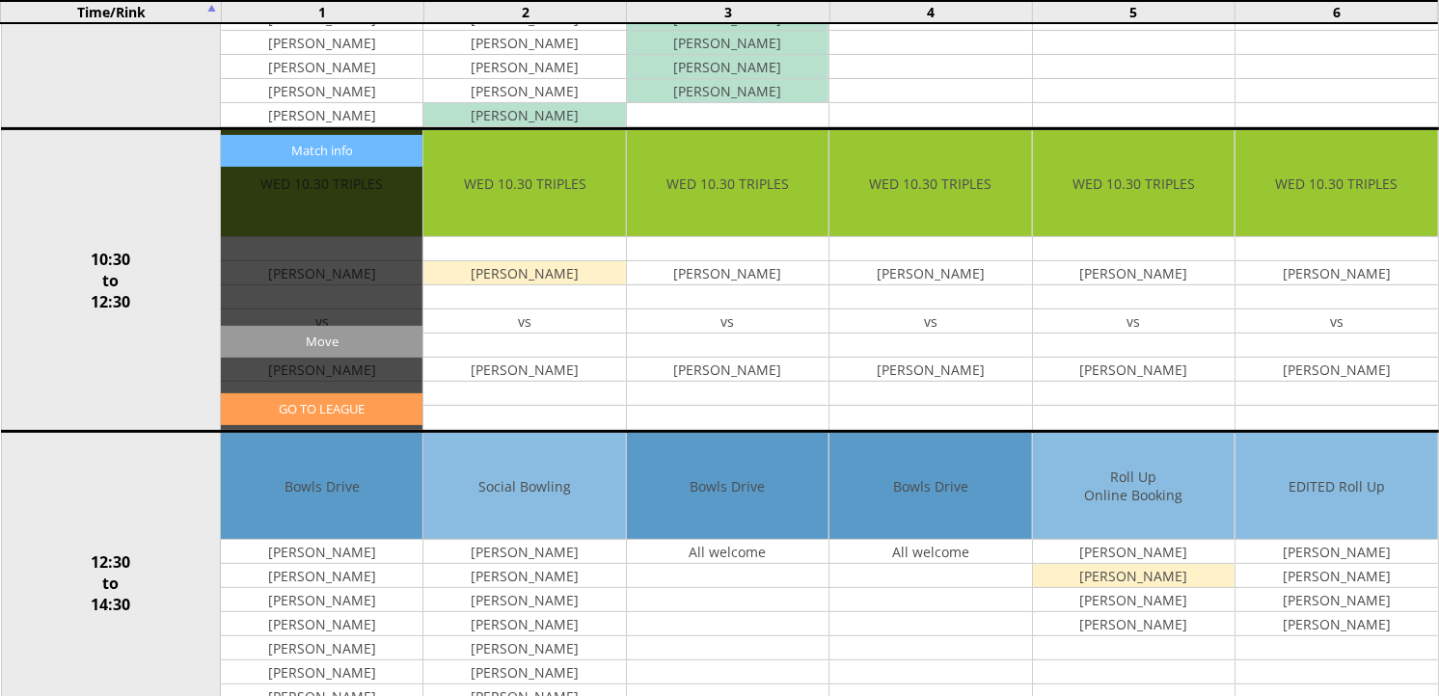
scroll to position [535, 0]
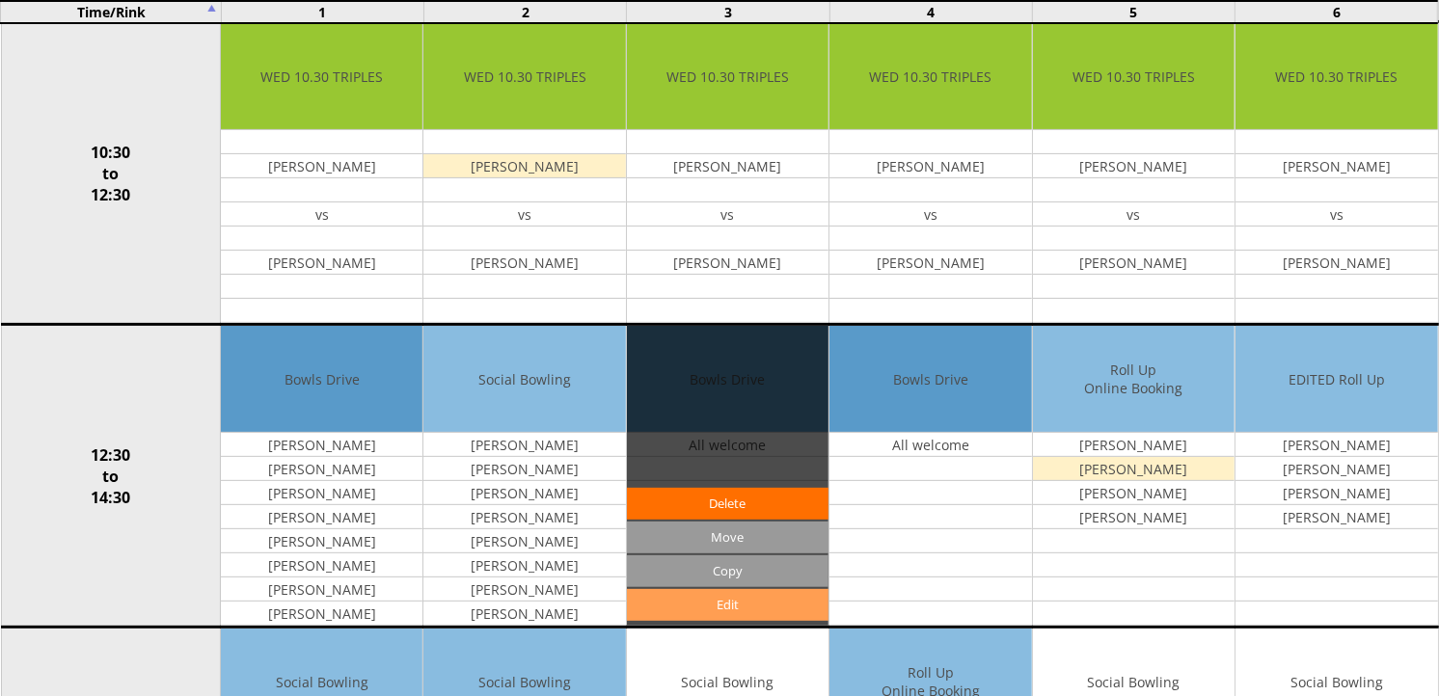
click at [756, 603] on link "Edit" at bounding box center [728, 605] width 202 height 32
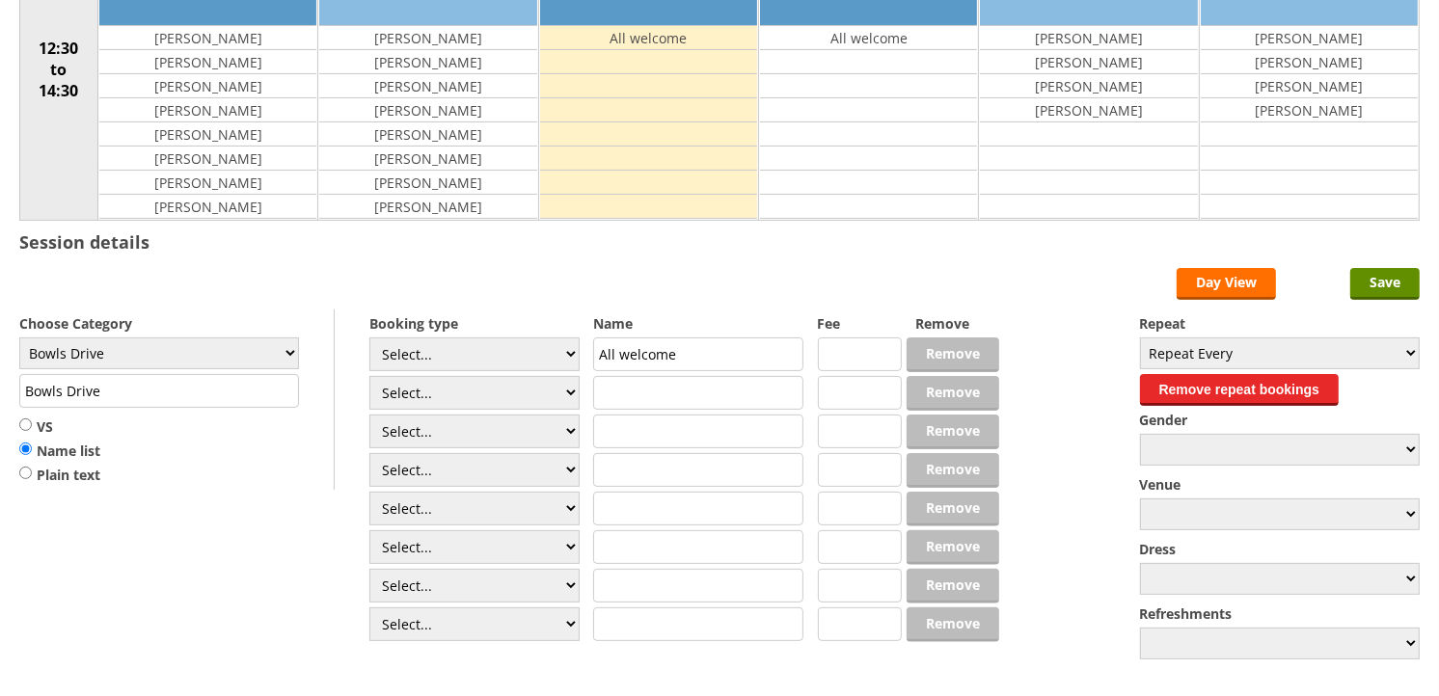
scroll to position [321, 0]
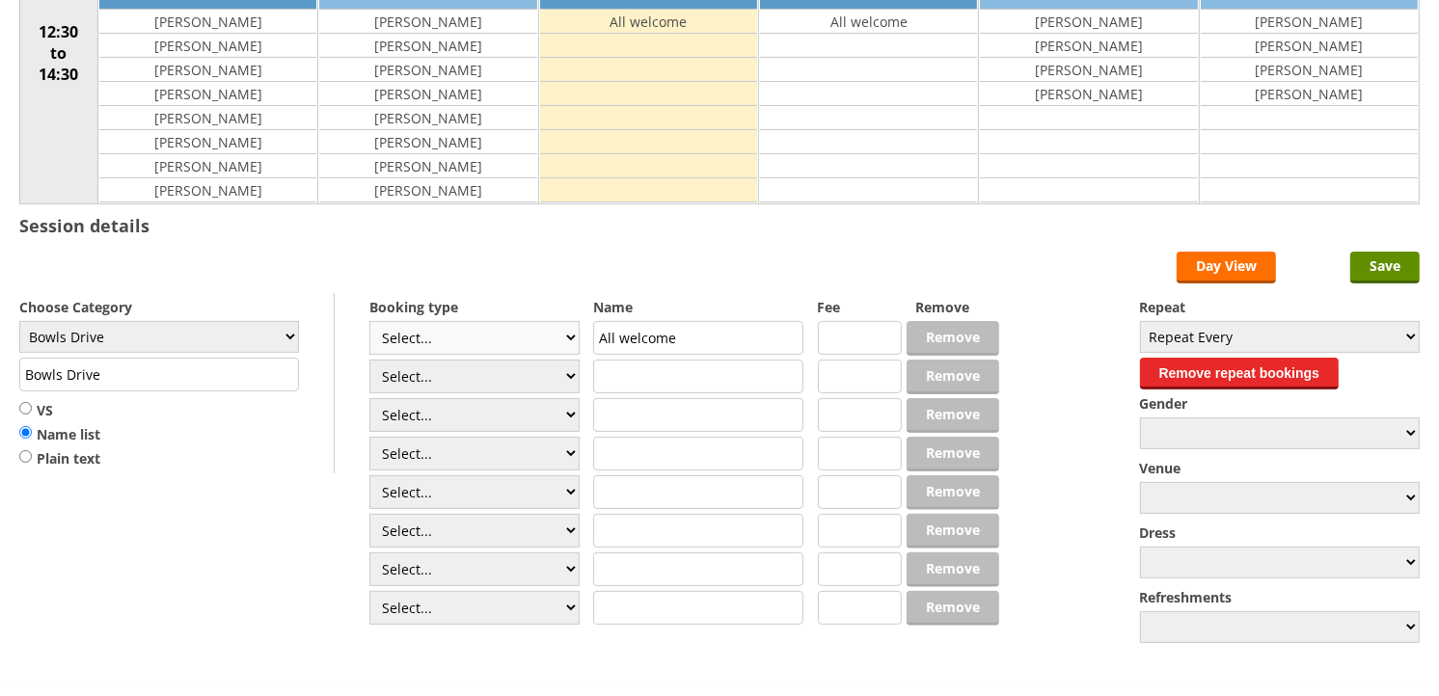
click at [560, 342] on select "Select... Club Competition (Member) Club Competition (Visitor) National (Member…" at bounding box center [474, 338] width 210 height 34
select select "1_50"
click at [369, 322] on select "Select... Club Competition (Member) Club Competition (Visitor) National (Member…" at bounding box center [474, 338] width 210 height 34
type input "5.0000"
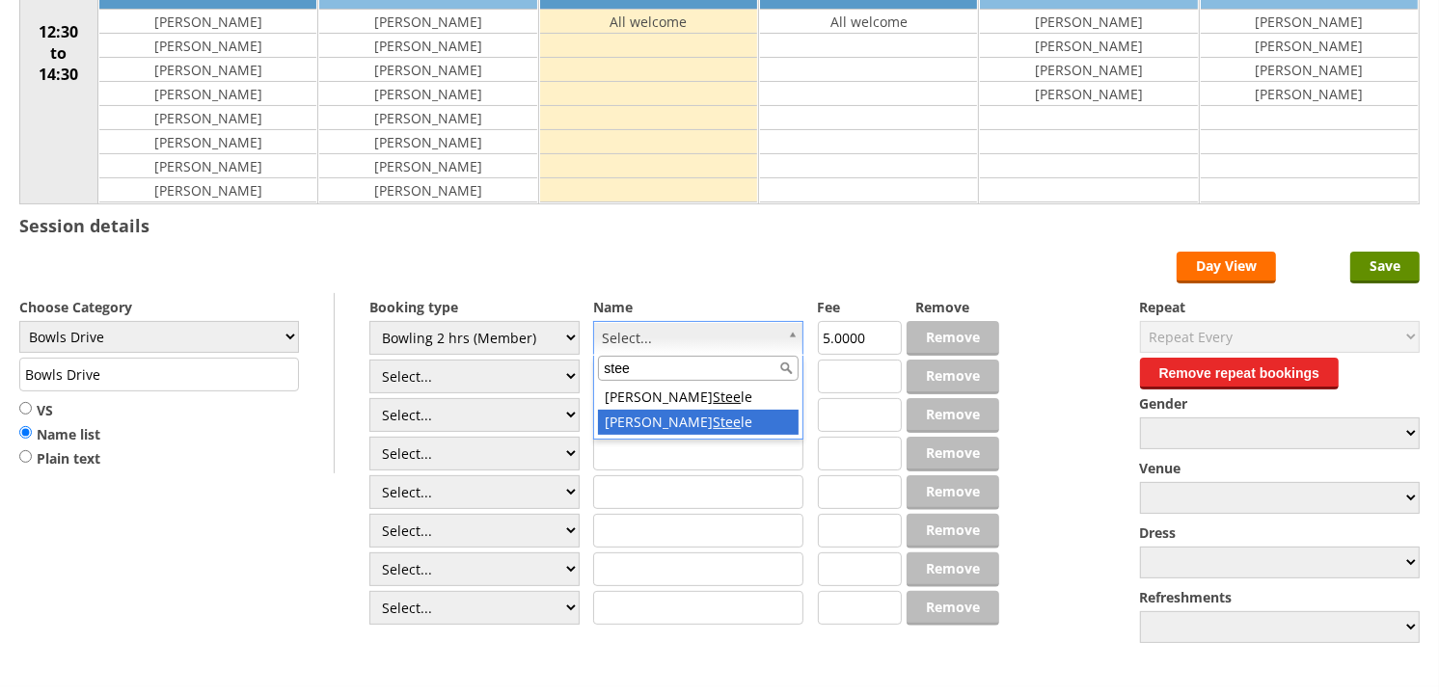
type input "stee"
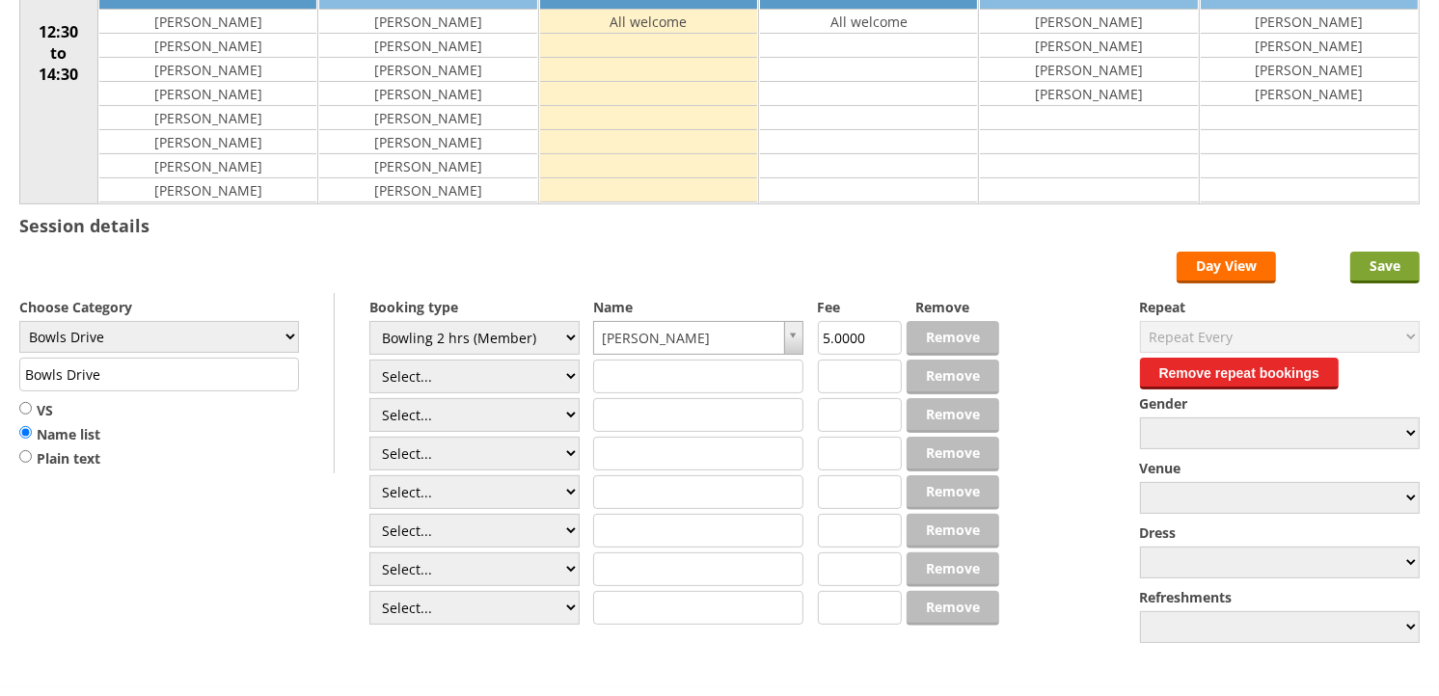
click at [1367, 266] on input "Save" at bounding box center [1384, 268] width 69 height 32
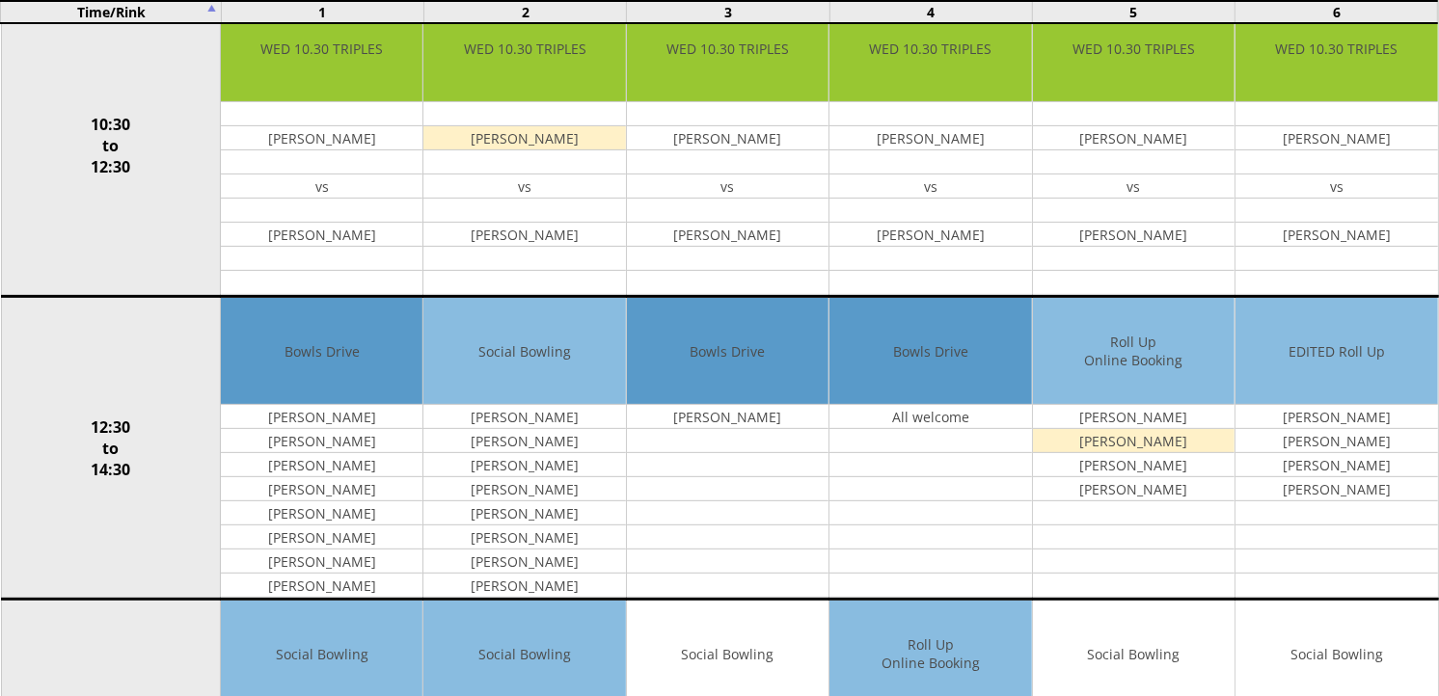
scroll to position [642, 0]
